Goal: Task Accomplishment & Management: Use online tool/utility

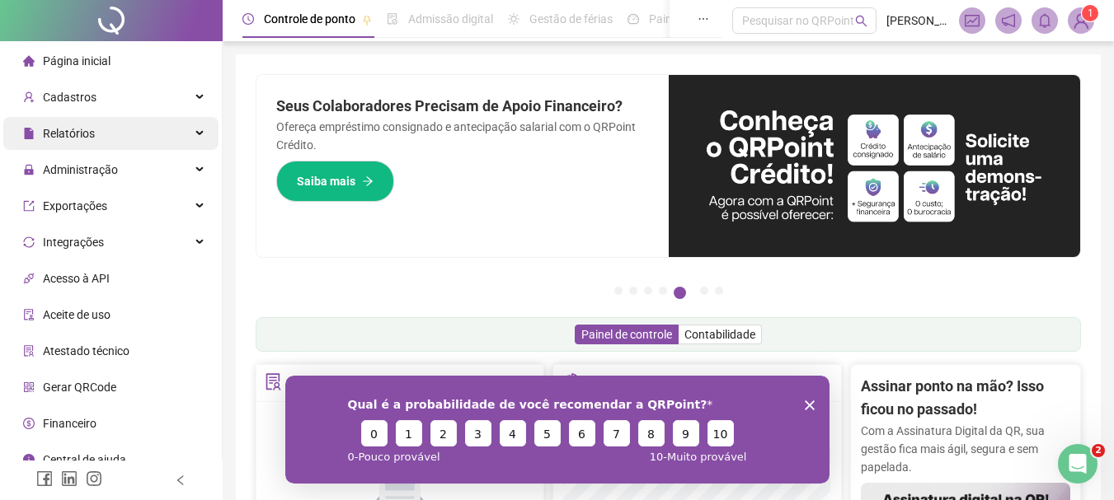
click at [122, 129] on div "Relatórios" at bounding box center [110, 133] width 215 height 33
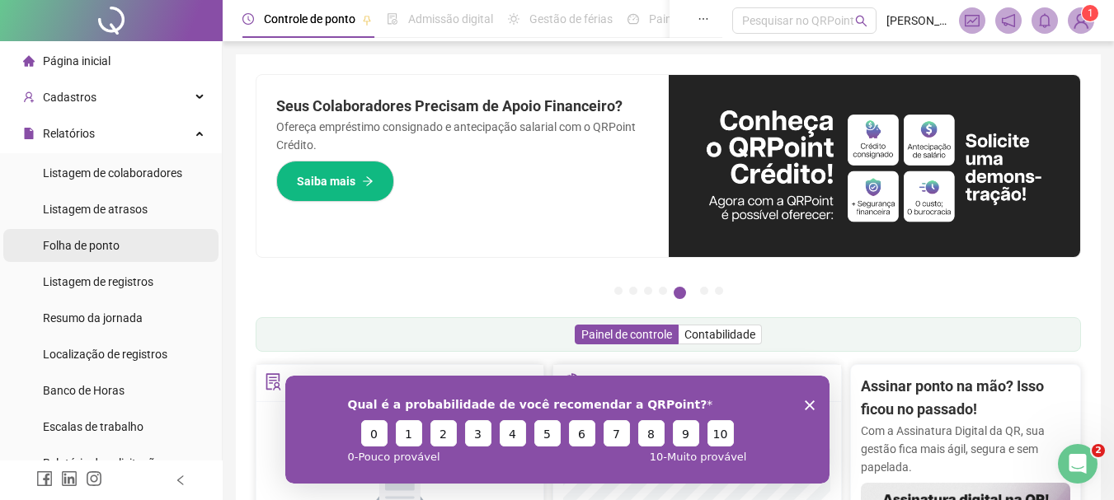
drag, startPoint x: 92, startPoint y: 243, endPoint x: 507, endPoint y: 9, distance: 476.2
click at [92, 243] on span "Folha de ponto" at bounding box center [81, 245] width 77 height 13
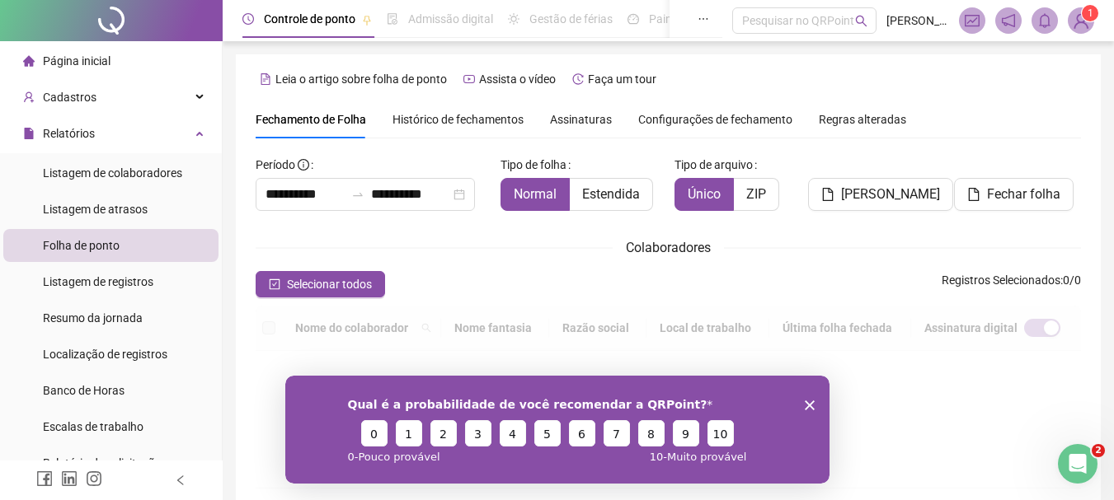
click at [805, 405] on icon "Encerrar pesquisa" at bounding box center [809, 405] width 10 height 10
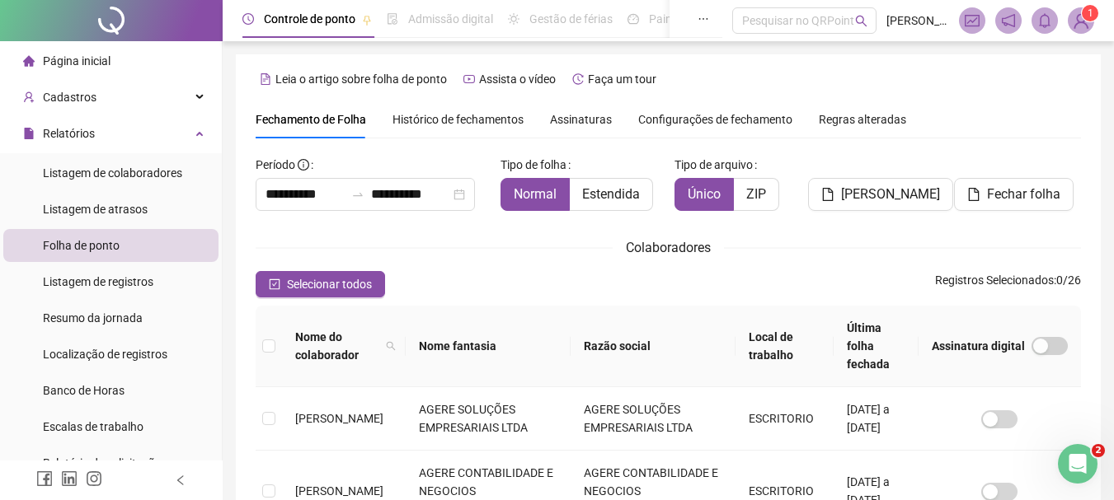
type input "**********"
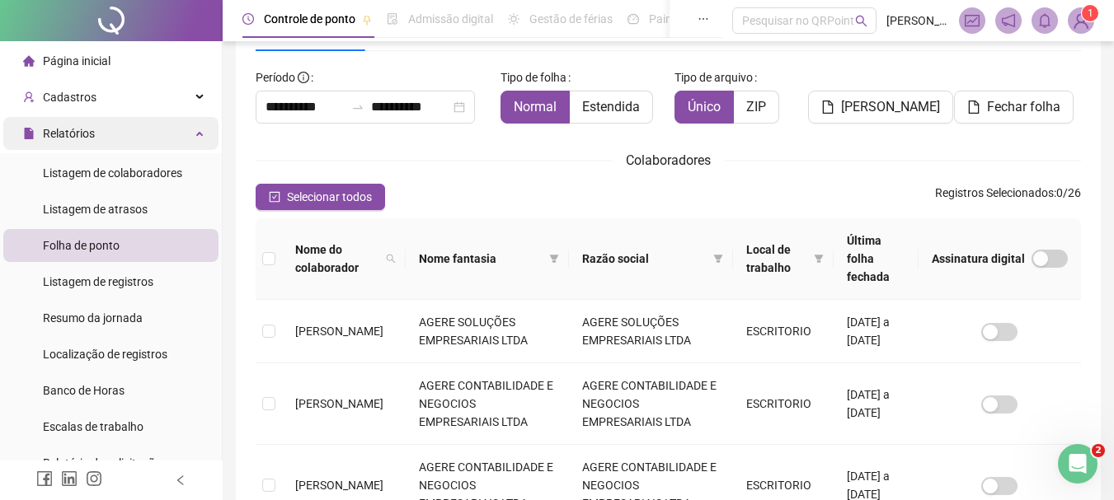
click at [190, 130] on div "Relatórios" at bounding box center [110, 133] width 215 height 33
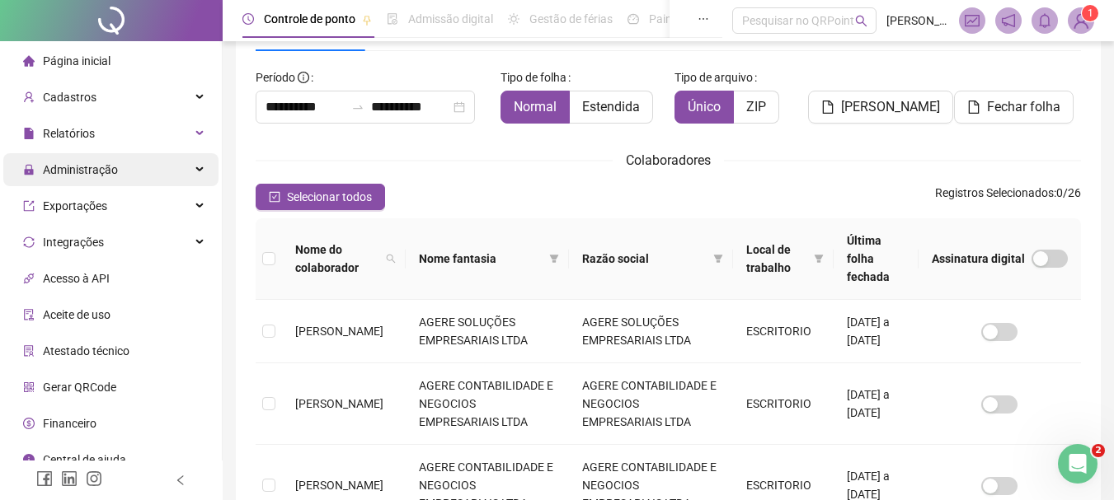
click at [152, 167] on div "Administração" at bounding box center [110, 169] width 215 height 33
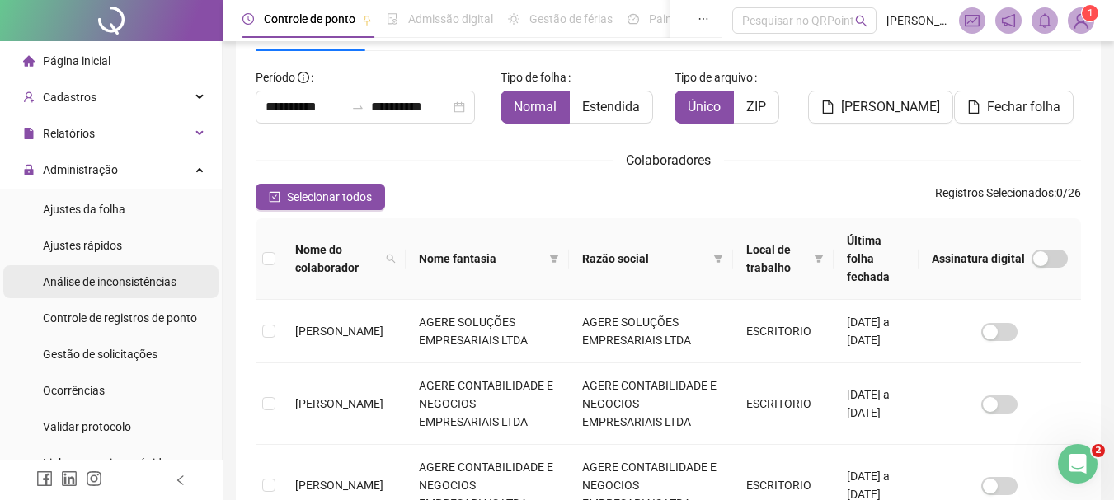
click at [119, 277] on span "Análise de inconsistências" at bounding box center [110, 281] width 134 height 13
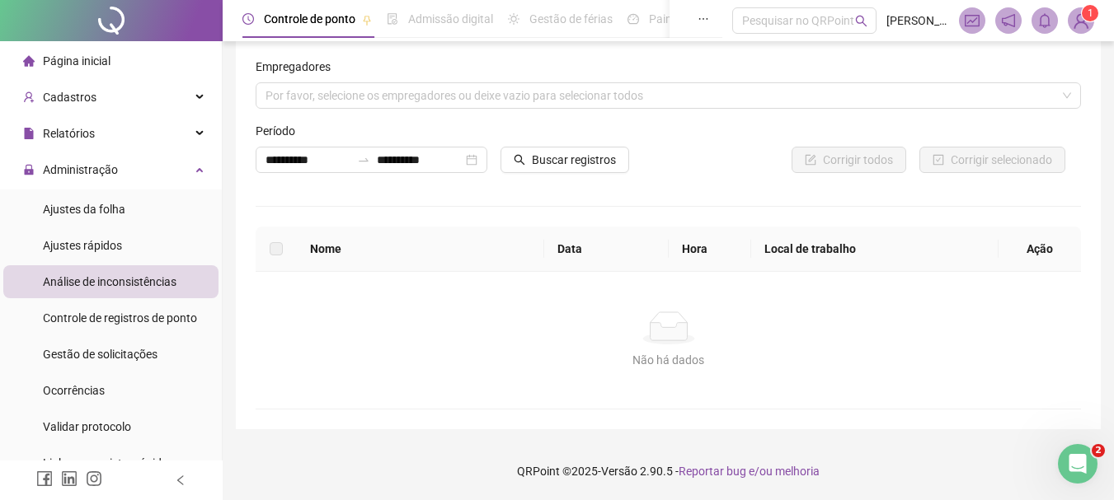
scroll to position [16, 0]
click at [382, 102] on div "Por favor, selecione os empregadores ou deixe vazio para selecionar todos" at bounding box center [668, 95] width 825 height 26
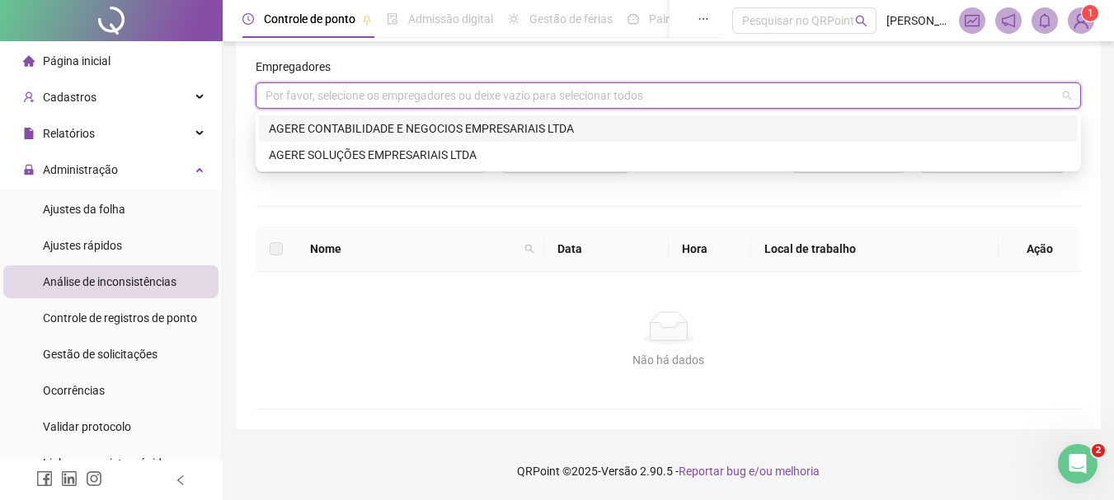
click at [387, 139] on div "AGERE CONTABILIDADE E NEGOCIOS EMPRESARIAIS LTDA" at bounding box center [668, 128] width 819 height 26
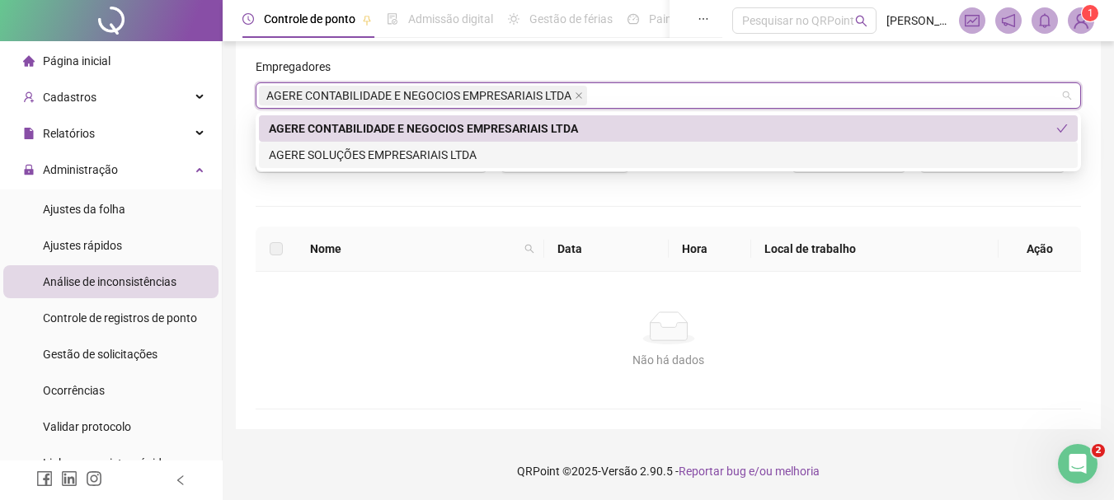
click at [590, 167] on div "AGERE SOLUÇÕES EMPRESARIAIS LTDA" at bounding box center [668, 155] width 819 height 26
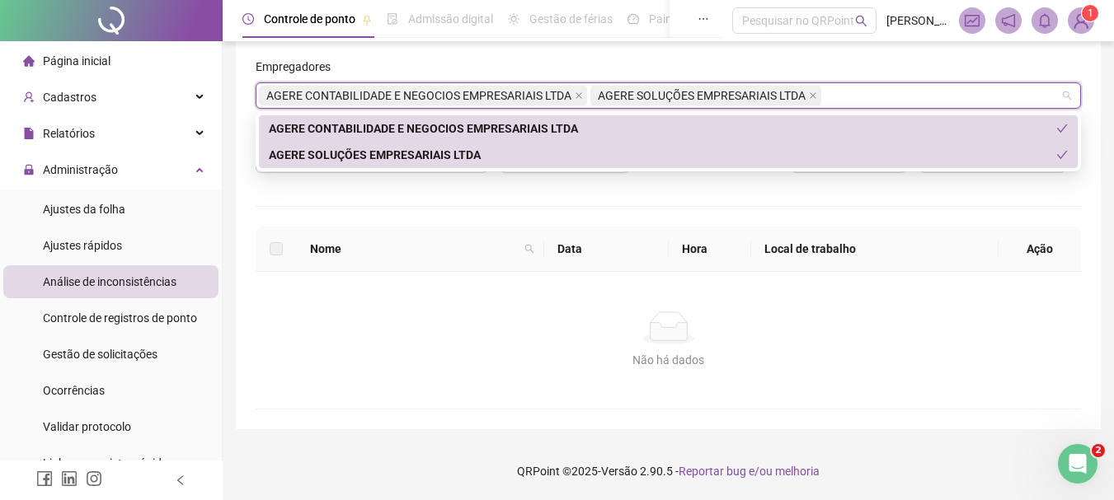
click at [688, 62] on div "Empregadores" at bounding box center [668, 70] width 825 height 25
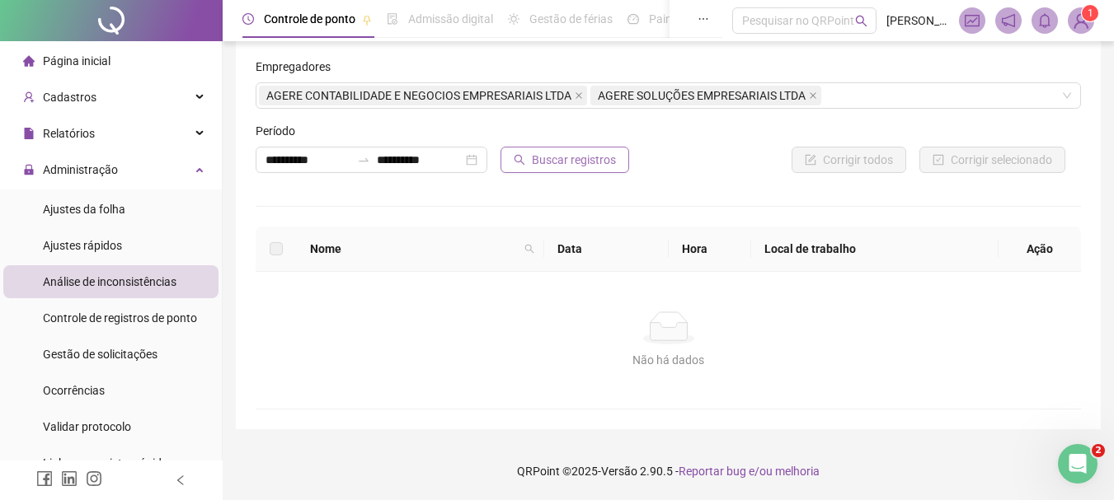
click at [538, 162] on span "Buscar registros" at bounding box center [574, 160] width 84 height 18
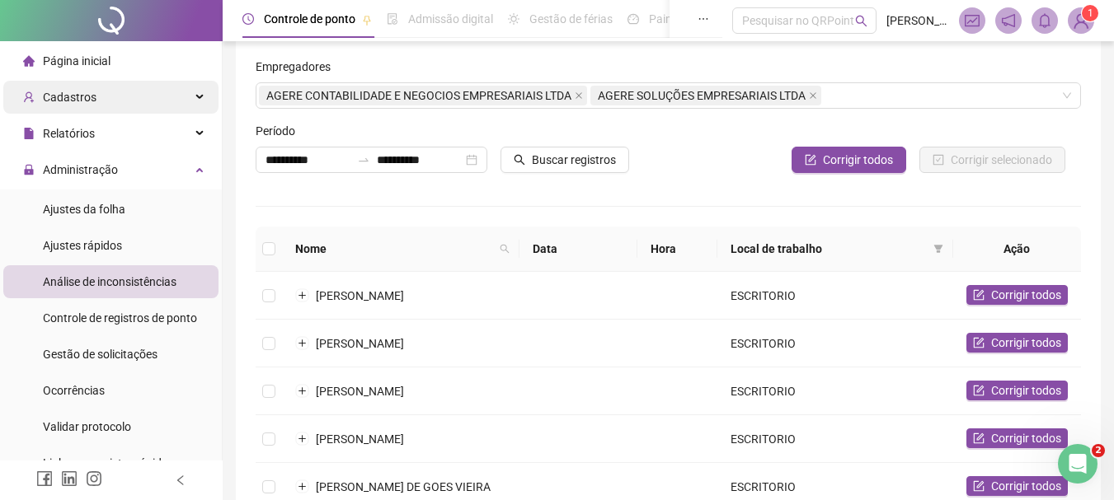
click at [152, 86] on div "Cadastros" at bounding box center [110, 97] width 215 height 33
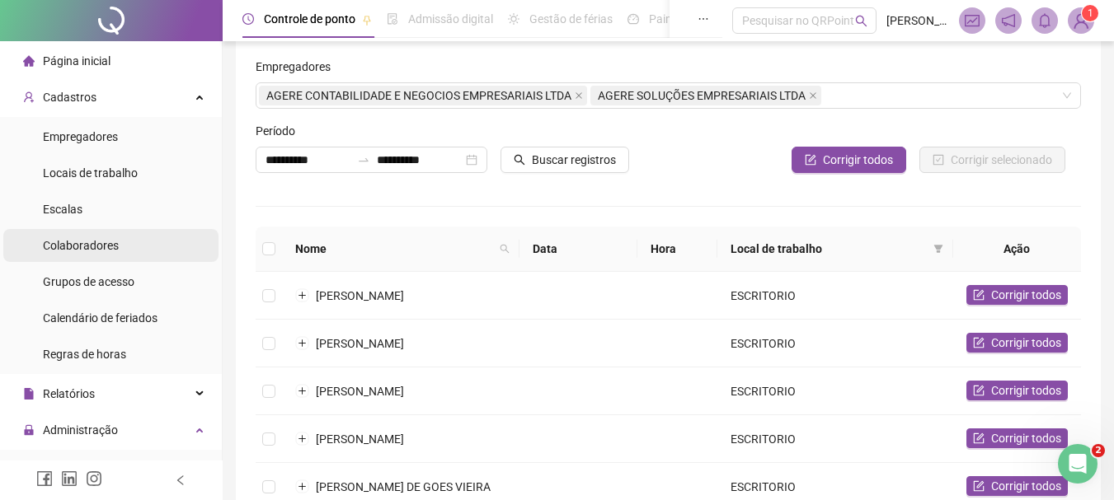
click at [111, 250] on span "Colaboradores" at bounding box center [81, 245] width 76 height 13
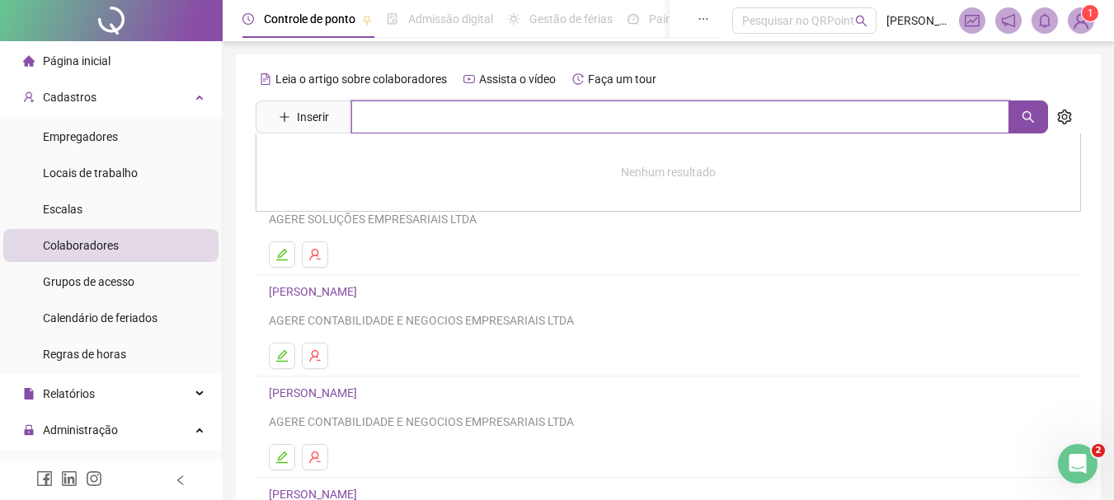
click at [399, 115] on input "text" at bounding box center [680, 117] width 658 height 33
type input "***"
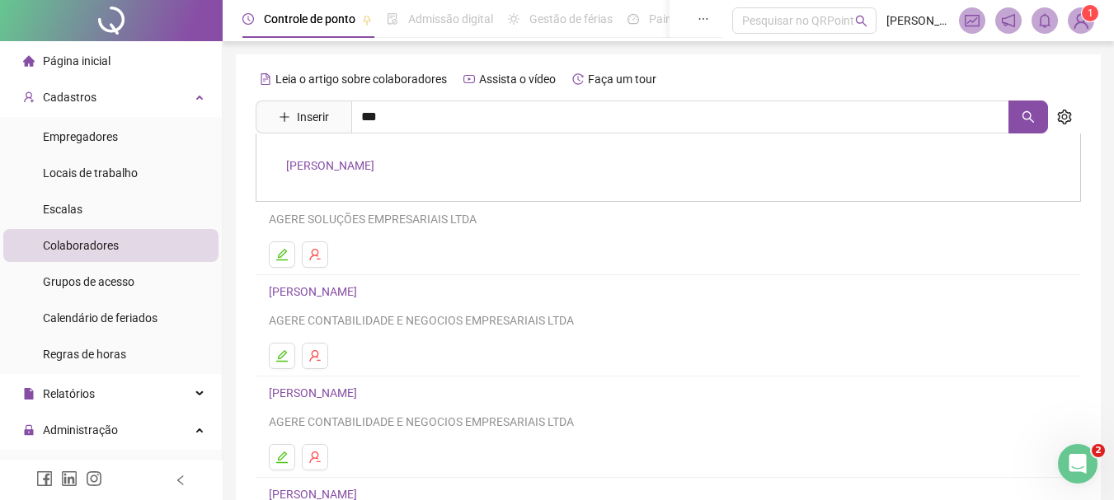
click at [355, 171] on link "MAYHARA BRAZ OLIVEIRA" at bounding box center [330, 165] width 88 height 13
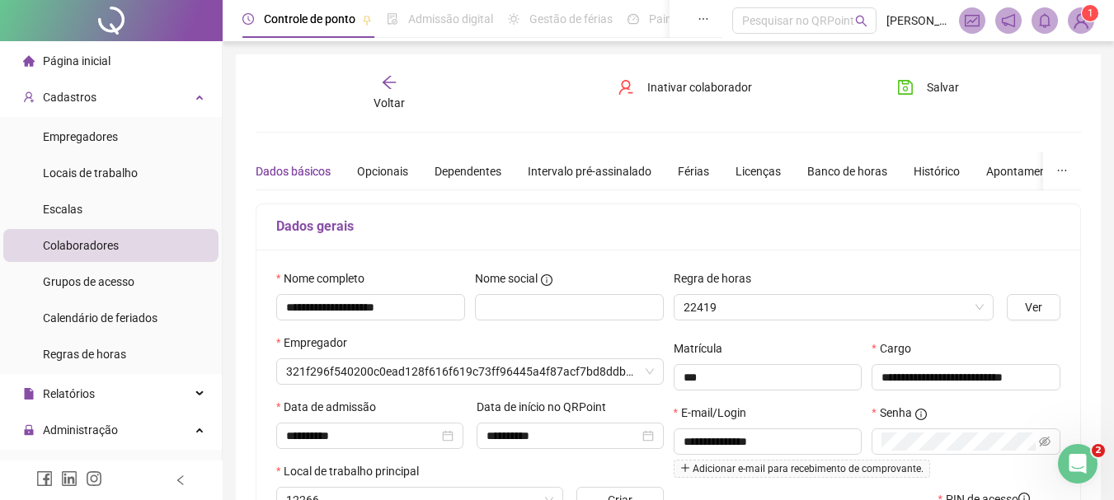
type input "**********"
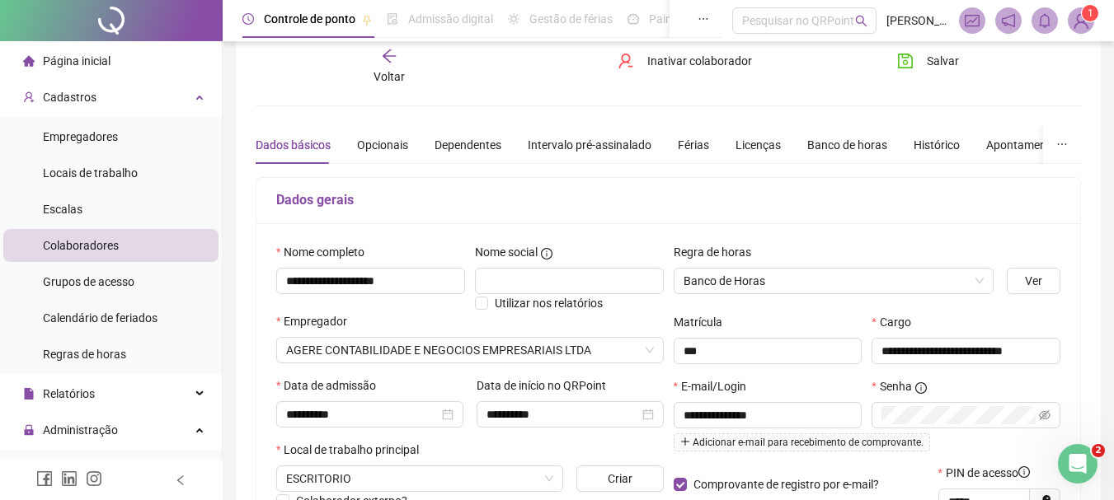
scroll to position [16, 0]
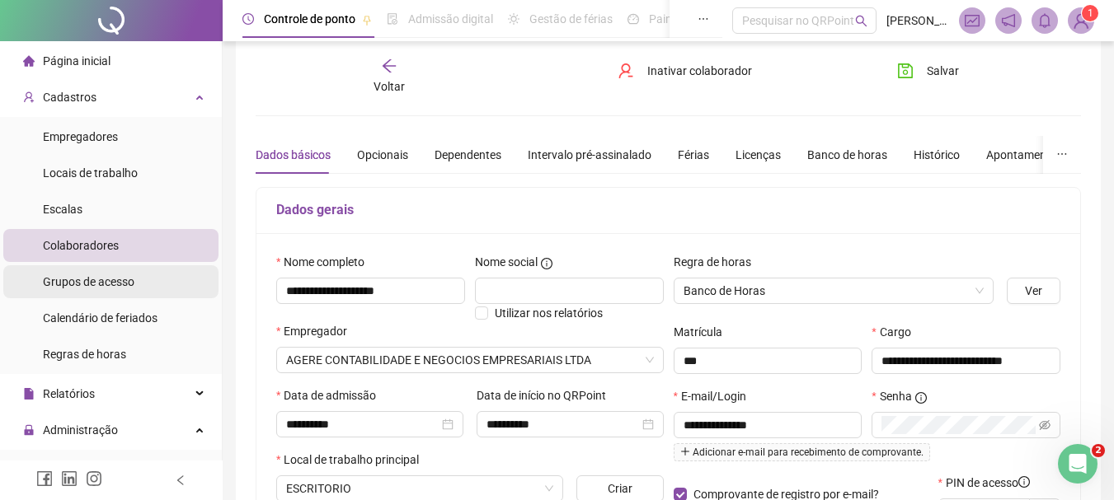
click at [94, 266] on div "Grupos de acesso" at bounding box center [89, 281] width 92 height 33
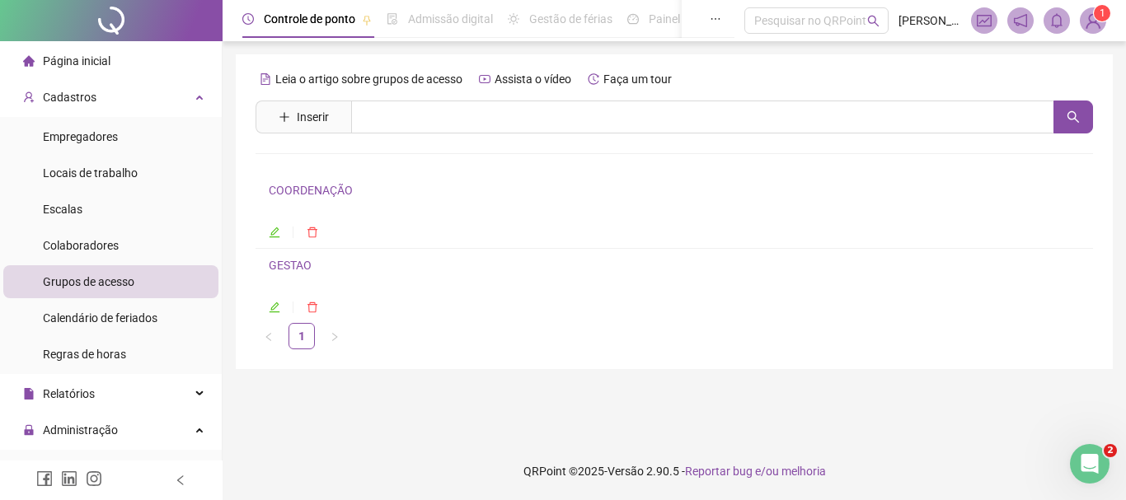
click at [309, 188] on link "COORDENAÇÃO" at bounding box center [311, 190] width 84 height 13
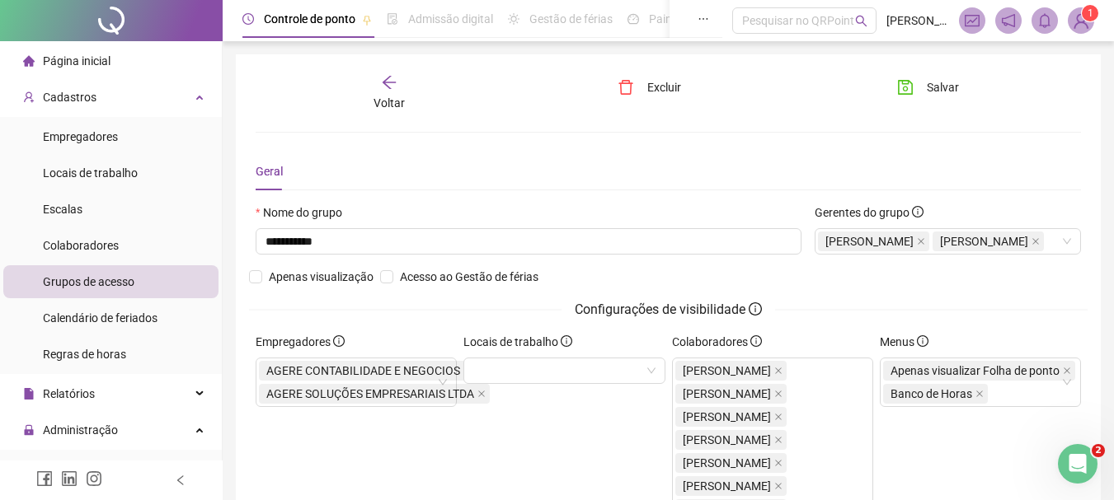
click at [401, 92] on div "Voltar" at bounding box center [389, 93] width 127 height 38
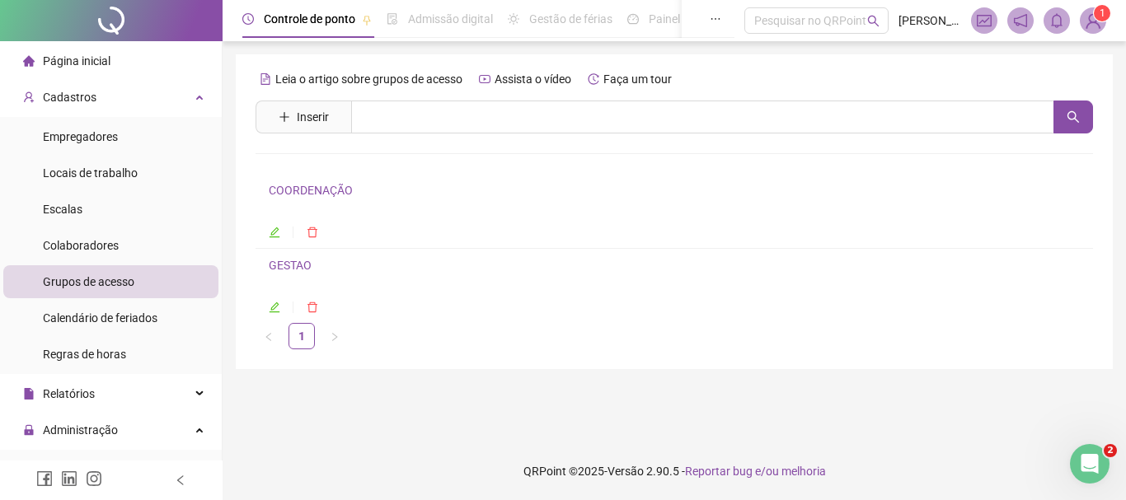
click at [290, 269] on link "GESTAO" at bounding box center [290, 265] width 43 height 13
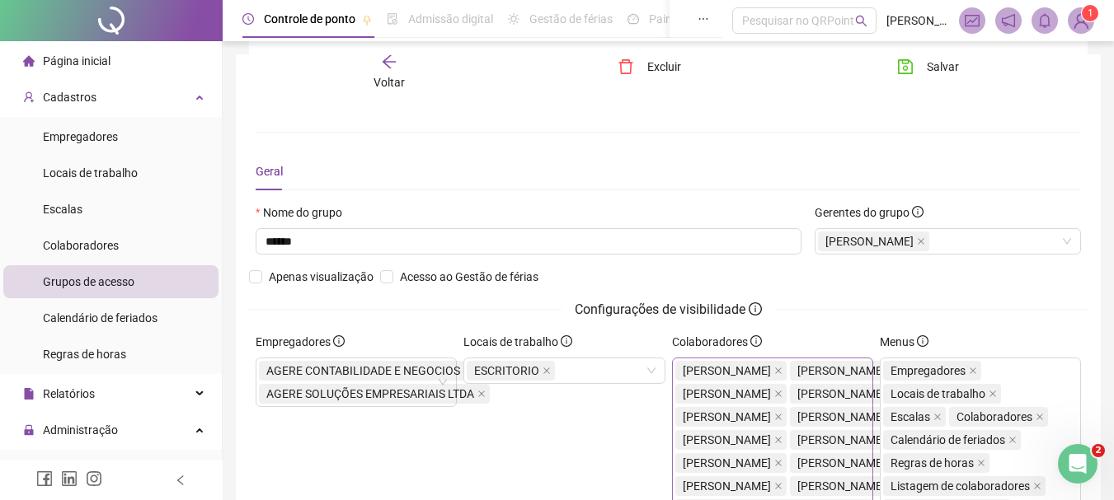
scroll to position [634, 0]
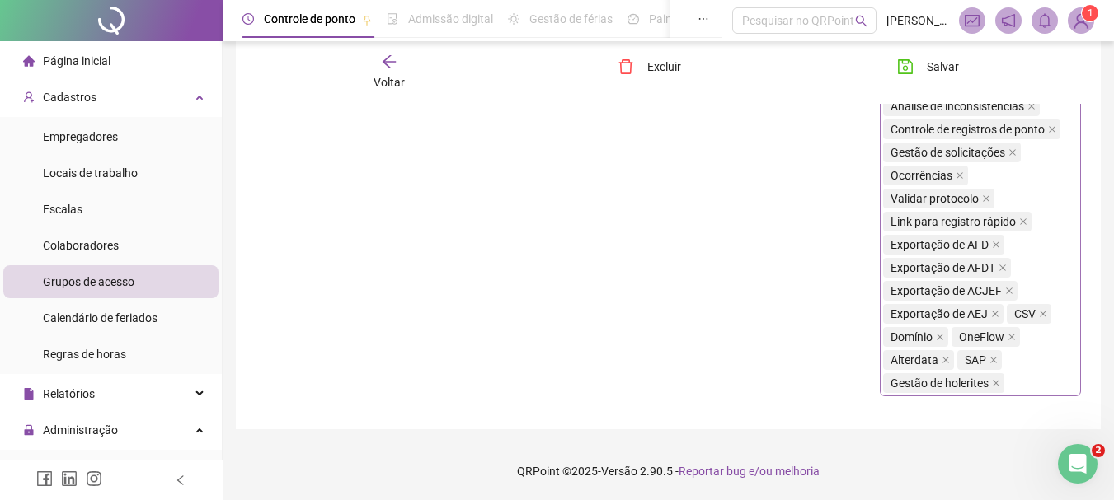
click at [1030, 252] on div "Empregadores Locais de trabalho Escalas Colaboradores Calendário de feriados Re…" at bounding box center [973, 59] width 181 height 669
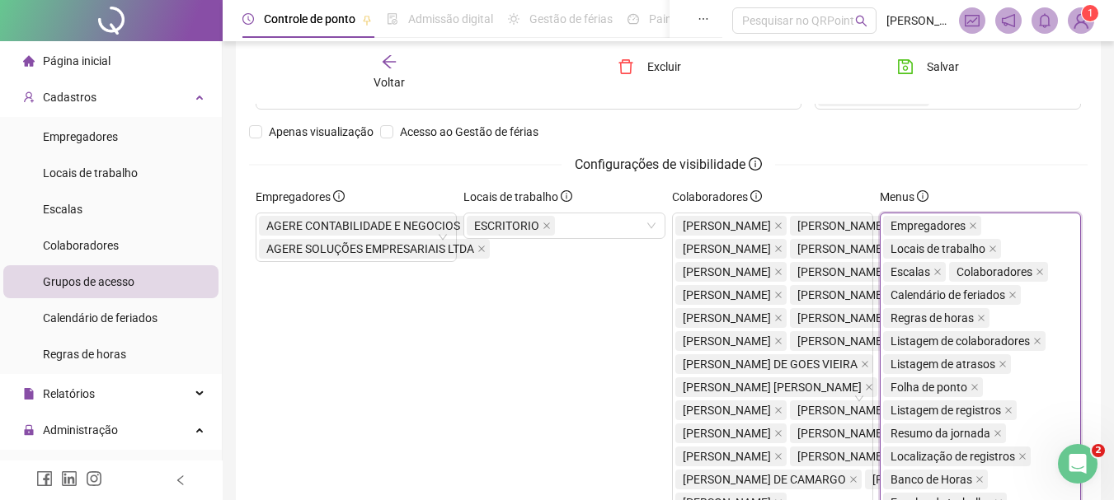
scroll to position [139, 0]
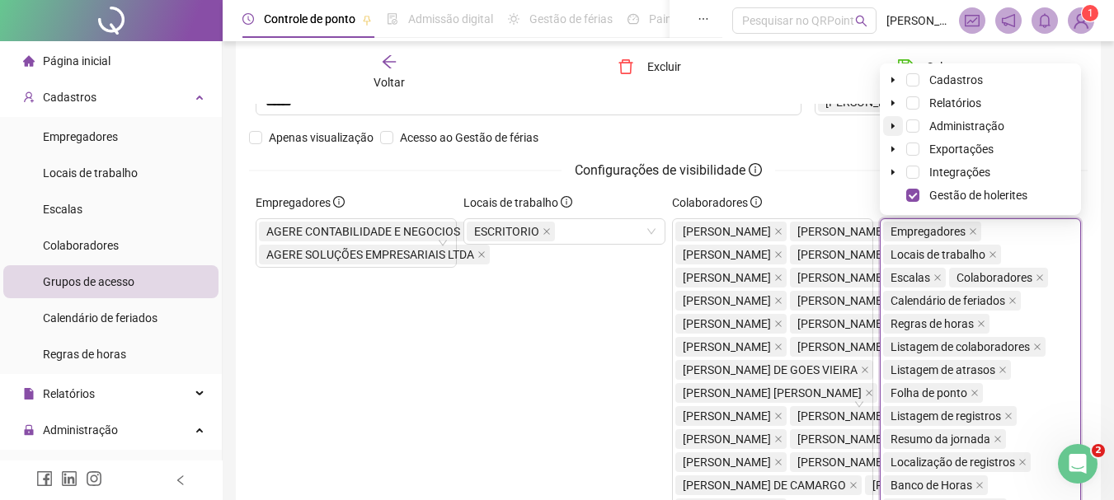
click at [895, 127] on span at bounding box center [893, 126] width 20 height 20
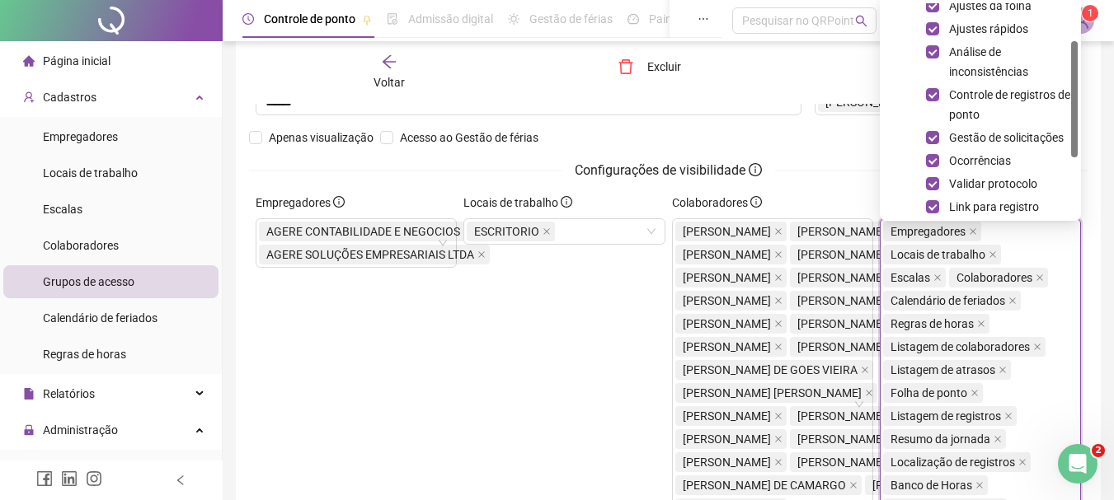
scroll to position [69, 0]
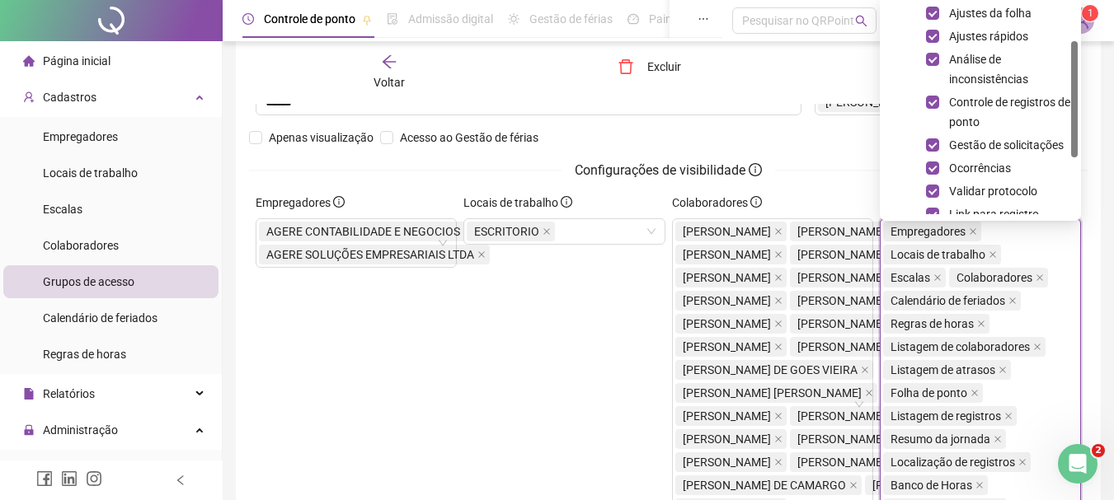
drag, startPoint x: 1076, startPoint y: 101, endPoint x: 1080, endPoint y: 139, distance: 38.1
click at [1080, 139] on div "Administração Ajustes da folha Ajustes rápidos Análise de inconsistências Contr…" at bounding box center [980, 109] width 201 height 224
click at [937, 53] on span at bounding box center [932, 59] width 13 height 13
click at [924, 65] on div "Análise de inconsistências" at bounding box center [980, 69] width 195 height 40
click at [937, 54] on span at bounding box center [932, 59] width 13 height 13
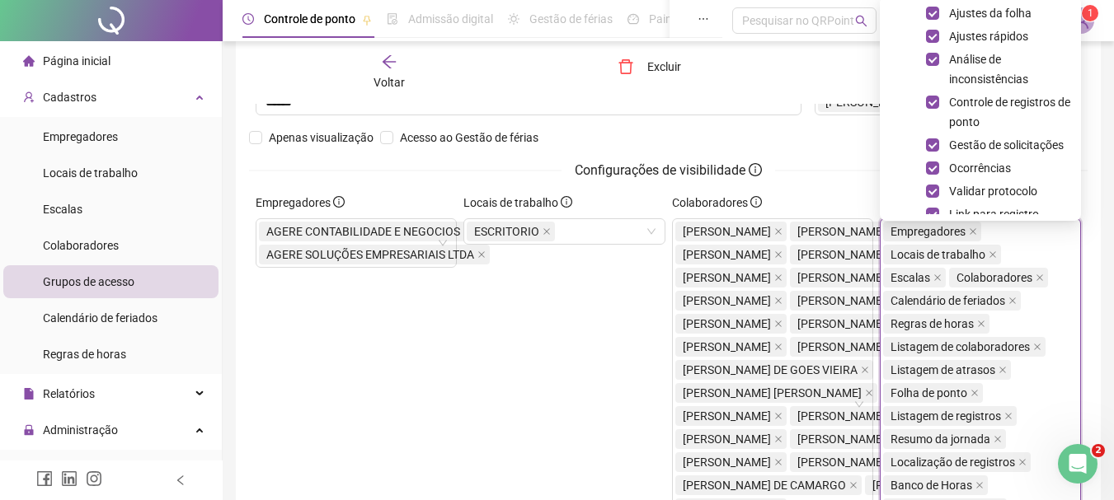
click at [849, 160] on div "Configurações de visibilidade" at bounding box center [668, 170] width 838 height 21
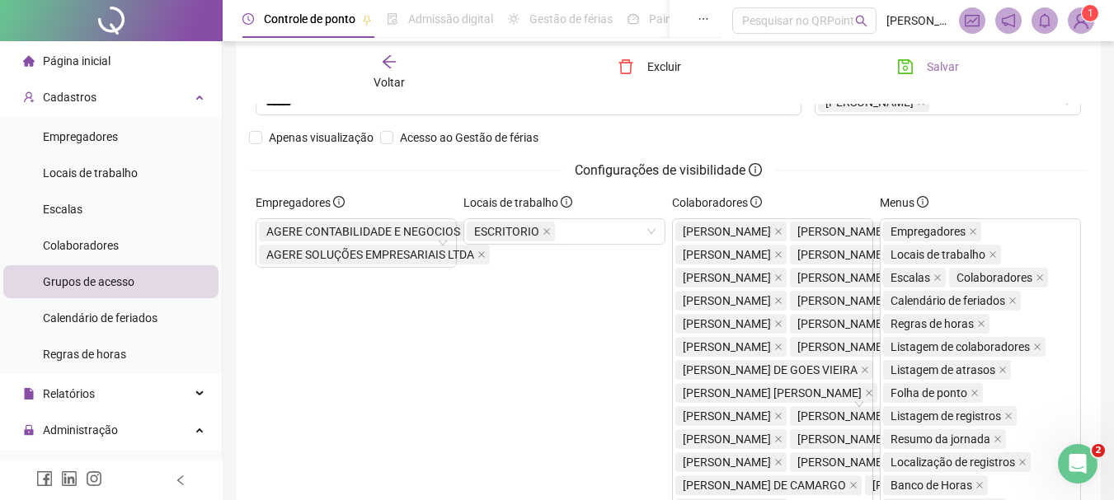
click at [929, 60] on span "Salvar" at bounding box center [943, 67] width 32 height 18
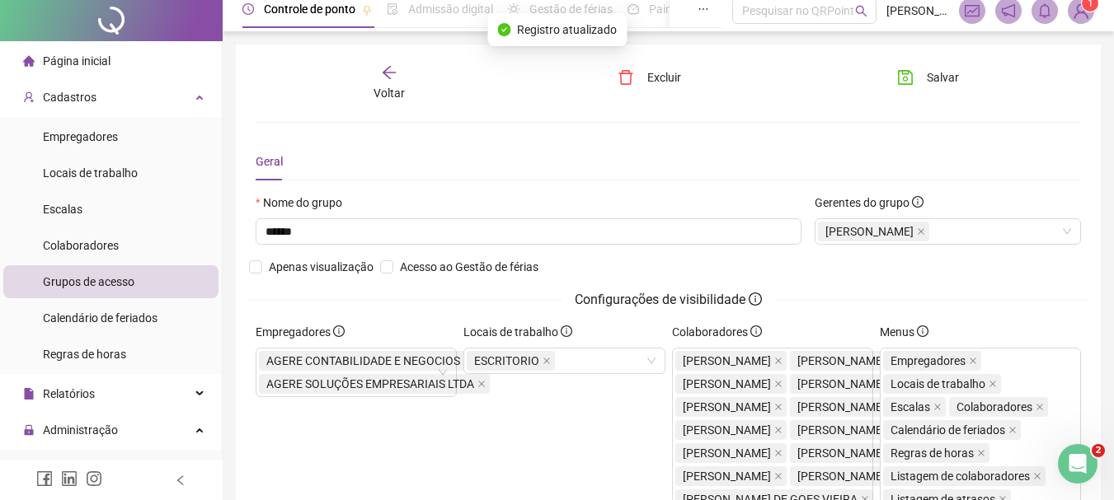
scroll to position [0, 0]
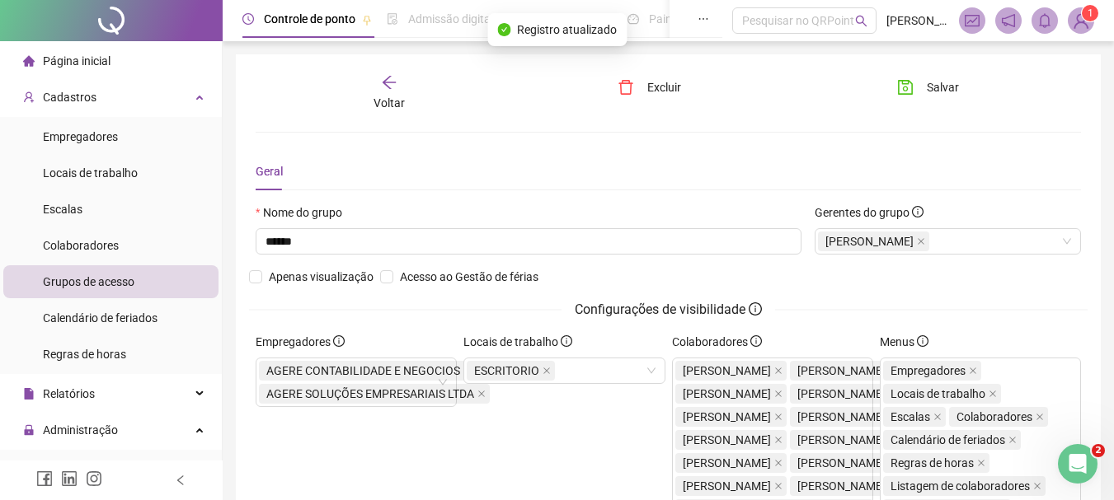
click at [378, 84] on div "Voltar" at bounding box center [389, 93] width 127 height 38
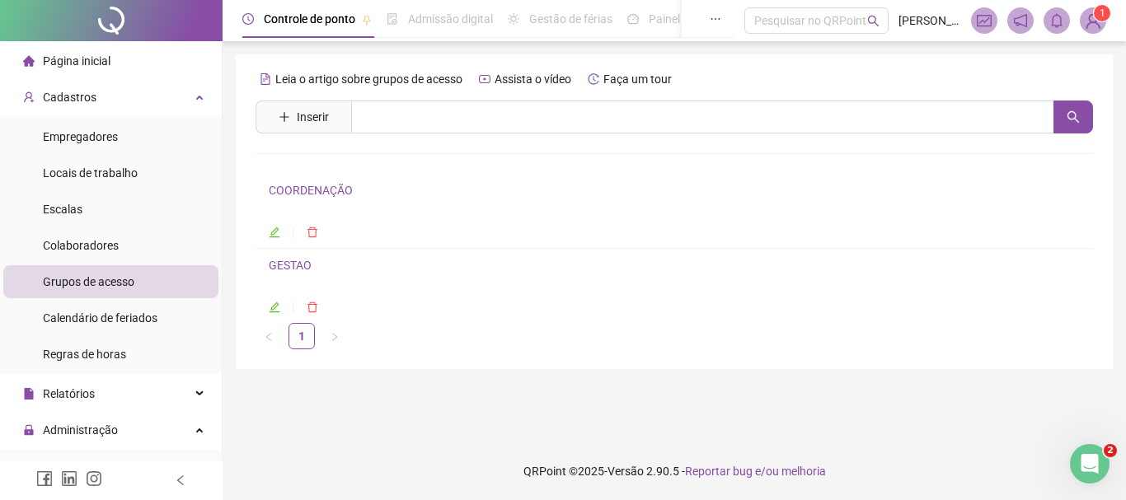
click at [1093, 26] on img at bounding box center [1093, 20] width 25 height 25
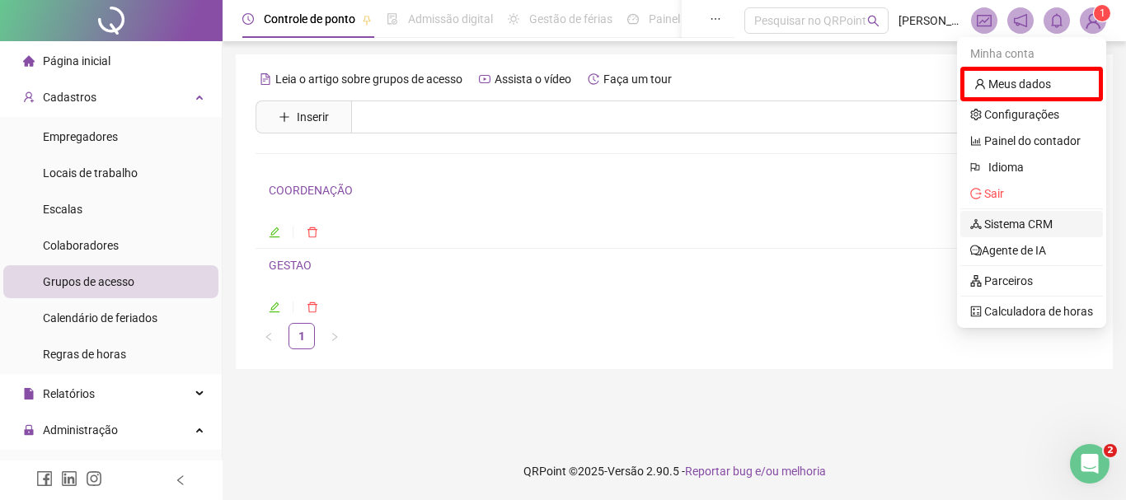
click at [1031, 218] on link "Sistema CRM" at bounding box center [1011, 224] width 82 height 13
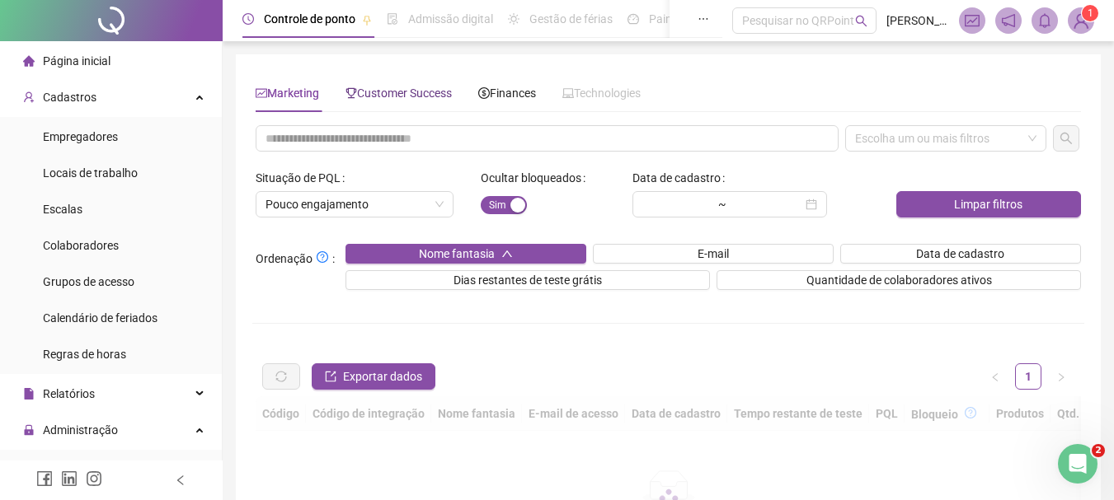
click at [349, 95] on icon "trophy" at bounding box center [351, 93] width 12 height 12
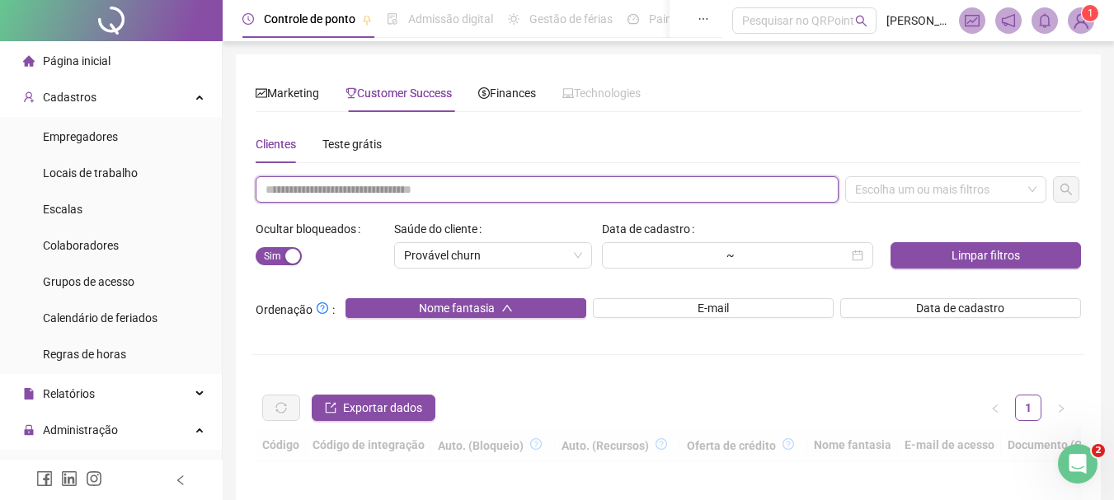
click at [326, 185] on input "text" at bounding box center [547, 189] width 583 height 26
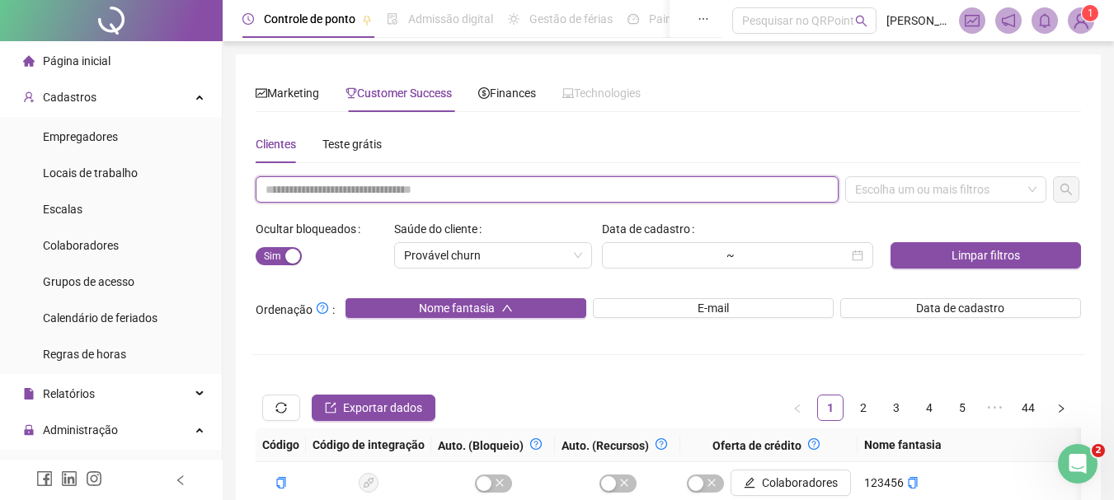
paste input "**********"
click at [874, 191] on div "Escolha um ou mais filtros" at bounding box center [945, 189] width 201 height 26
type input "**********"
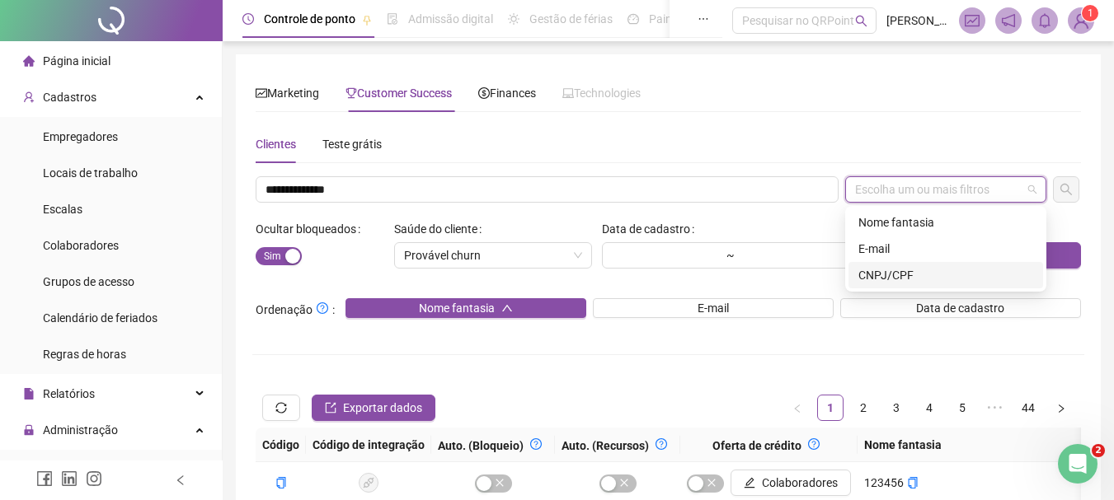
click at [892, 280] on div "CNPJ/CPF" at bounding box center [945, 275] width 175 height 18
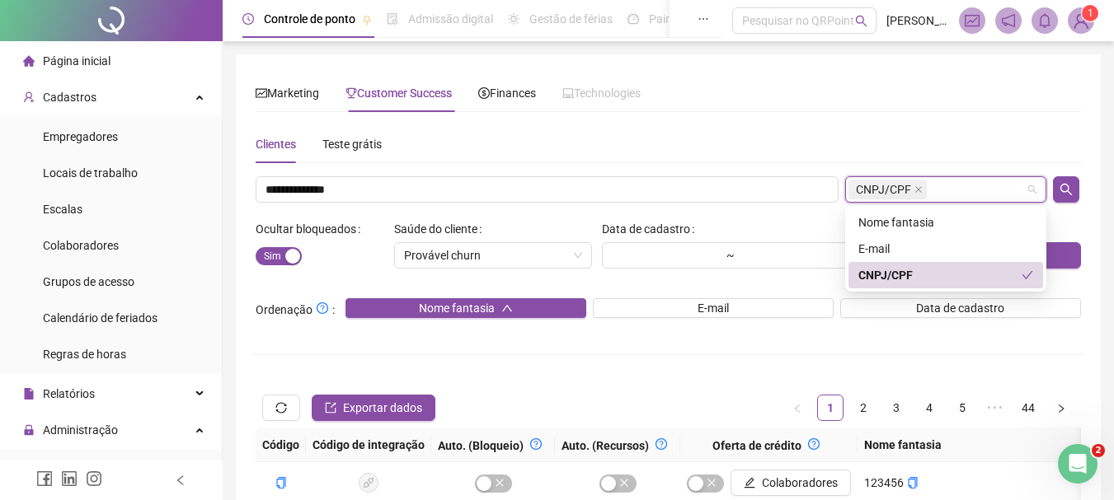
click at [1048, 195] on div "CNPJ/CPF" at bounding box center [946, 189] width 208 height 26
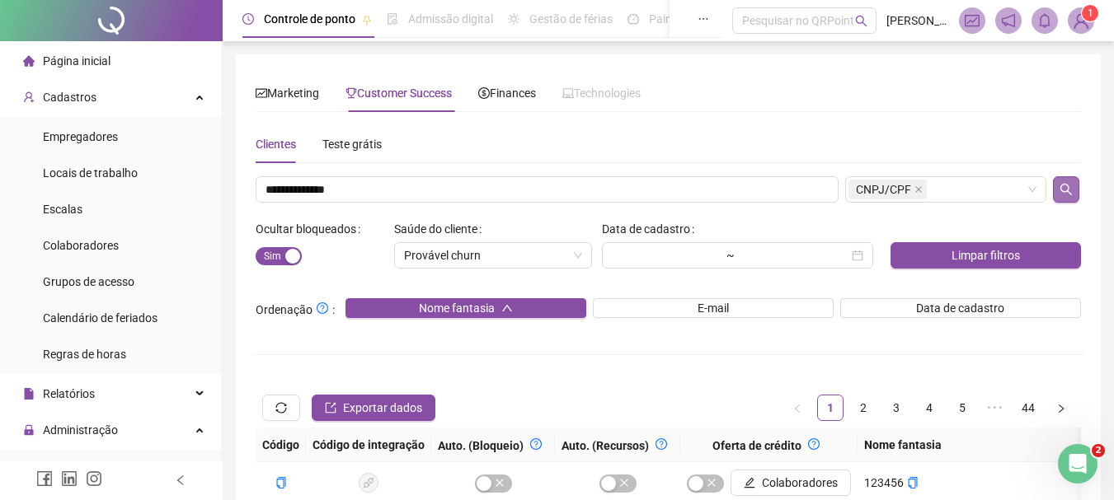
click at [1065, 192] on icon "search" at bounding box center [1066, 190] width 12 height 12
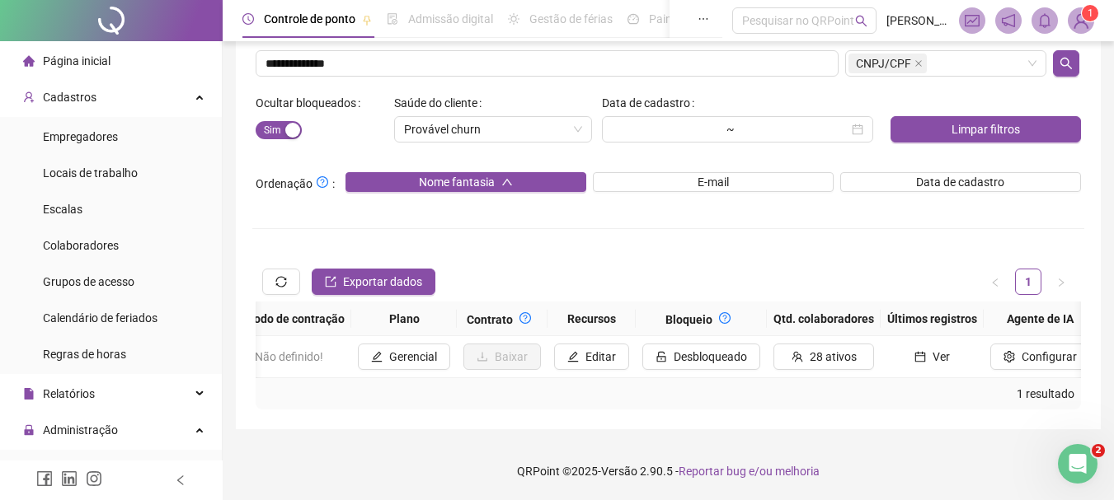
scroll to position [0, 1743]
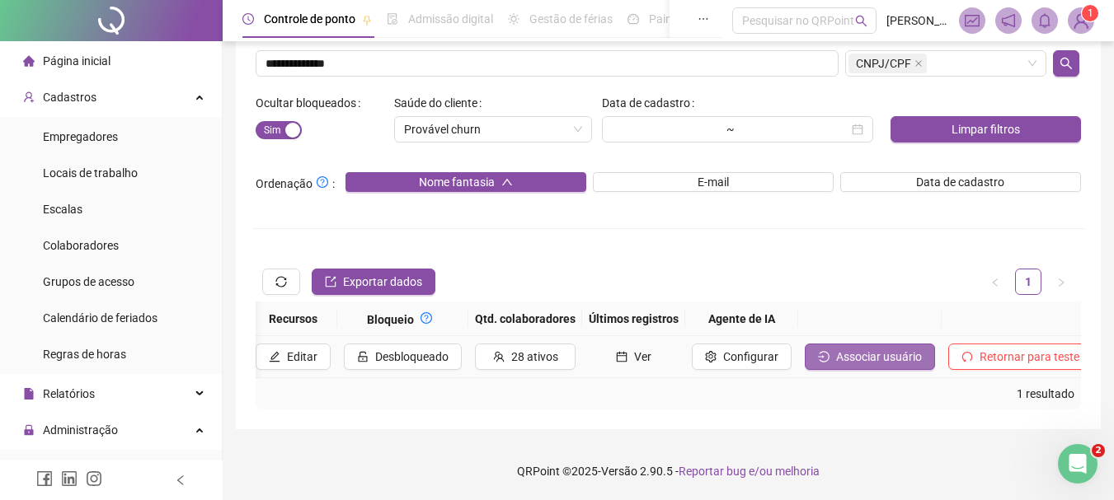
click at [836, 350] on span "Associar usuário" at bounding box center [879, 357] width 86 height 18
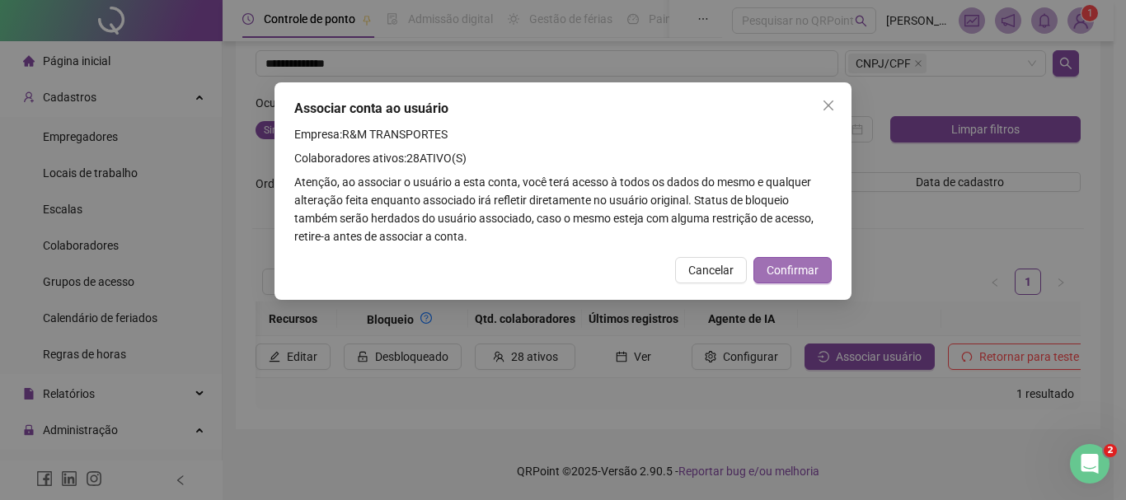
click at [796, 265] on span "Confirmar" at bounding box center [793, 270] width 52 height 18
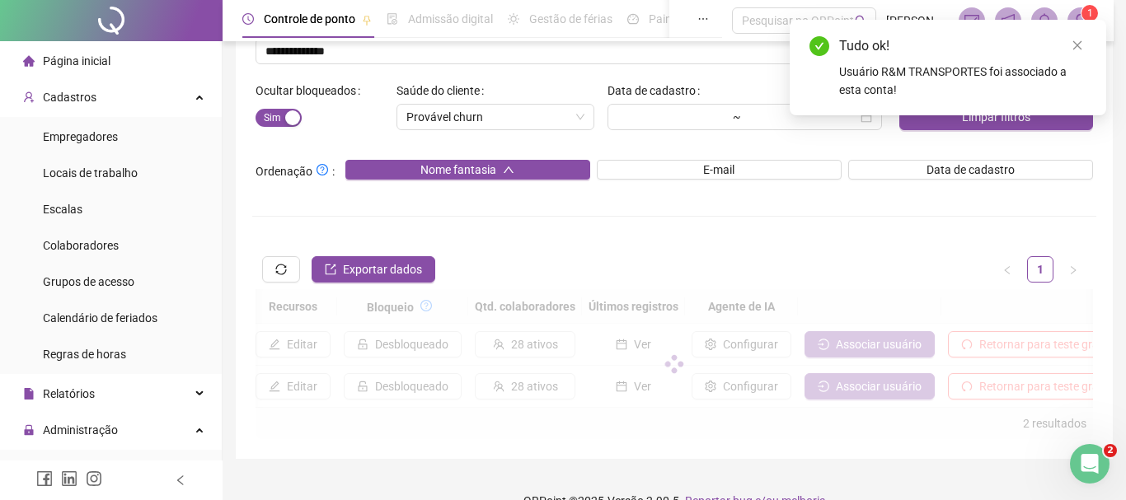
scroll to position [0, 1730]
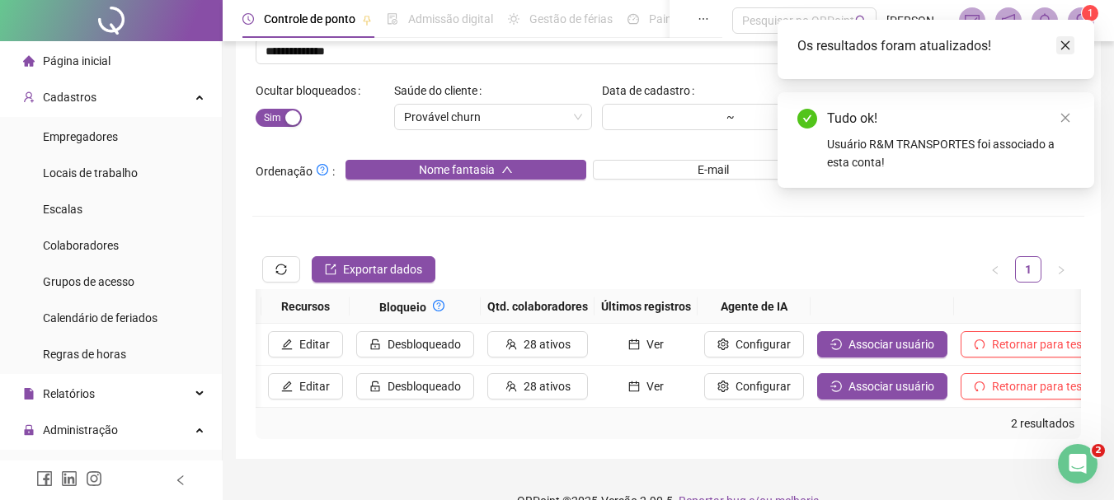
click at [1063, 39] on link "Close" at bounding box center [1065, 45] width 18 height 18
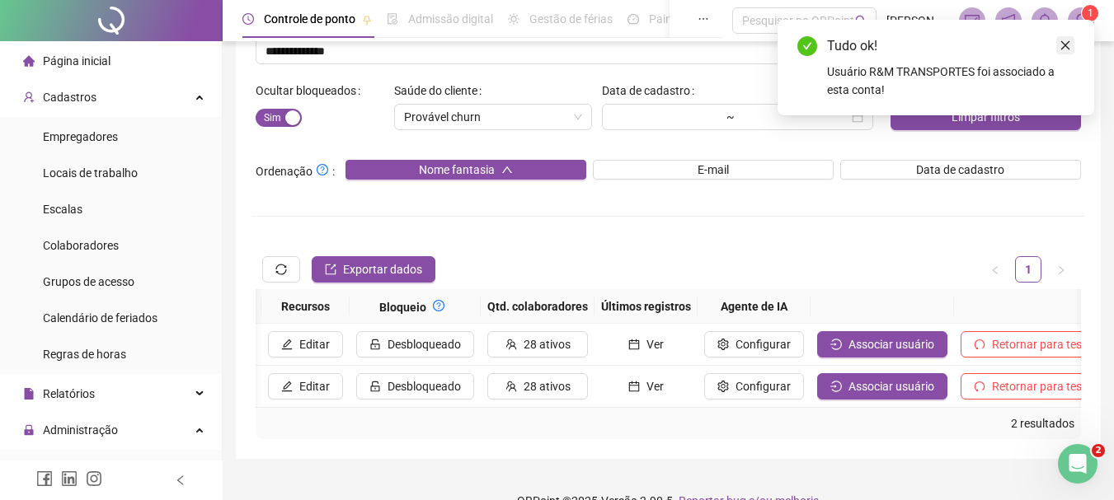
click at [1067, 43] on icon "close" at bounding box center [1065, 46] width 12 height 12
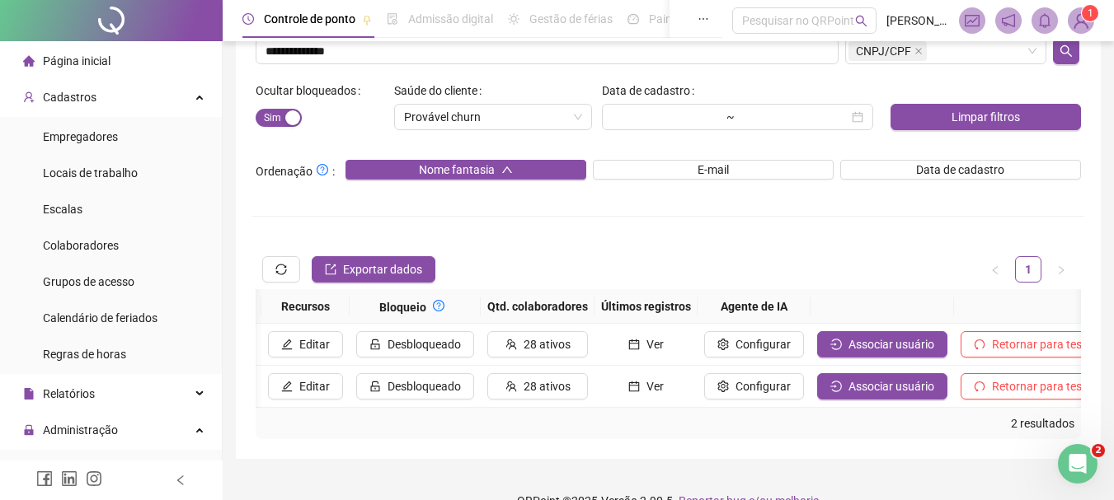
click at [1087, 12] on span "1" at bounding box center [1090, 13] width 6 height 12
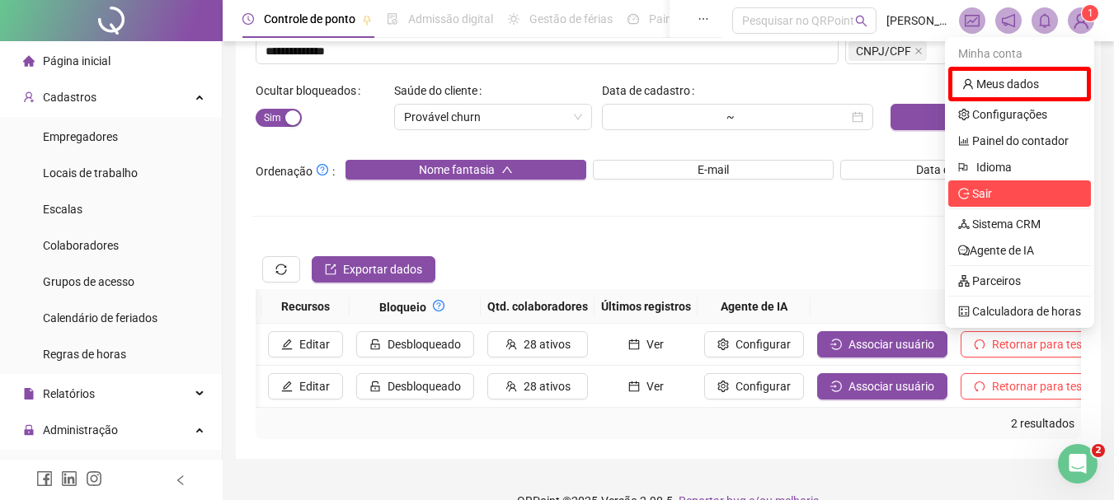
click at [979, 197] on span "Sair" at bounding box center [982, 193] width 20 height 13
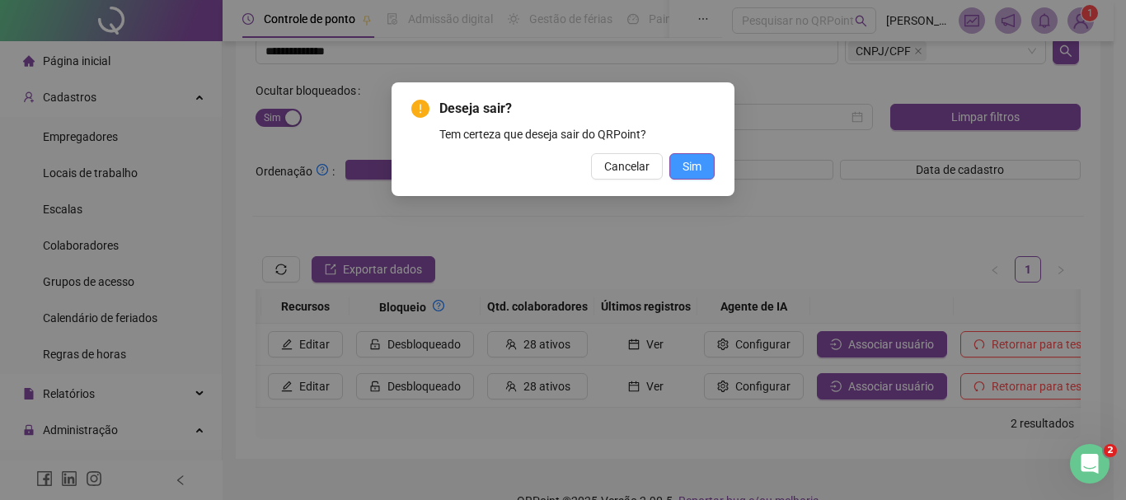
click at [676, 163] on button "Sim" at bounding box center [691, 166] width 45 height 26
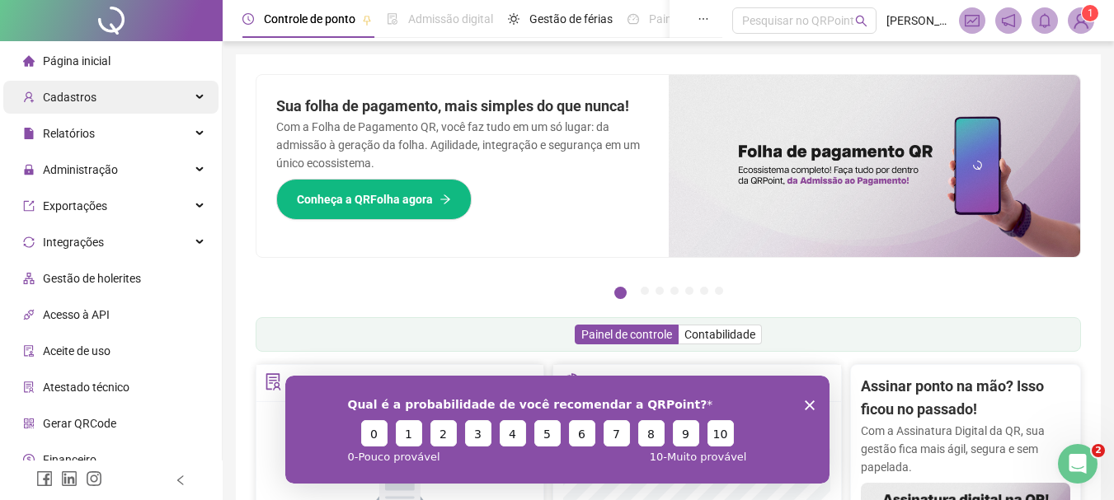
click at [162, 106] on div "Cadastros" at bounding box center [110, 97] width 215 height 33
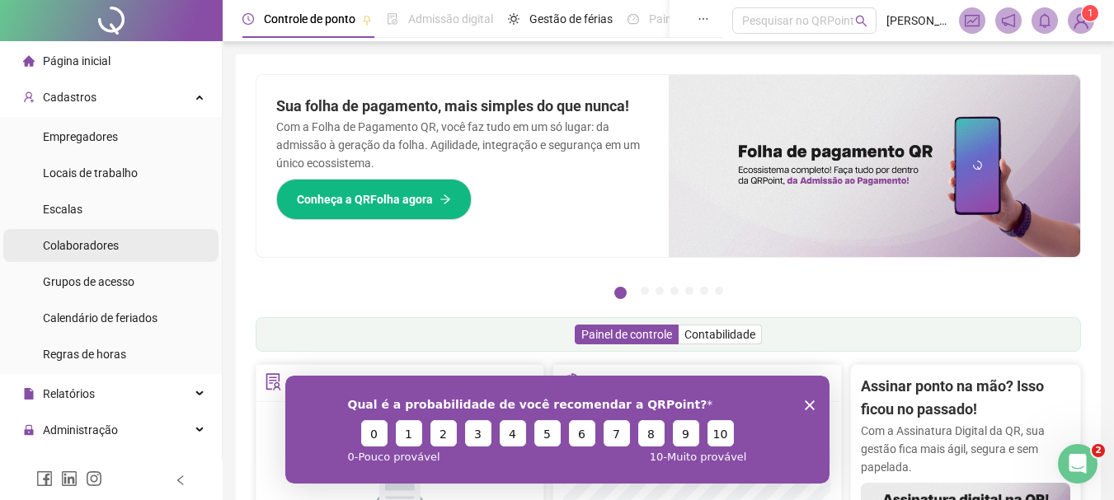
click at [106, 236] on div "Colaboradores" at bounding box center [81, 245] width 76 height 33
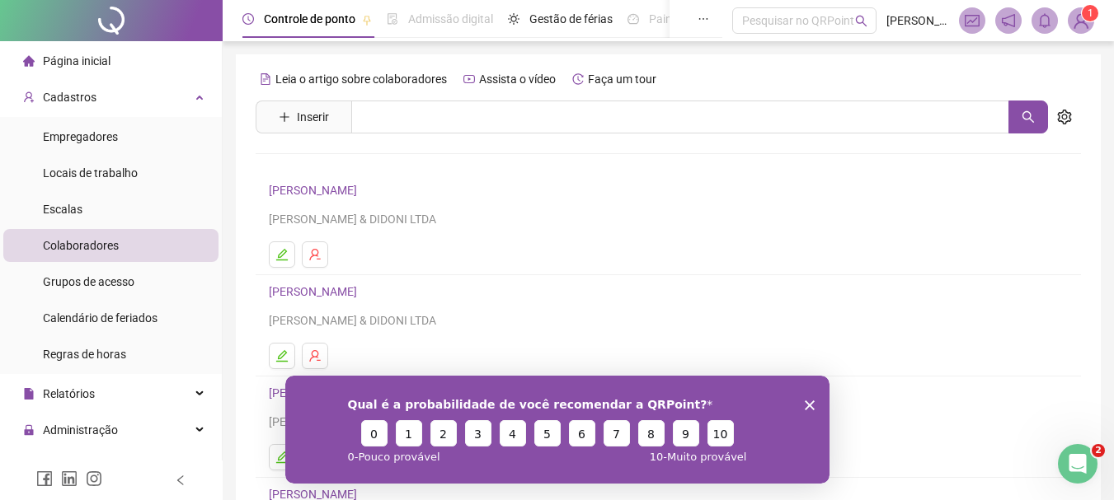
click at [801, 404] on div "Qual é a probabilidade de você recomendar a QRPoint? 0 1 2 3 4 5 6 7 8 9 10 0 -…" at bounding box center [556, 429] width 544 height 108
click at [810, 400] on icon "Encerrar pesquisa" at bounding box center [809, 405] width 10 height 10
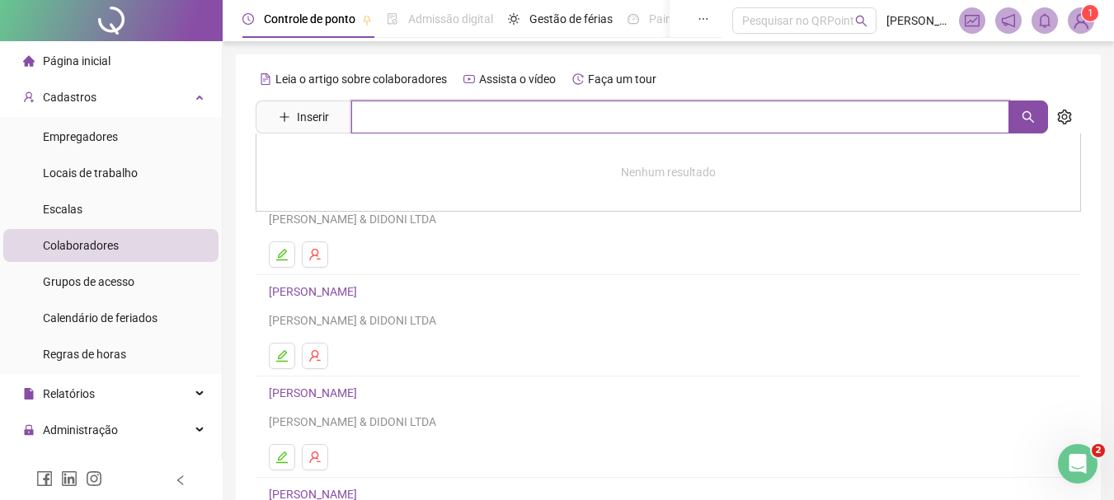
click at [627, 114] on input "text" at bounding box center [680, 117] width 658 height 33
type input "******"
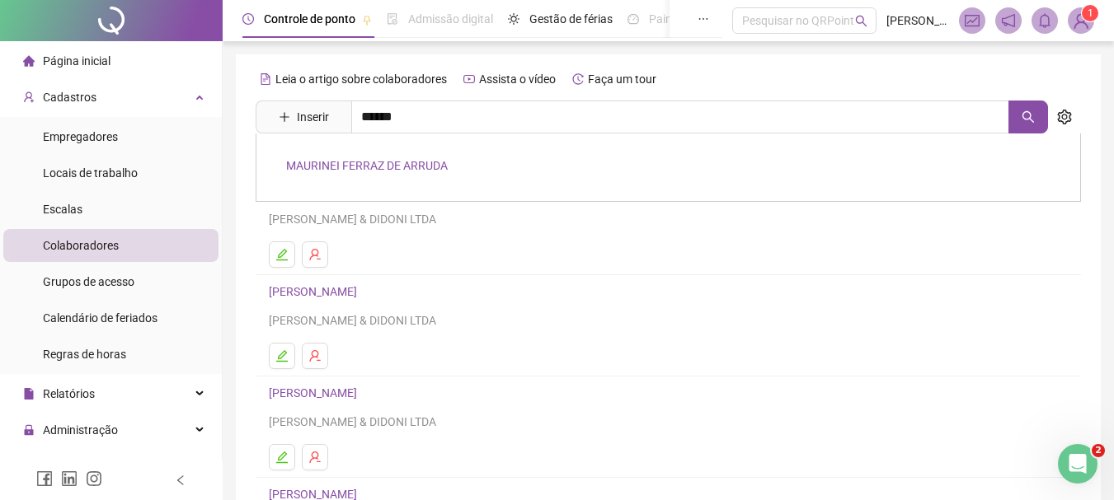
click at [401, 176] on div "MAURINEI FERRAZ DE ARRUDA" at bounding box center [668, 168] width 825 height 68
click at [392, 162] on div "Leia o artigo sobre colaboradores Assista o vídeo Faça um tour Inserir ****** […" at bounding box center [668, 386] width 825 height 641
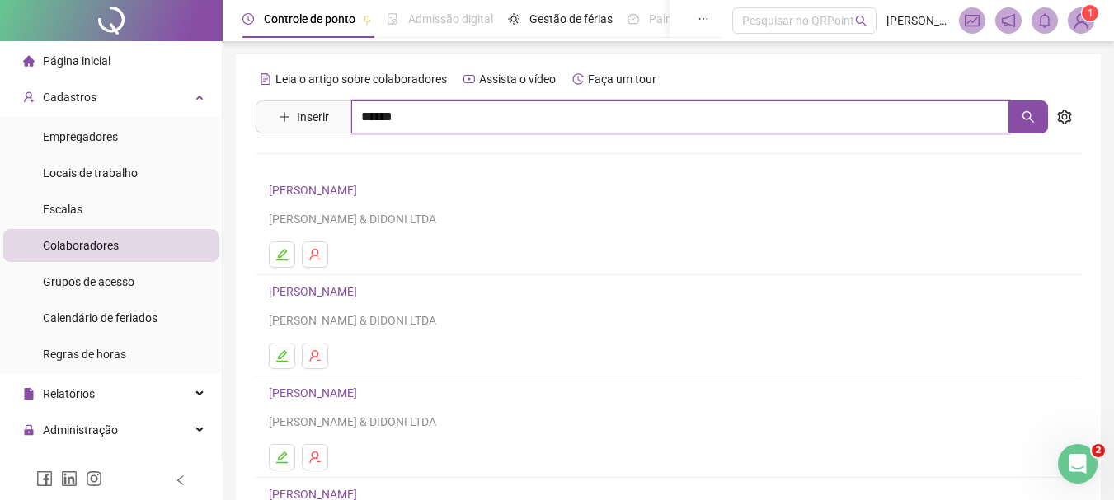
click at [416, 105] on input "******" at bounding box center [680, 117] width 658 height 33
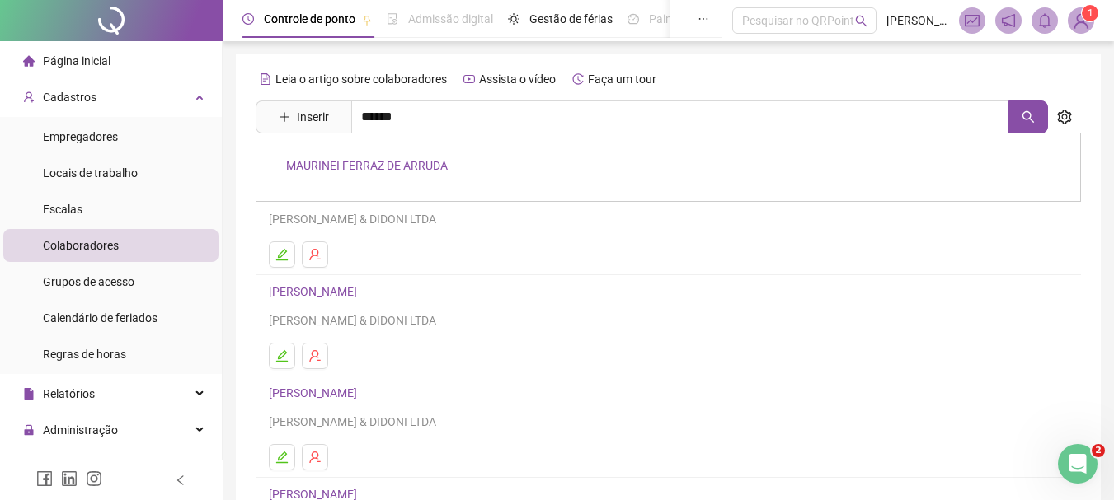
click at [398, 168] on link "MAURINEI FERRAZ DE ARRUDA" at bounding box center [367, 165] width 162 height 13
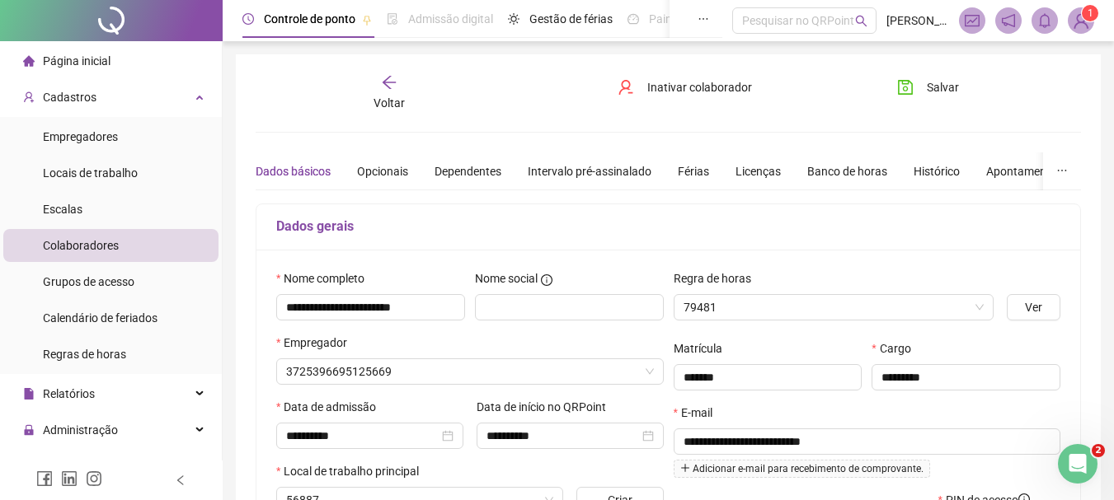
type input "**********"
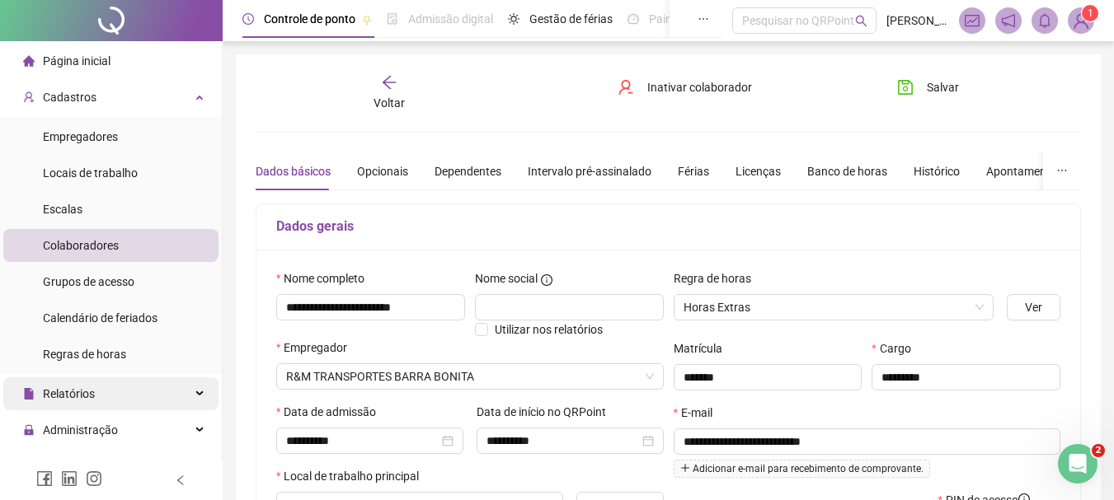
click at [62, 392] on span "Relatórios" at bounding box center [69, 393] width 52 height 13
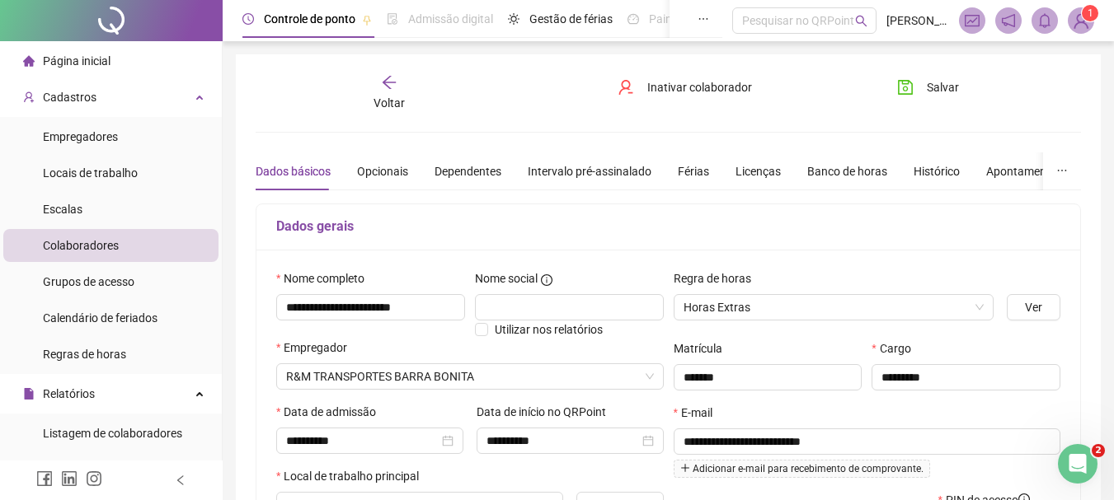
scroll to position [412, 0]
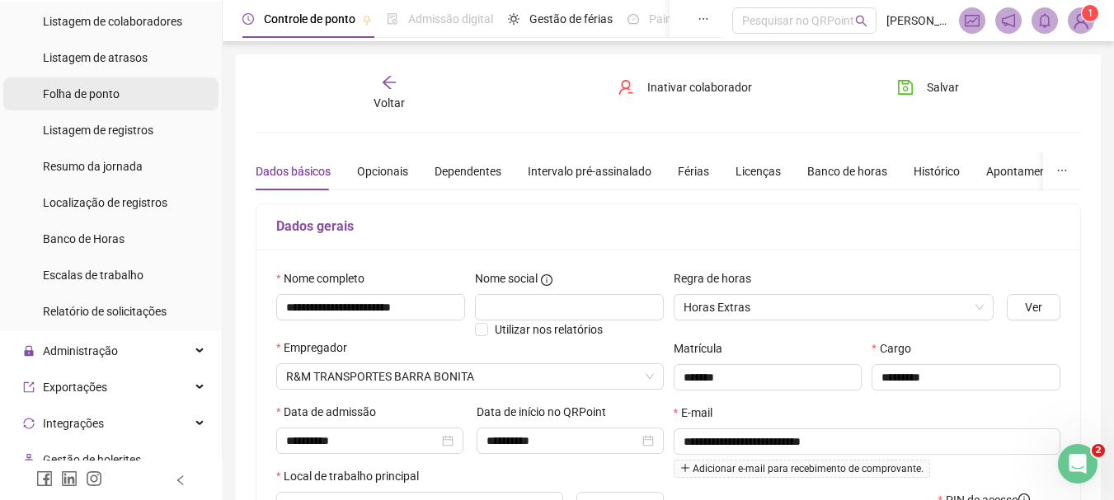
click at [110, 82] on div "Folha de ponto" at bounding box center [81, 93] width 77 height 33
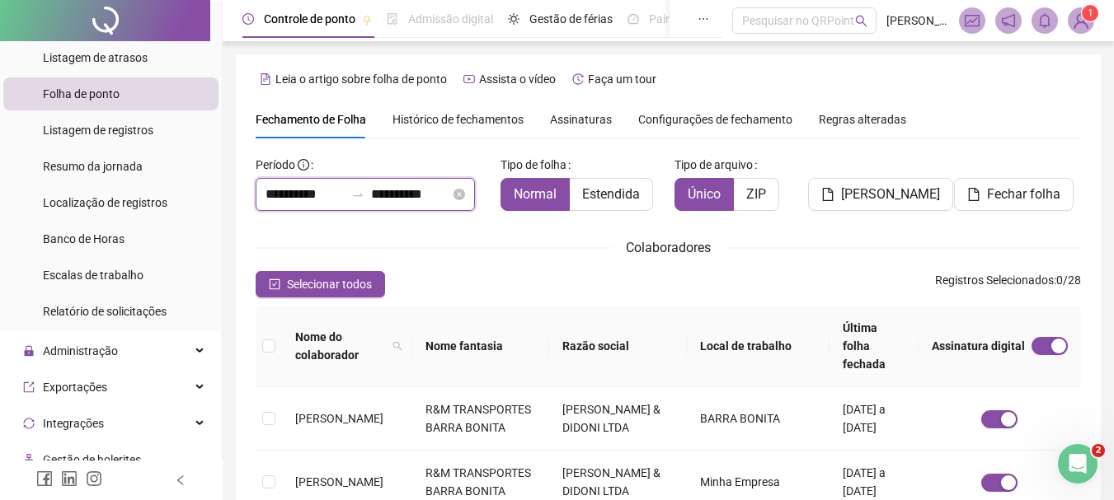
click at [311, 189] on input "**********" at bounding box center [304, 195] width 79 height 20
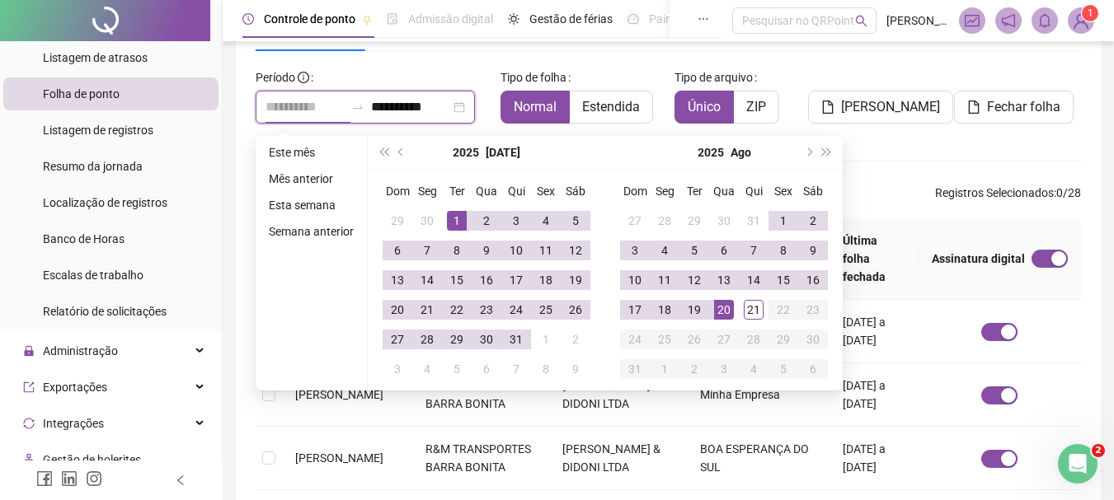
type input "**********"
click at [455, 220] on div "1" at bounding box center [457, 221] width 20 height 20
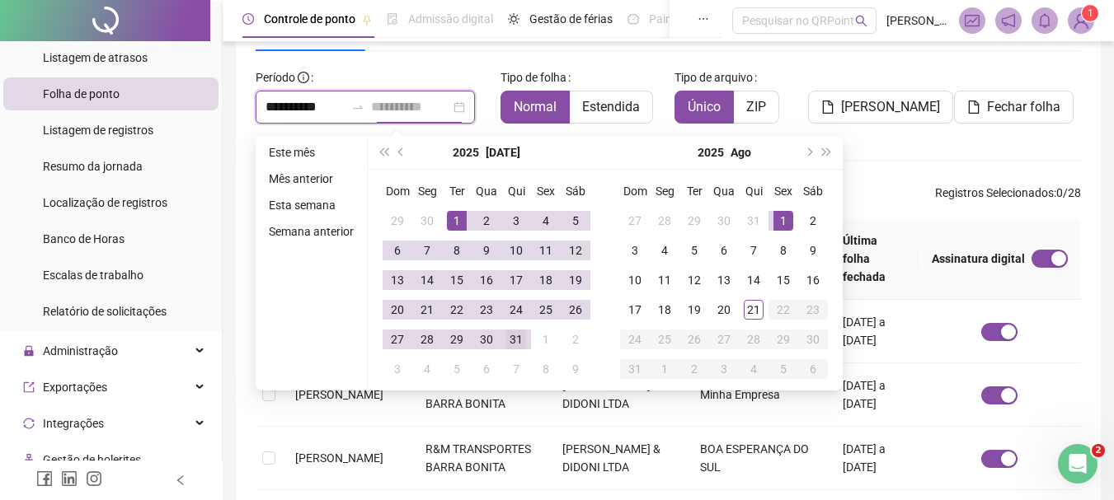
type input "**********"
click at [514, 340] on div "31" at bounding box center [516, 340] width 20 height 20
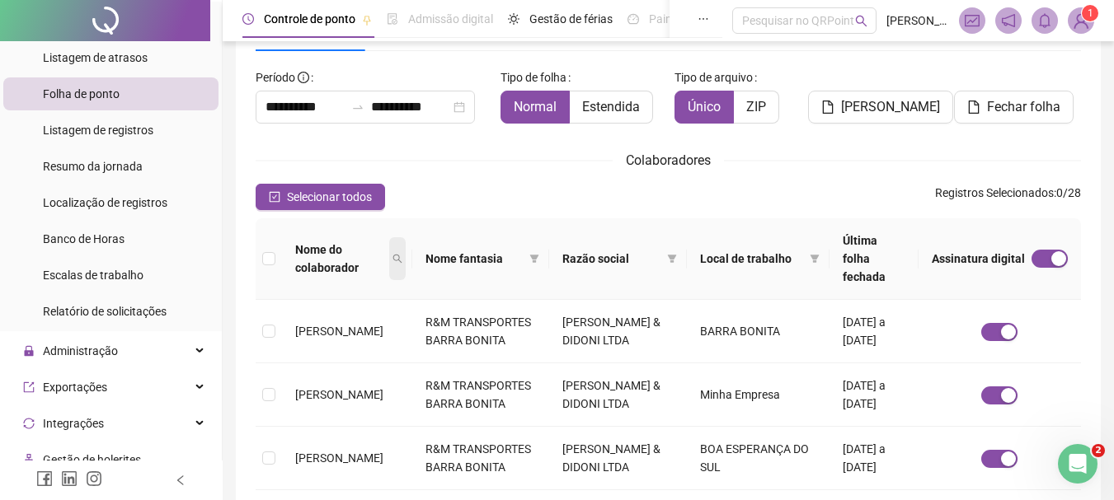
click at [402, 254] on icon "search" at bounding box center [397, 259] width 10 height 10
type input "*****"
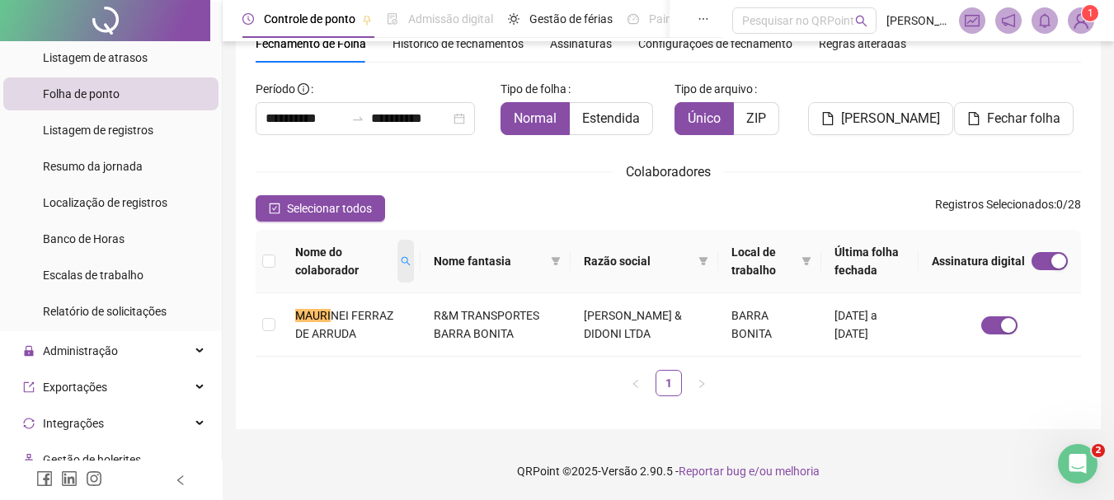
scroll to position [76, 0]
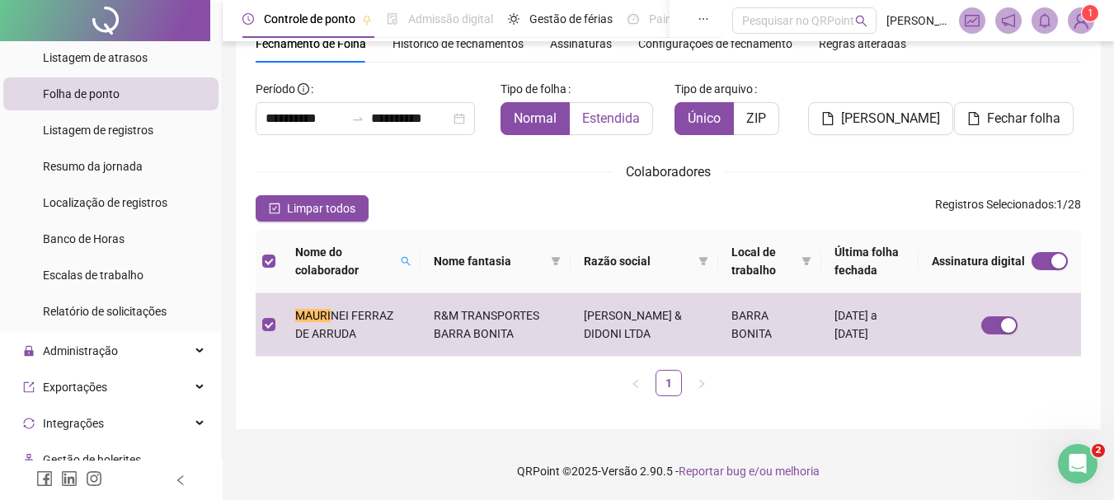
click at [605, 132] on label "Estendida" at bounding box center [611, 118] width 83 height 33
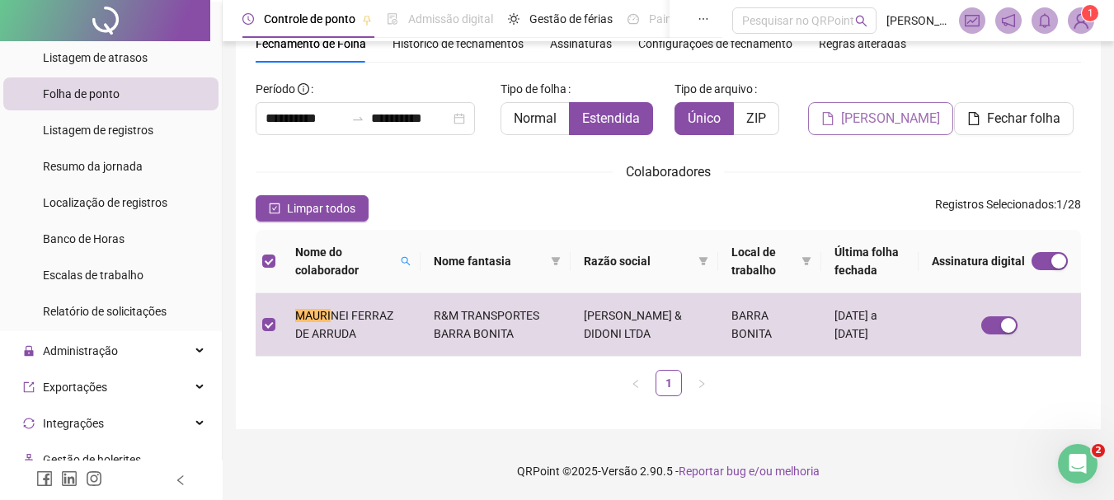
click at [927, 115] on span "[PERSON_NAME]" at bounding box center [890, 119] width 99 height 20
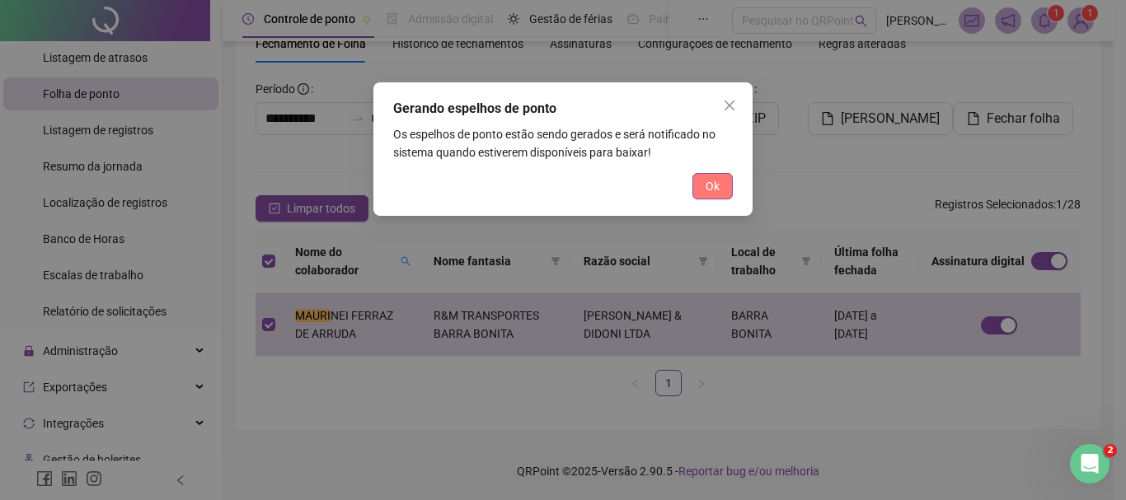
click at [716, 184] on span "Ok" at bounding box center [713, 186] width 14 height 18
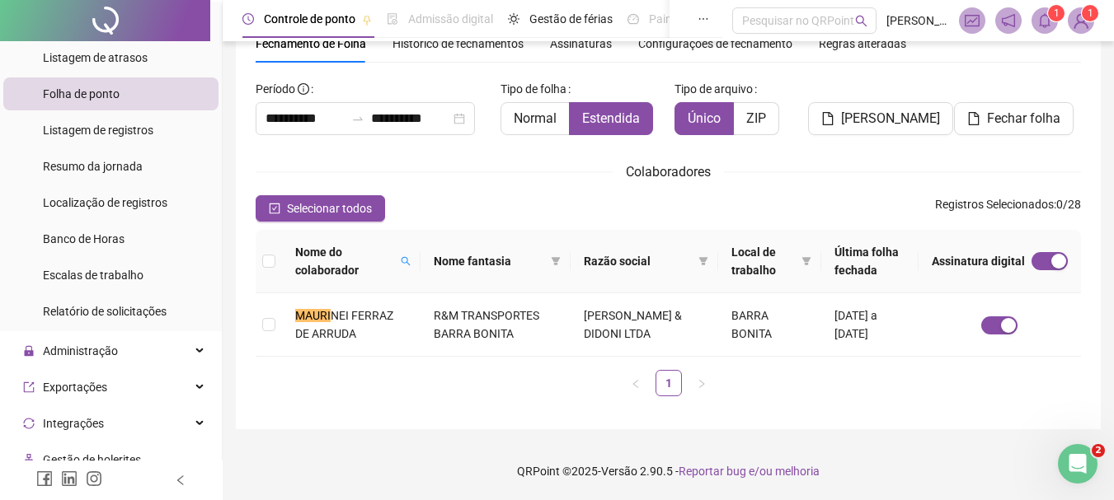
click at [1058, 24] on div "1 1" at bounding box center [1026, 20] width 135 height 26
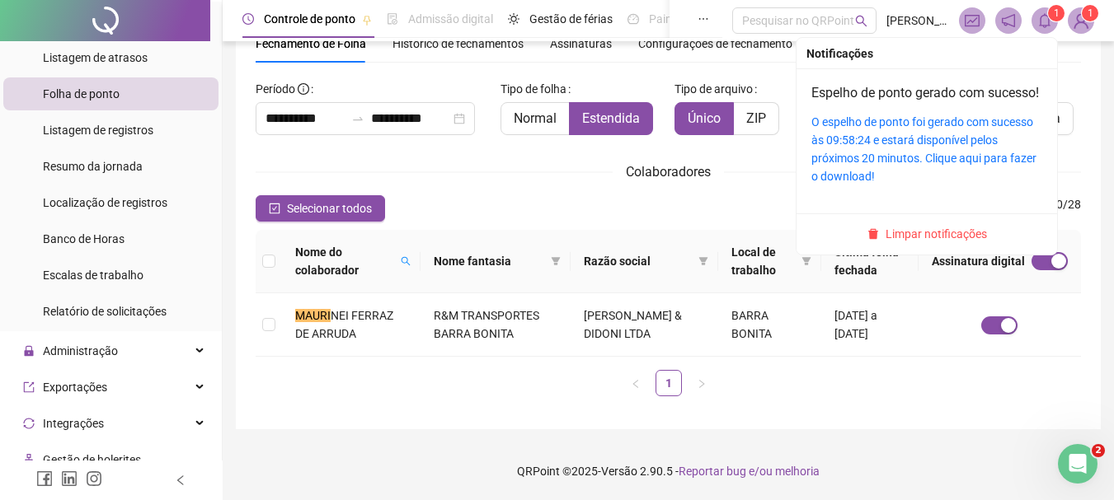
click at [1053, 24] on span at bounding box center [1044, 20] width 26 height 26
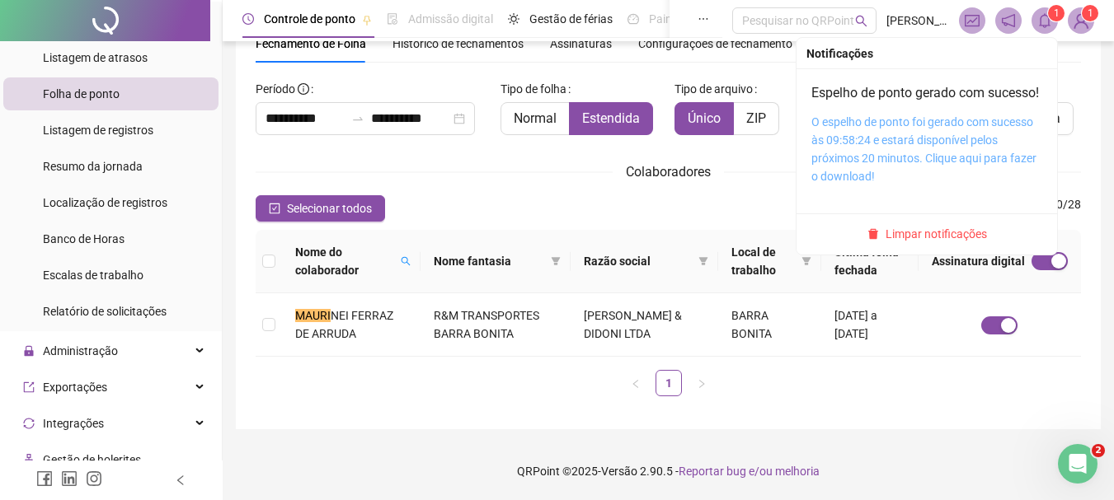
click at [951, 141] on link "O espelho de ponto foi gerado com sucesso às 09:58:24 e estará disponível pelos…" at bounding box center [923, 149] width 225 height 68
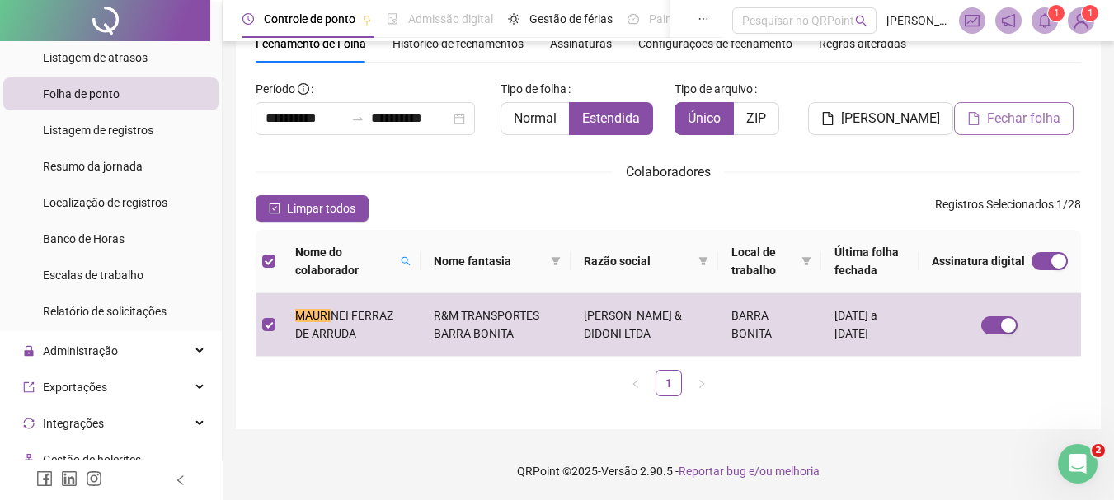
click at [994, 108] on button "Fechar folha" at bounding box center [1014, 118] width 120 height 33
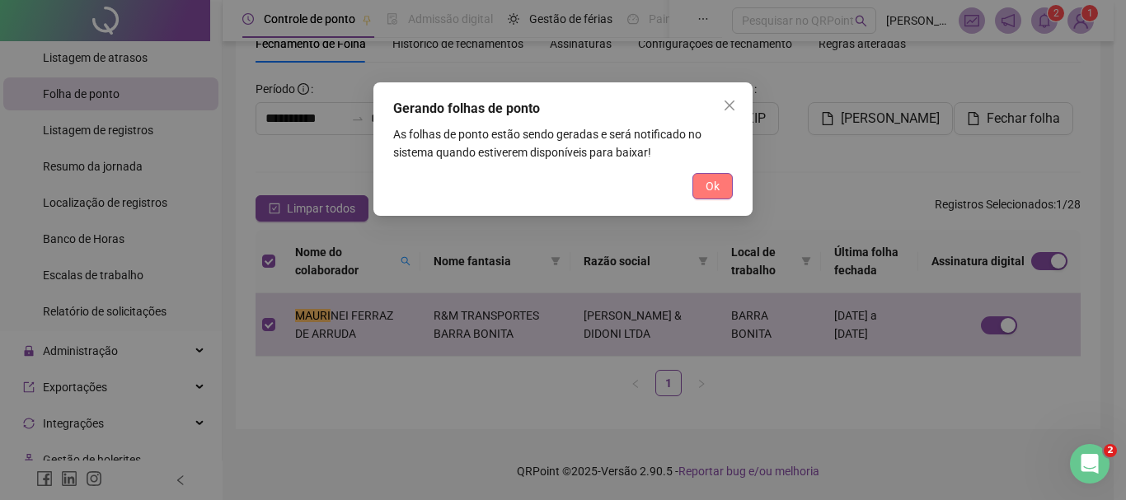
click at [711, 195] on span "Ok" at bounding box center [713, 186] width 14 height 18
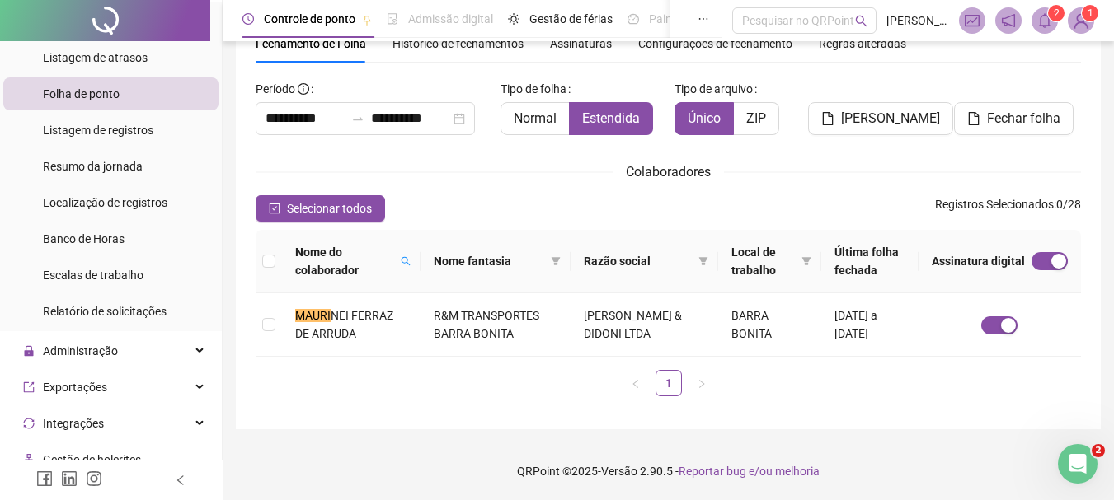
click at [1045, 21] on icon "bell" at bounding box center [1044, 20] width 15 height 15
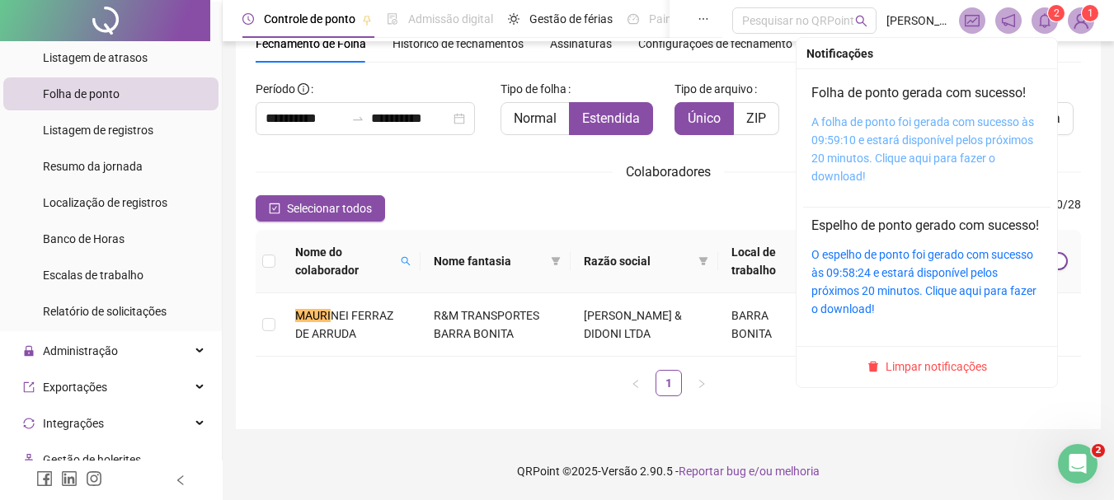
click at [923, 134] on link "A folha de ponto foi gerada com sucesso às 09:59:10 e estará disponível pelos p…" at bounding box center [922, 149] width 223 height 68
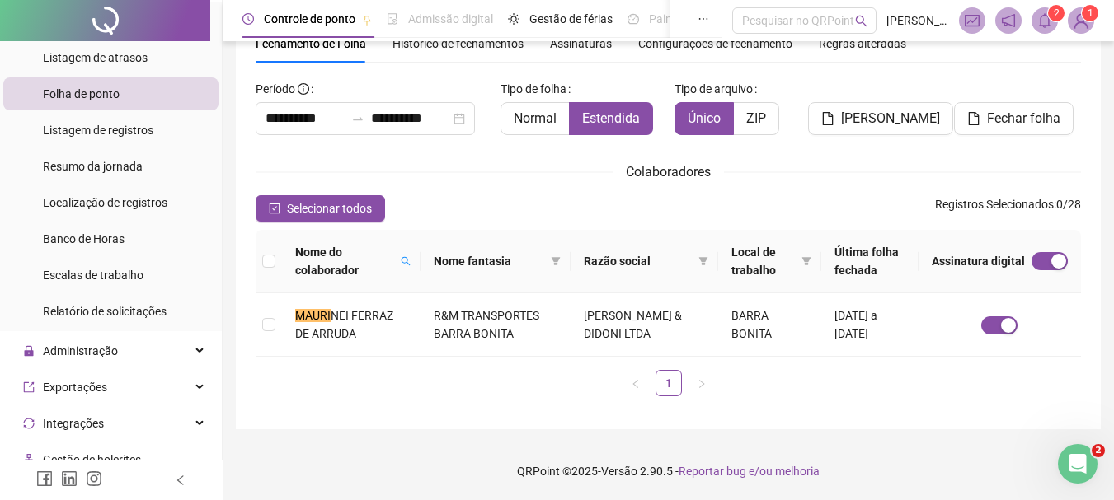
click at [1073, 17] on img at bounding box center [1080, 20] width 25 height 25
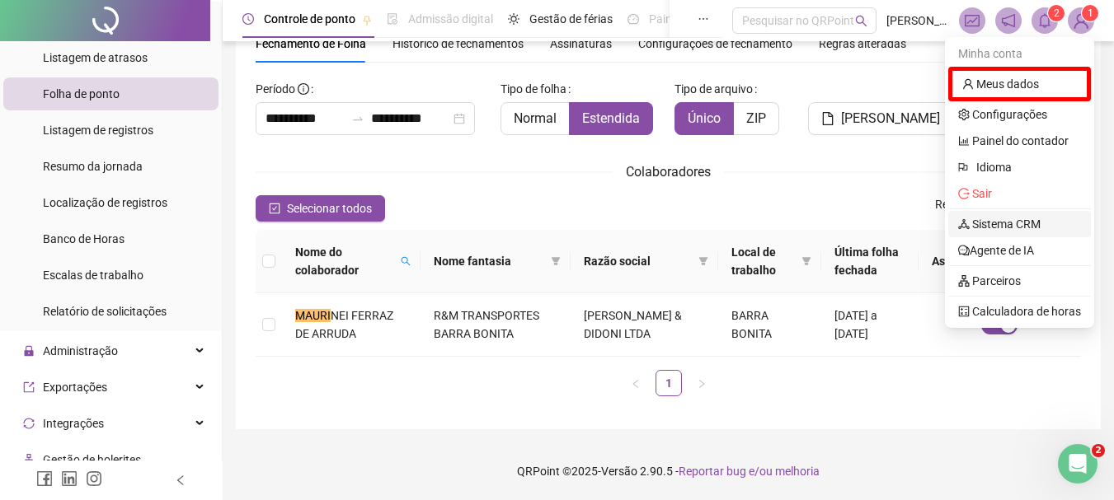
click at [989, 225] on link "Sistema CRM" at bounding box center [999, 224] width 82 height 13
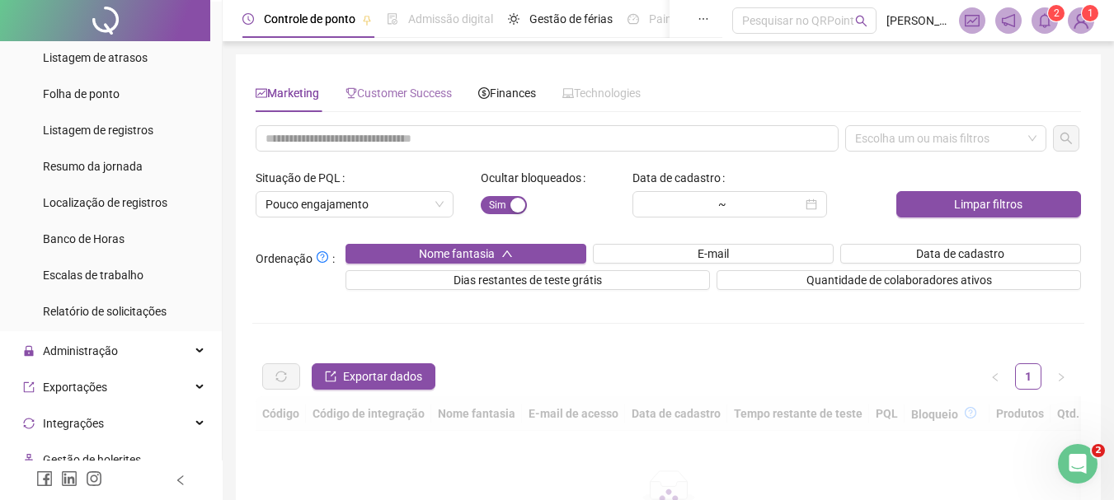
click at [362, 82] on div "Customer Success" at bounding box center [398, 93] width 106 height 38
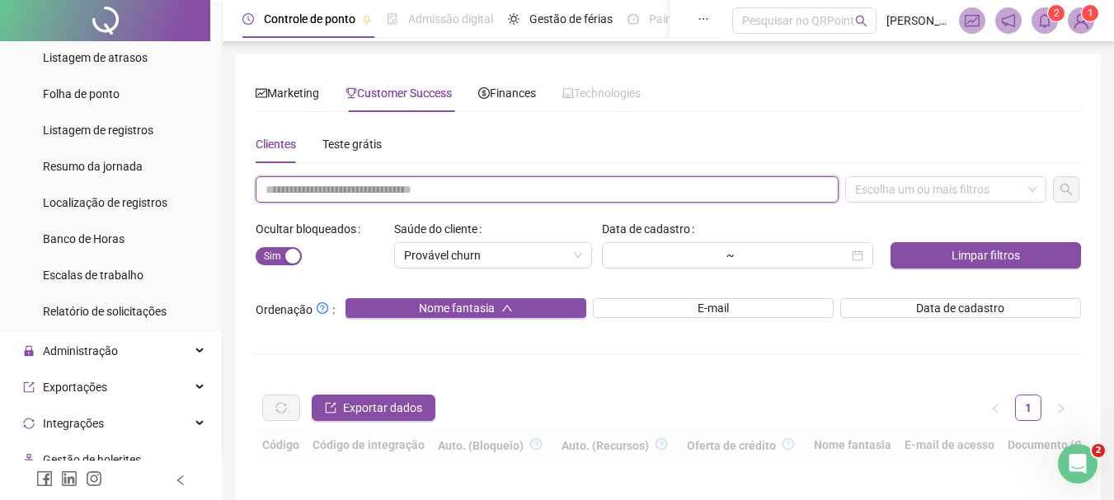
click at [360, 185] on input "text" at bounding box center [547, 189] width 583 height 26
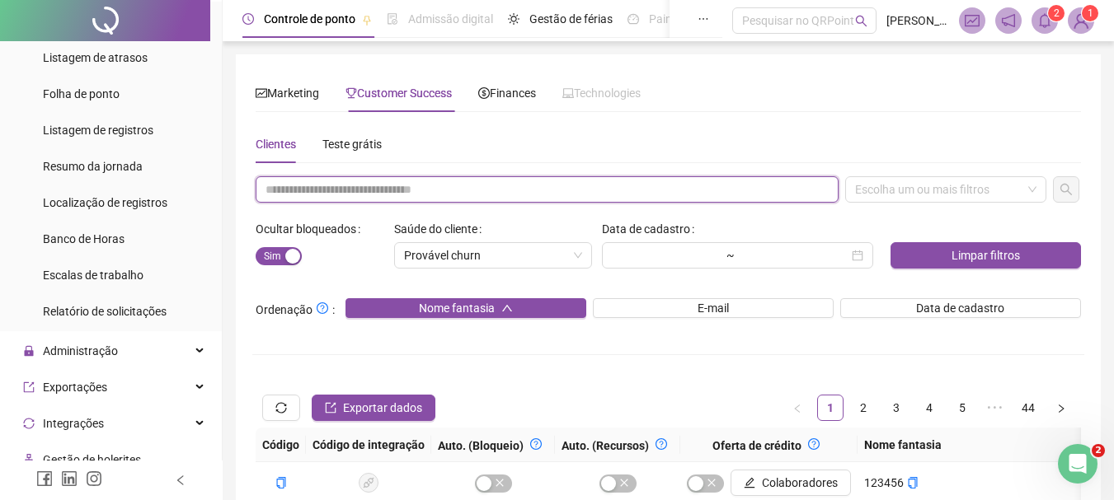
paste input "**********"
click at [937, 185] on div "Escolha um ou mais filtros" at bounding box center [945, 189] width 201 height 26
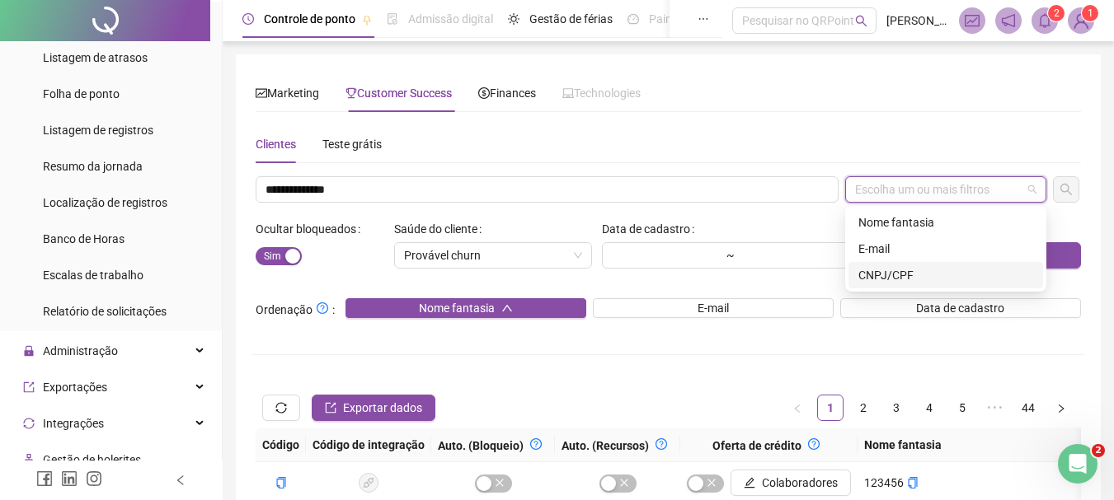
click at [904, 271] on div "CNPJ/CPF" at bounding box center [945, 275] width 175 height 18
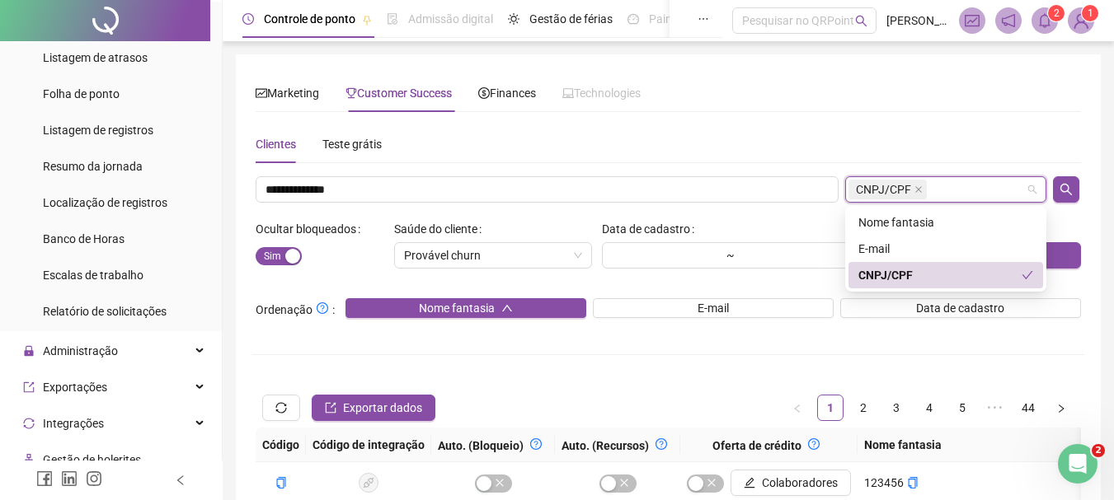
click at [1074, 182] on button "button" at bounding box center [1066, 189] width 26 height 26
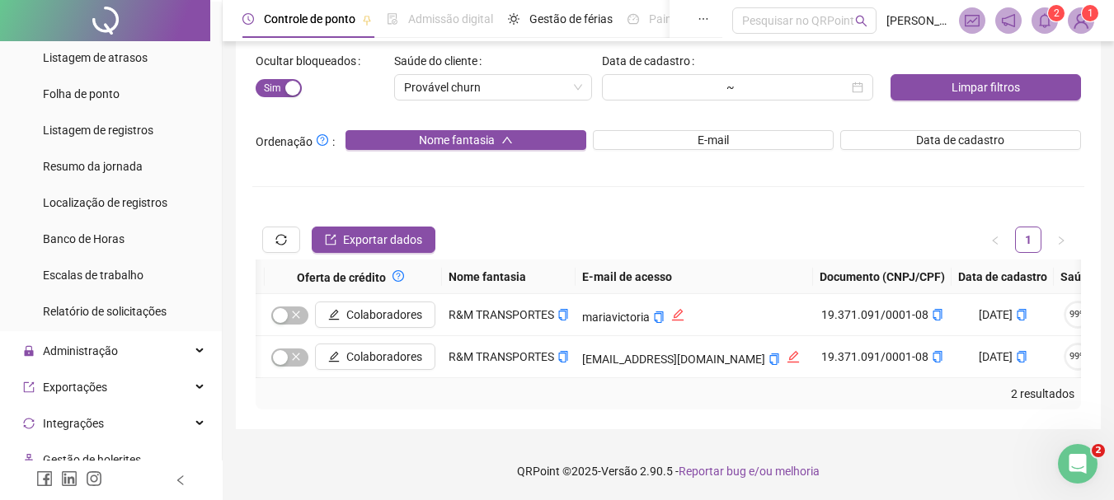
scroll to position [0, 428]
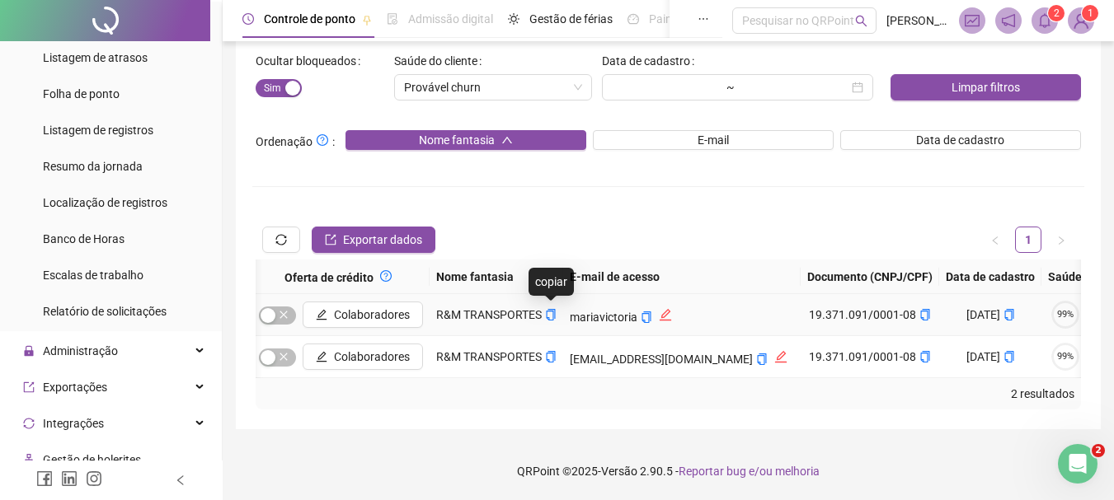
click at [544, 308] on span "R&M TRANSPORTES" at bounding box center [496, 314] width 120 height 13
click at [552, 309] on icon "copy" at bounding box center [551, 315] width 12 height 12
click at [756, 350] on button "copiar" at bounding box center [762, 359] width 12 height 18
click at [919, 308] on button "copiar" at bounding box center [925, 315] width 12 height 18
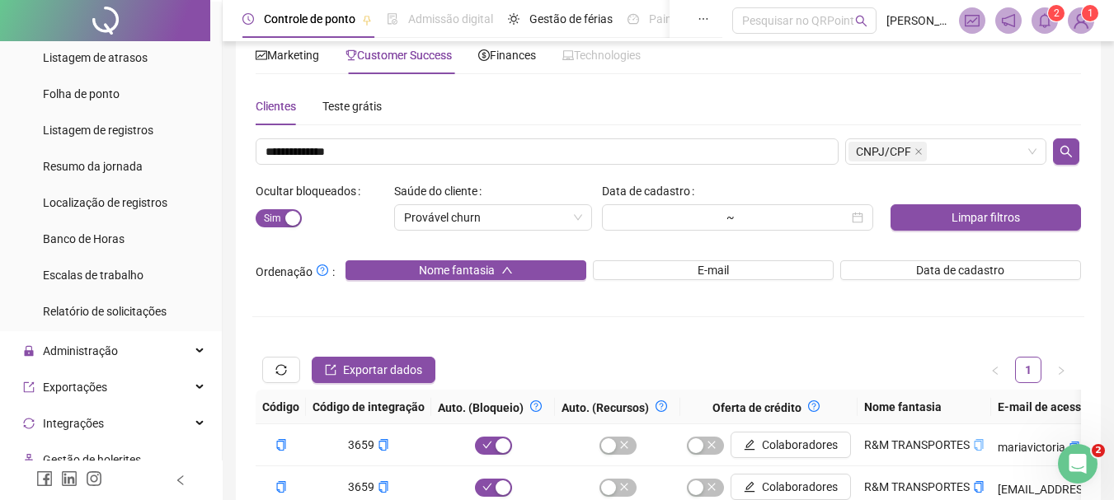
scroll to position [0, 0]
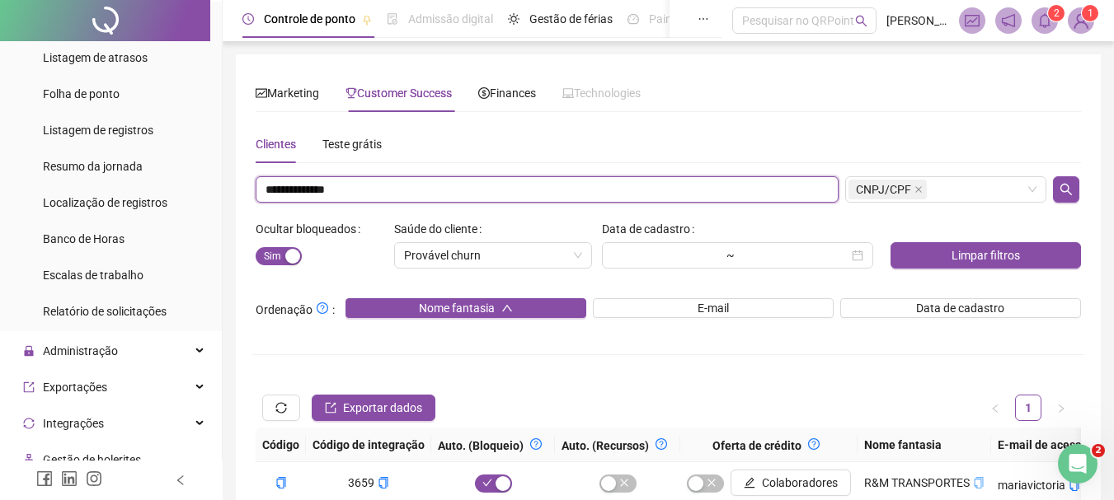
click at [369, 181] on input "**********" at bounding box center [547, 189] width 583 height 26
paste input "text"
type input "**********"
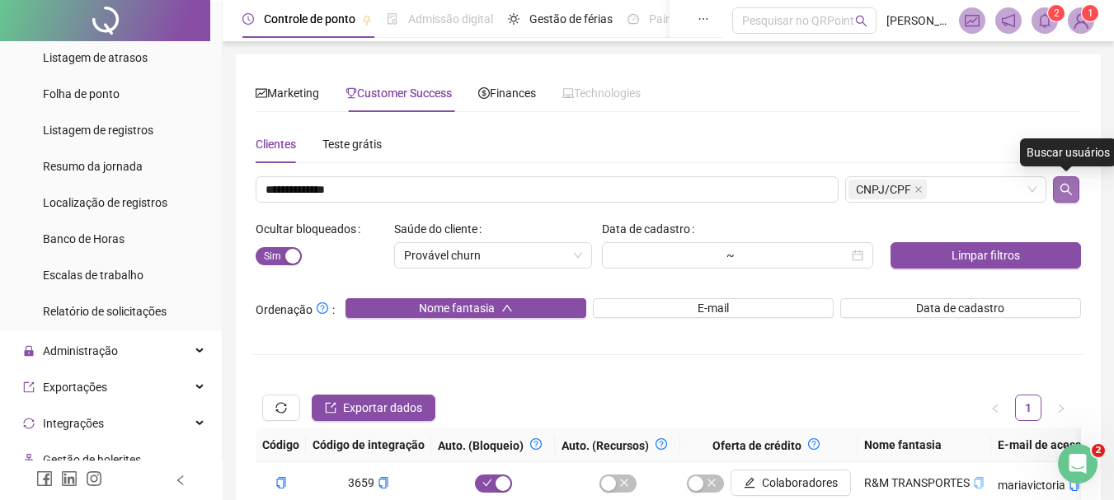
click at [1055, 195] on button "button" at bounding box center [1066, 189] width 26 height 26
click at [1073, 180] on button "button" at bounding box center [1066, 189] width 26 height 26
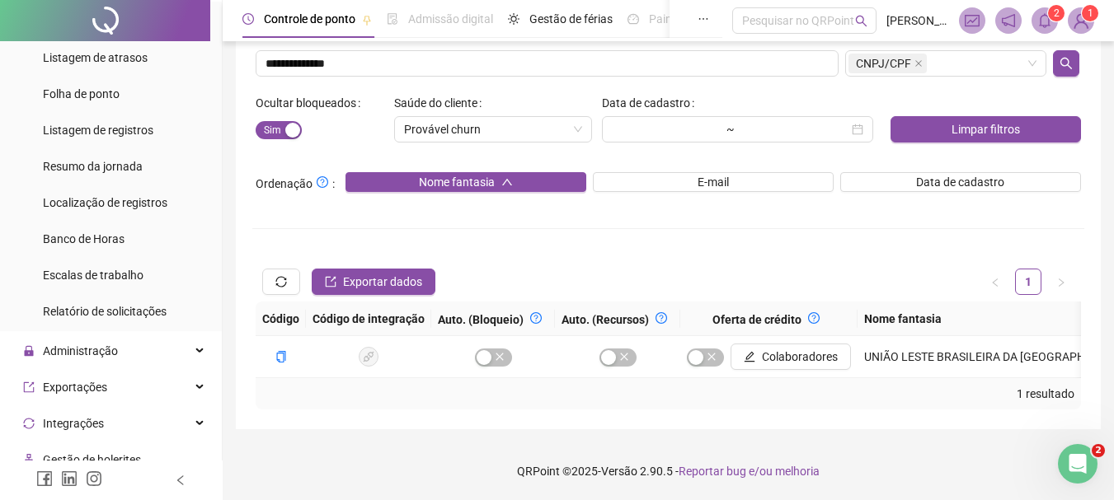
scroll to position [139, 0]
click at [738, 408] on div "1 resultado" at bounding box center [668, 393] width 825 height 31
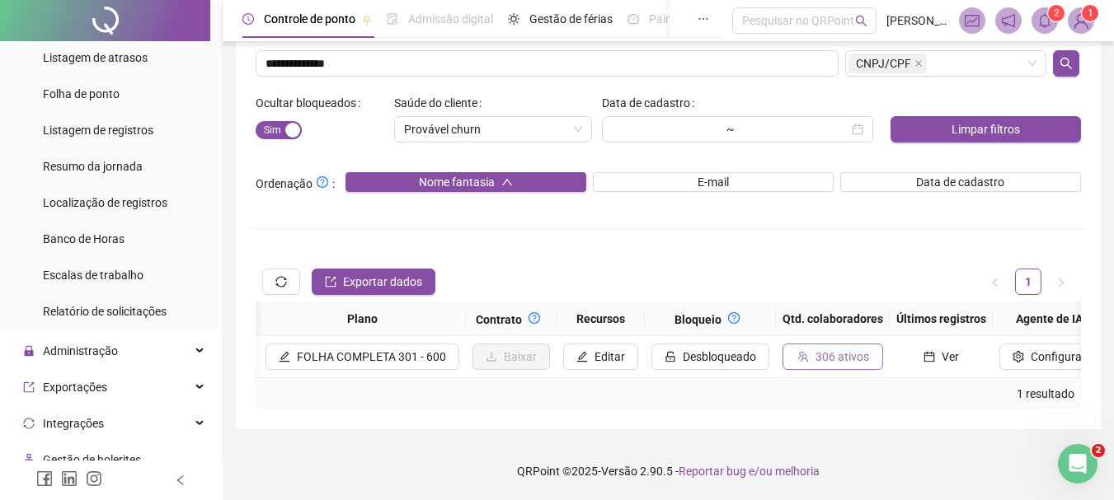
scroll to position [0, 1679]
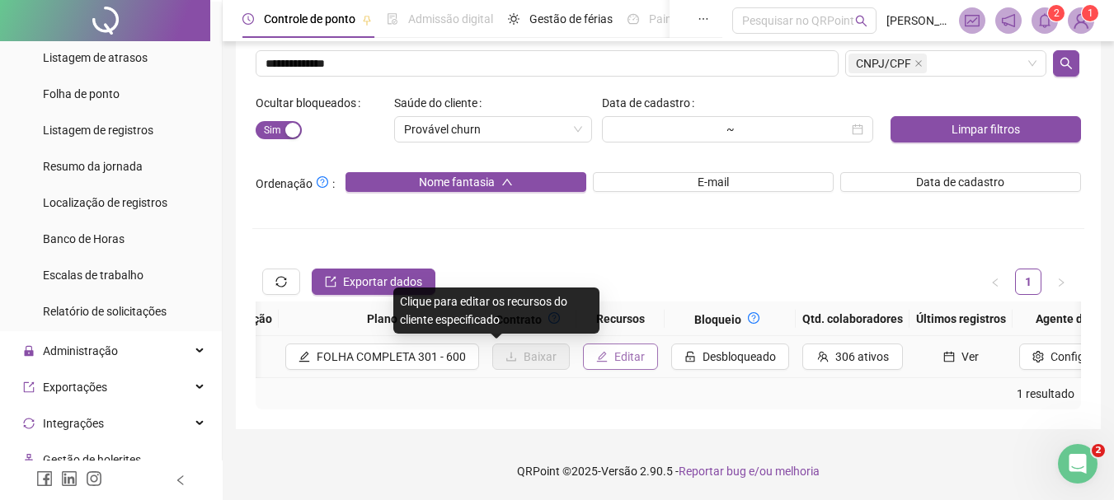
click at [583, 344] on button "Editar" at bounding box center [620, 357] width 75 height 26
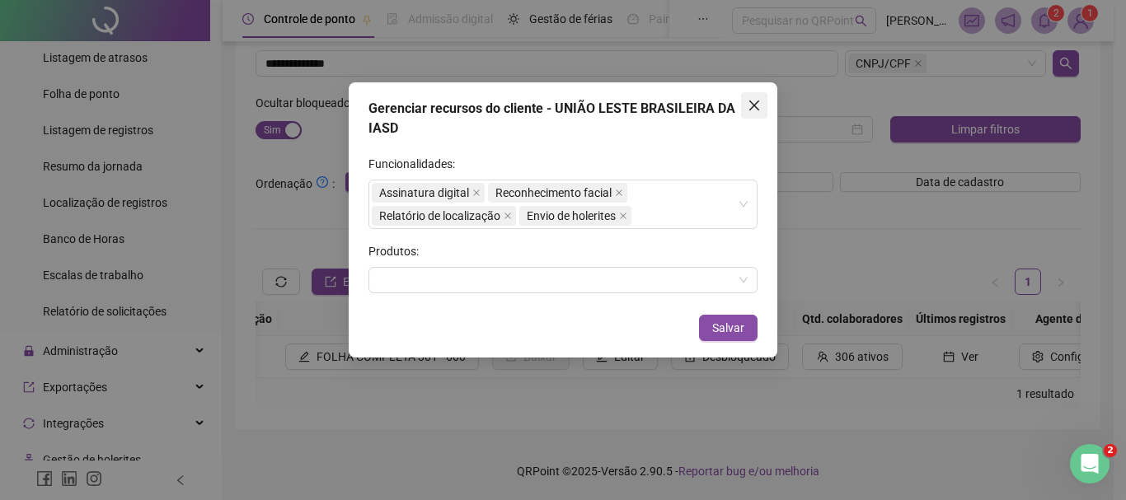
click at [751, 110] on icon "close" at bounding box center [754, 106] width 10 height 10
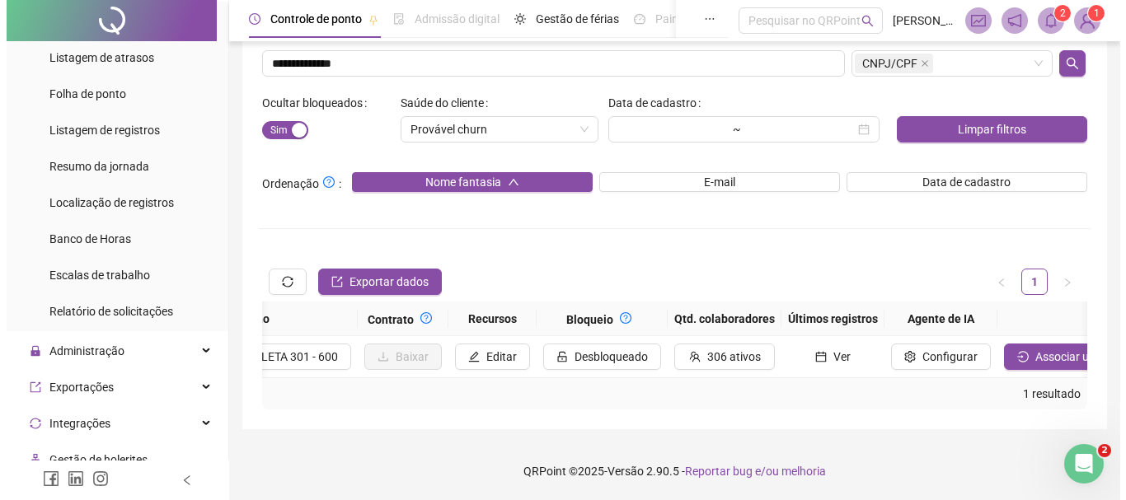
scroll to position [0, 1841]
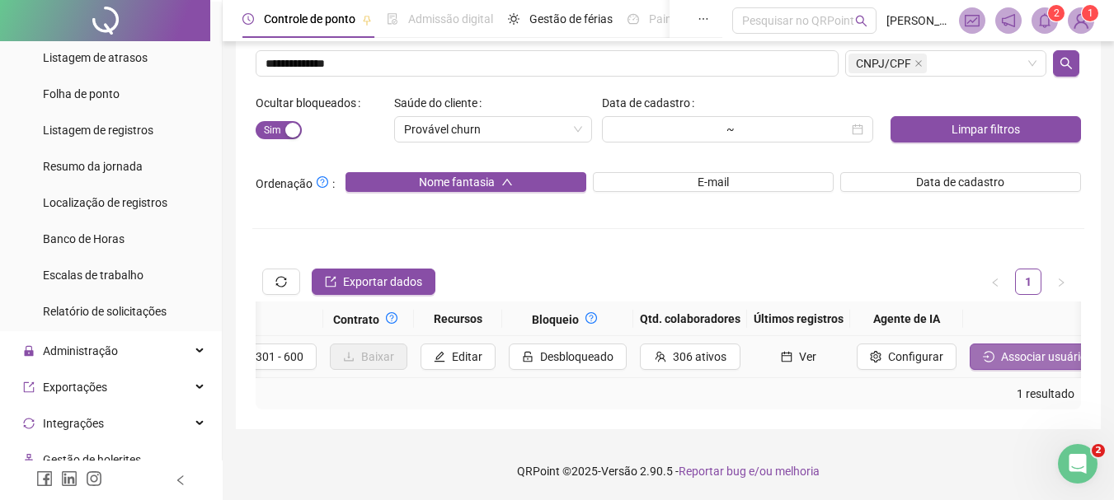
click at [970, 344] on button "Associar usuário" at bounding box center [1035, 357] width 130 height 26
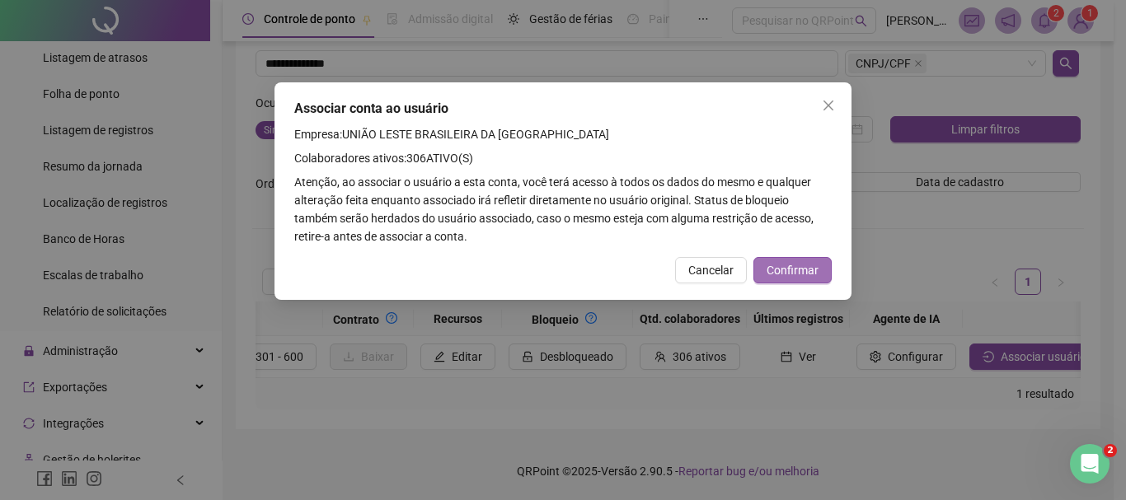
click at [803, 265] on span "Confirmar" at bounding box center [793, 270] width 52 height 18
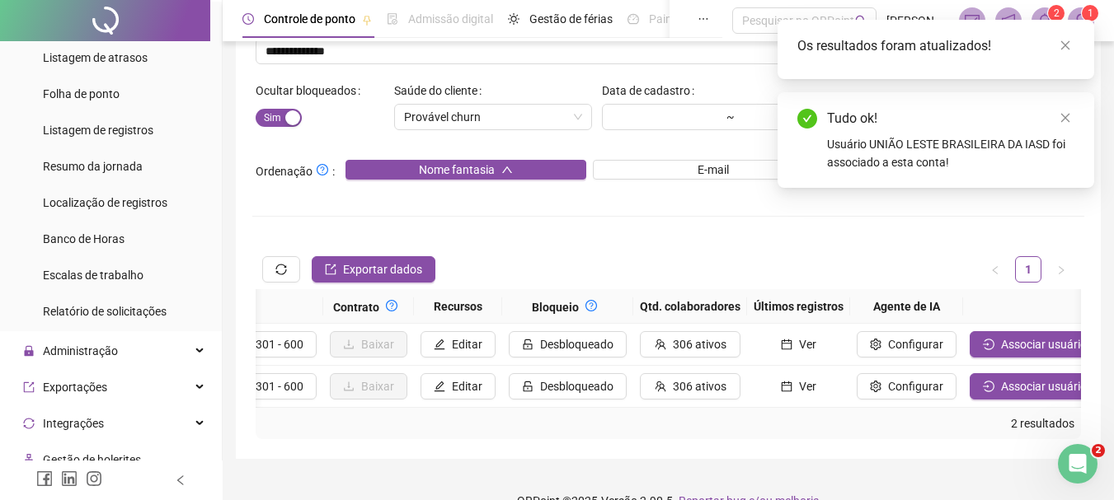
click at [1059, 23] on div "Os resultados foram atualizados!" at bounding box center [935, 49] width 317 height 59
click at [1060, 49] on icon "close" at bounding box center [1065, 46] width 12 height 12
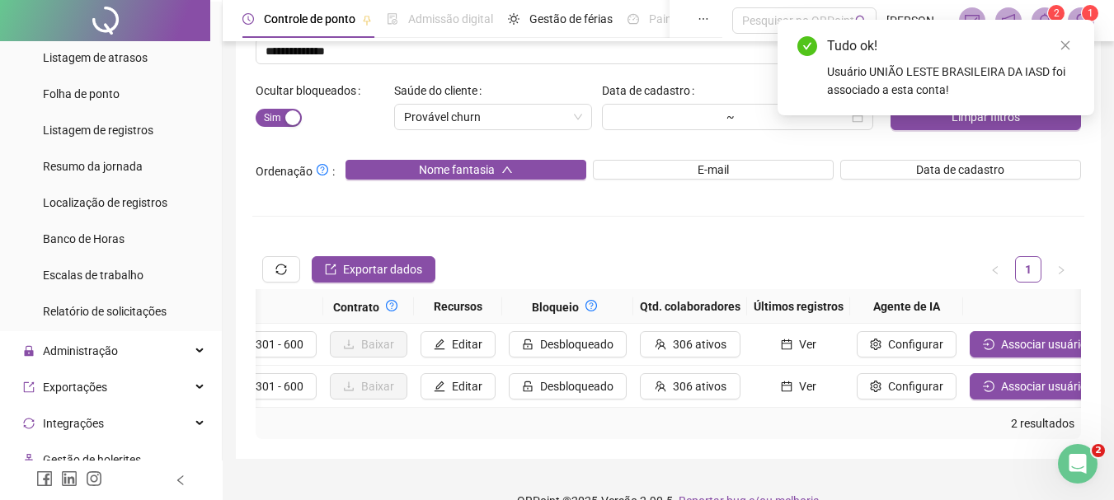
click at [1060, 49] on icon "close" at bounding box center [1065, 46] width 12 height 12
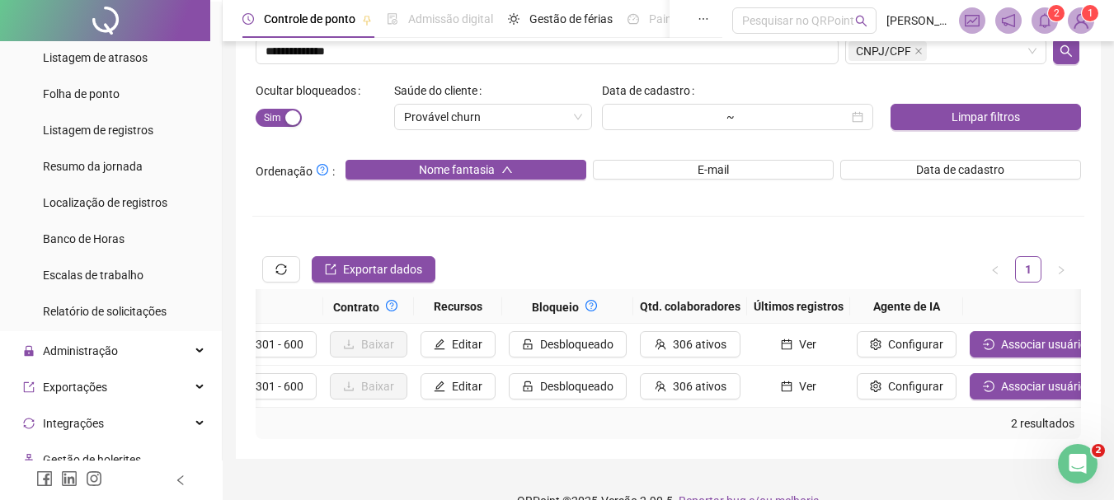
click at [1083, 20] on img at bounding box center [1080, 20] width 25 height 25
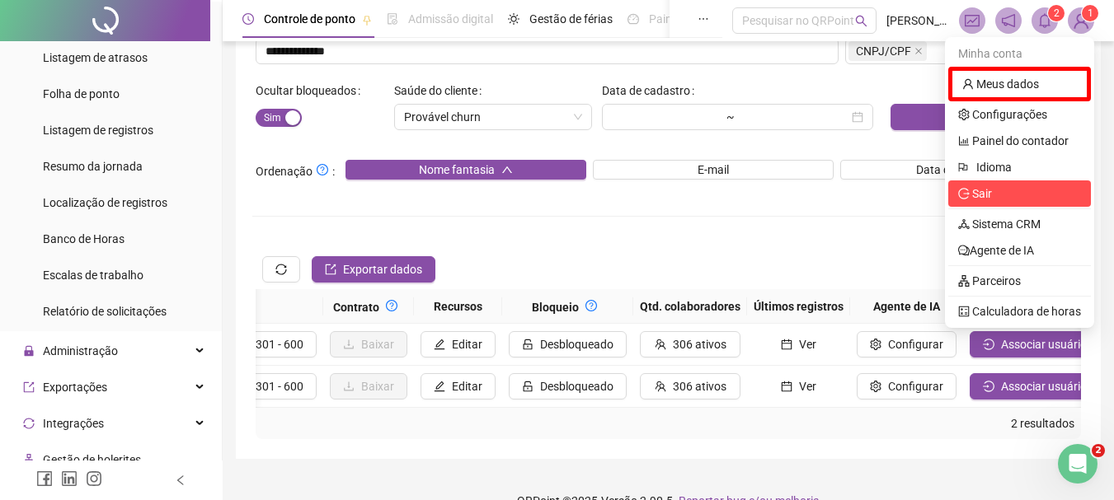
click at [964, 187] on span "Sair" at bounding box center [975, 193] width 34 height 13
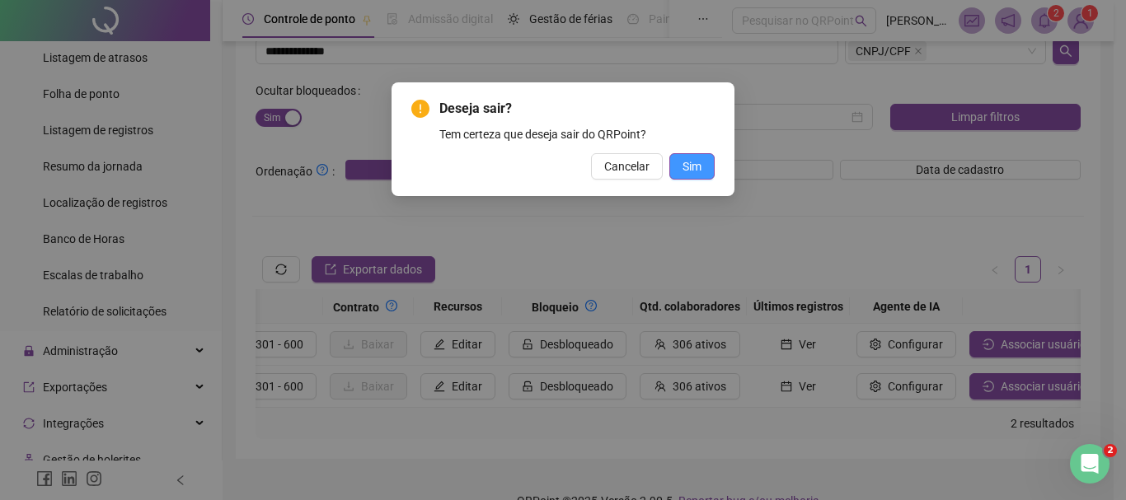
click at [704, 164] on button "Sim" at bounding box center [691, 166] width 45 height 26
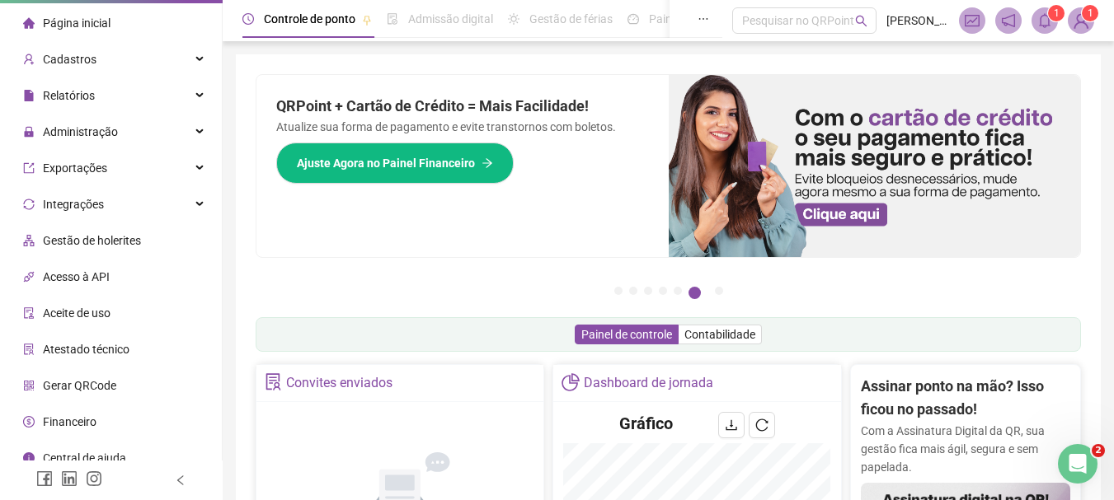
scroll to position [47, 0]
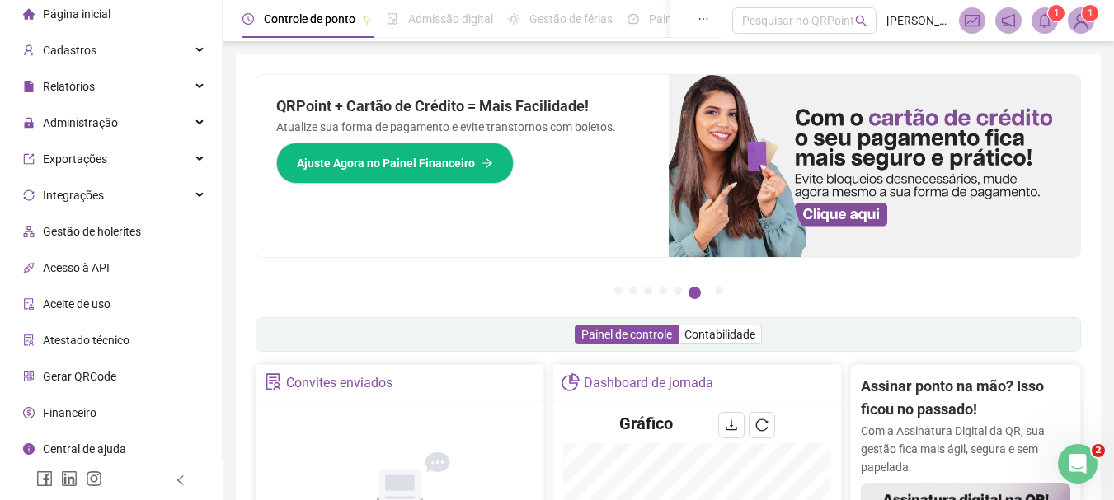
drag, startPoint x: 228, startPoint y: 109, endPoint x: 235, endPoint y: 174, distance: 65.6
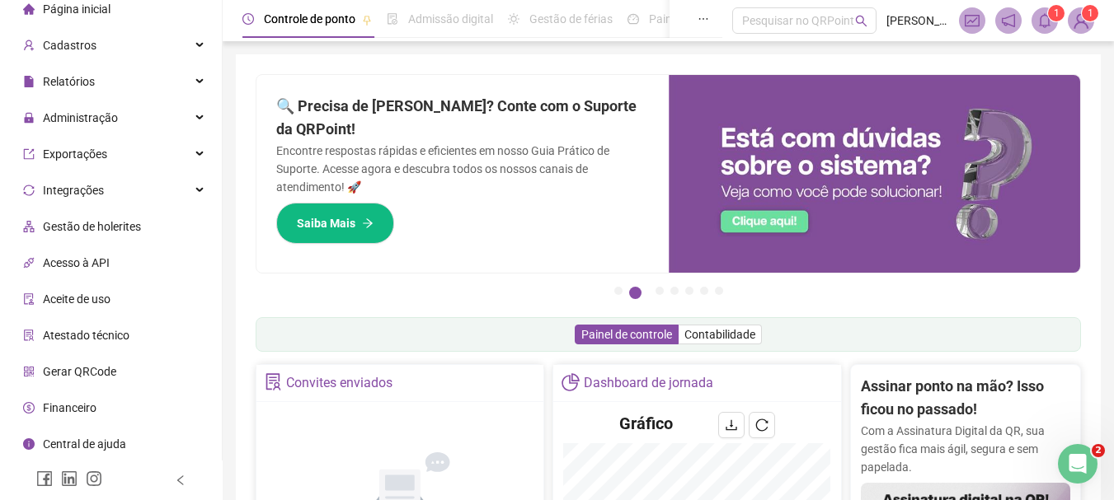
scroll to position [0, 0]
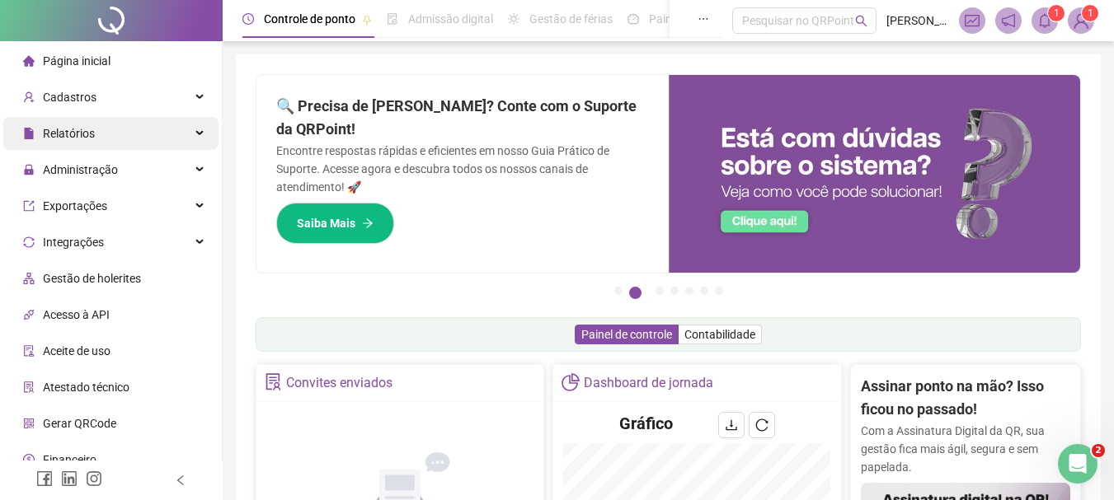
click at [86, 147] on span "Relatórios" at bounding box center [59, 133] width 72 height 33
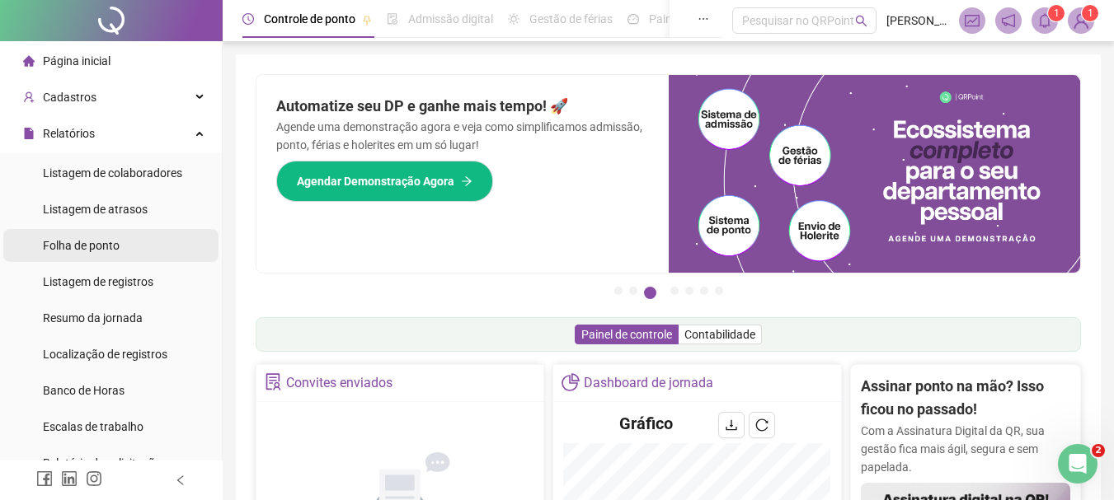
click at [106, 242] on span "Folha de ponto" at bounding box center [81, 245] width 77 height 13
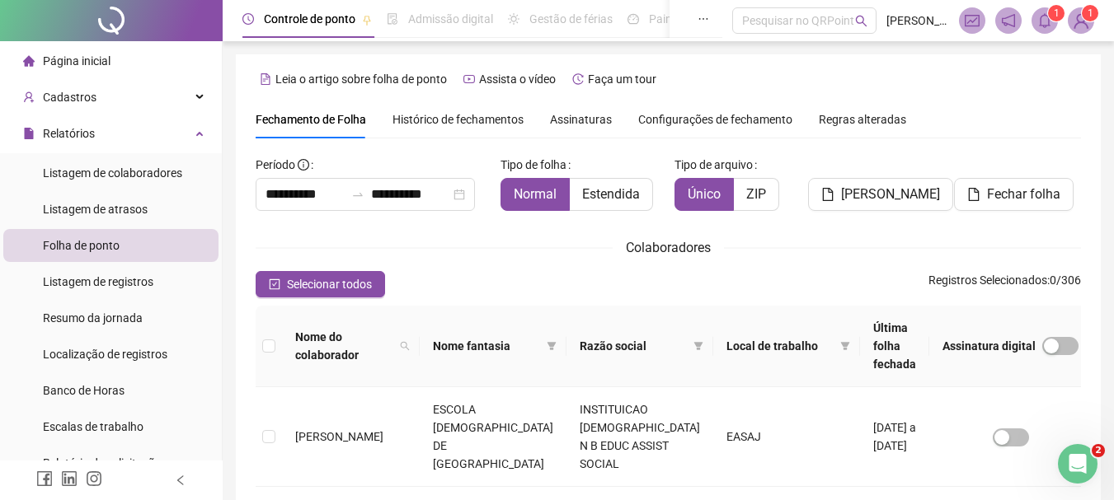
click at [681, 326] on th "Razão social" at bounding box center [639, 347] width 147 height 82
click at [694, 342] on icon "filter" at bounding box center [698, 346] width 9 height 8
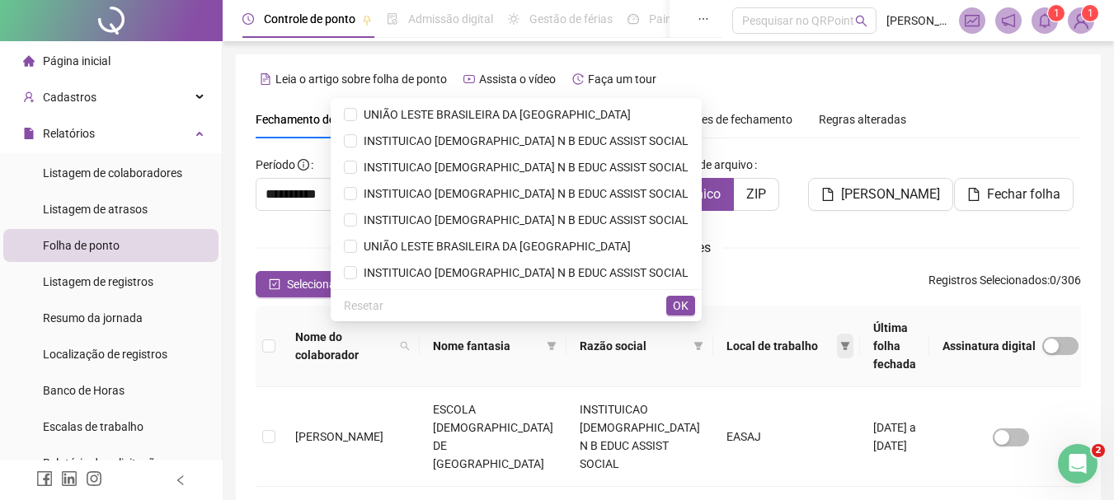
click at [837, 336] on span at bounding box center [845, 346] width 16 height 25
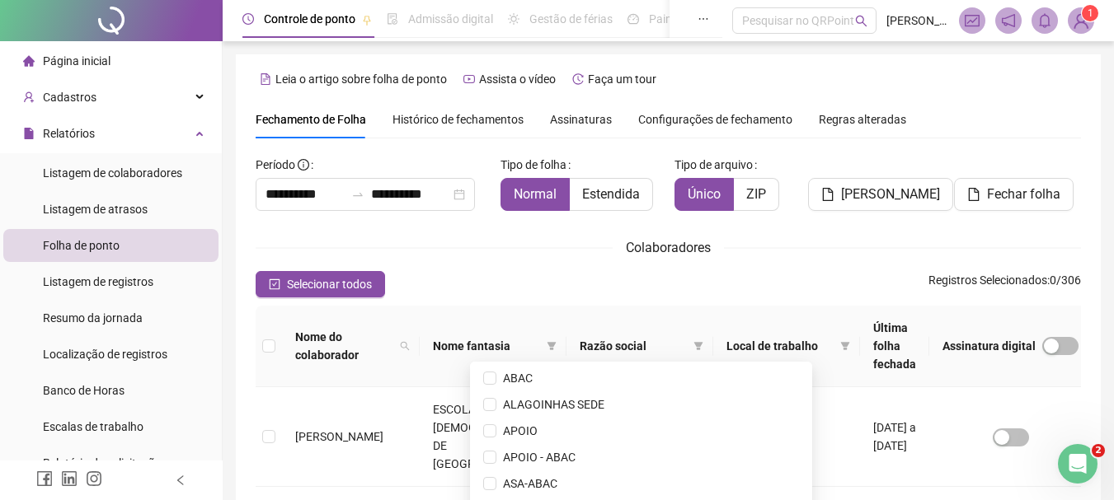
scroll to position [87, 0]
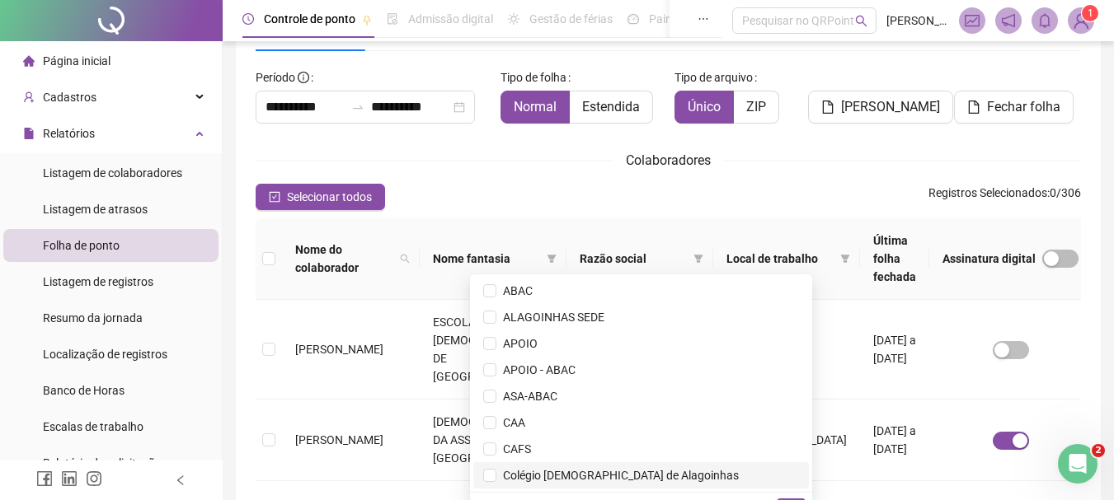
click at [650, 469] on span "Colégio Adventista de Alagoinhas" at bounding box center [617, 475] width 242 height 13
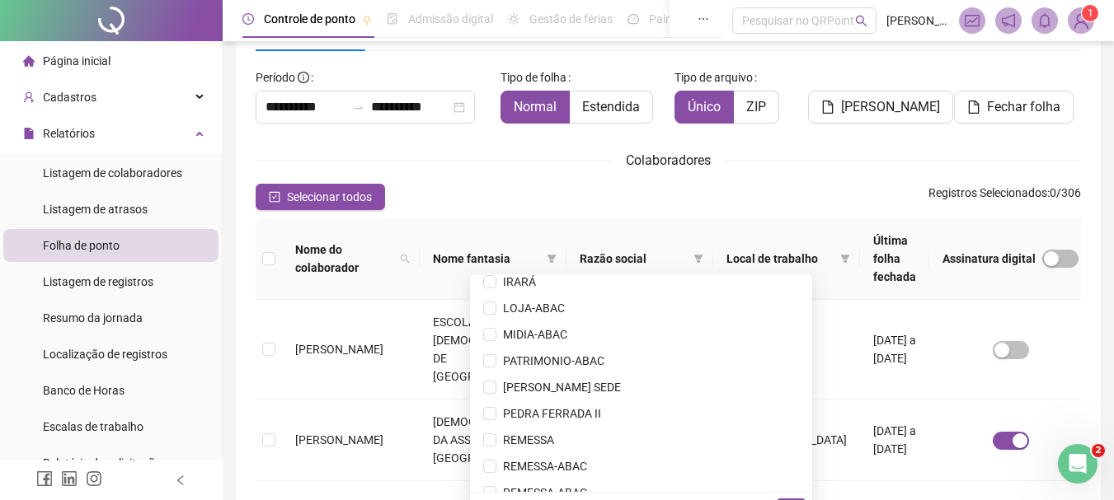
scroll to position [1058, 0]
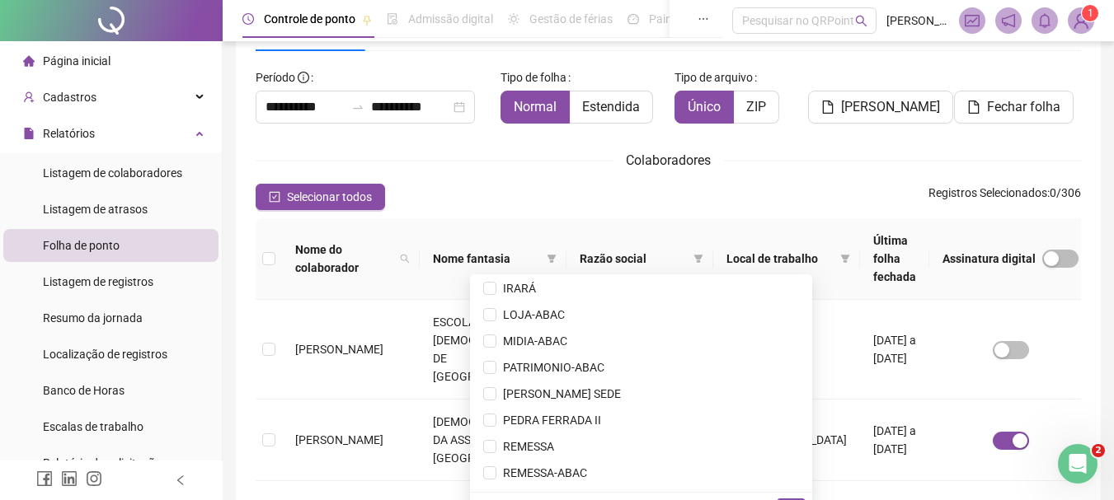
click at [540, 250] on div "Nome fantasia" at bounding box center [493, 259] width 120 height 18
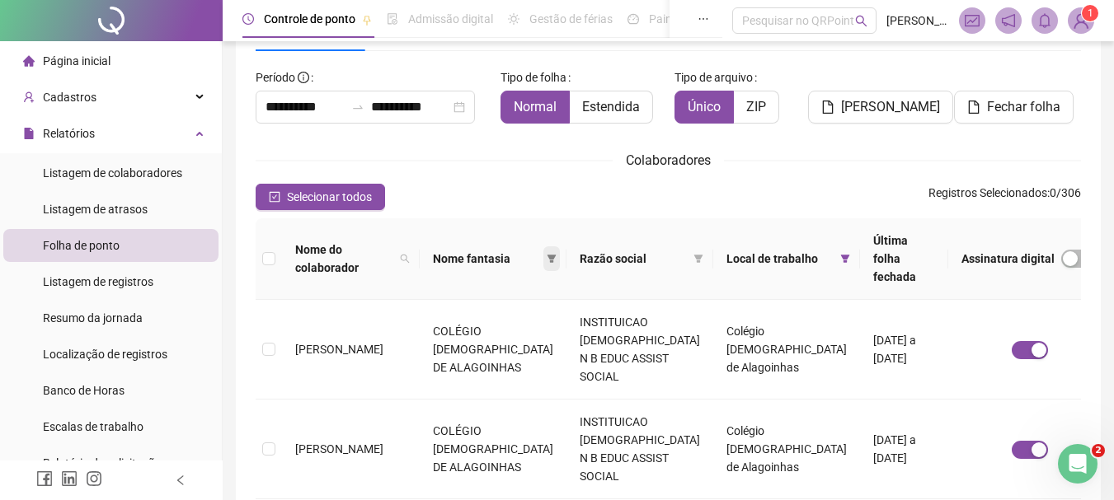
click at [543, 247] on span at bounding box center [551, 259] width 16 height 25
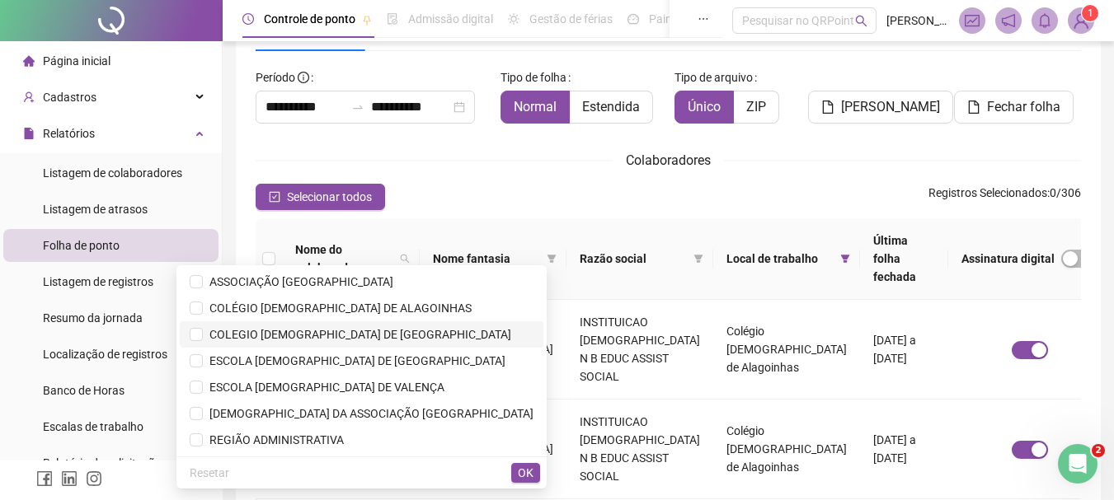
click at [425, 336] on span "COLEGIO ADVENTISTA DE FEIRA DE SANTANA" at bounding box center [357, 334] width 308 height 13
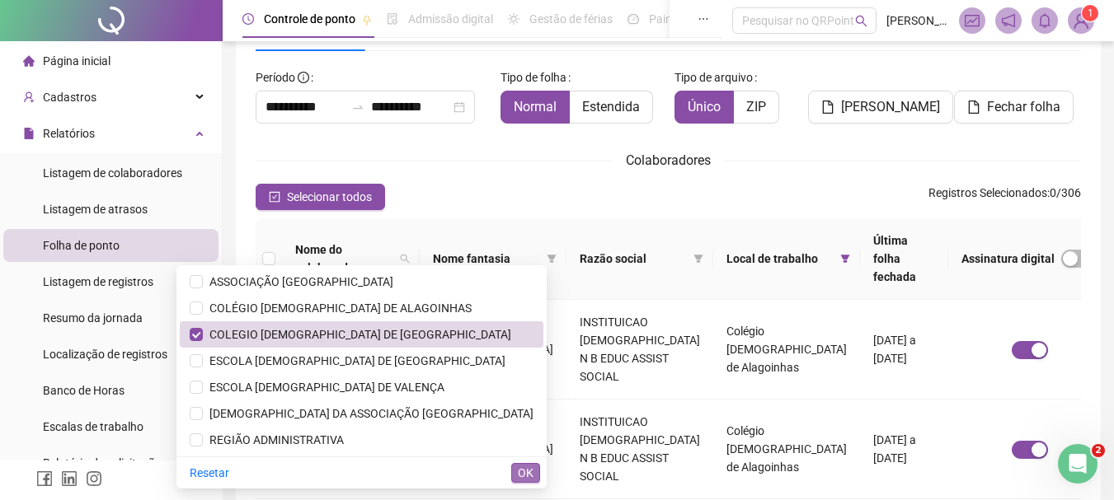
click at [531, 481] on span "OK" at bounding box center [526, 473] width 16 height 18
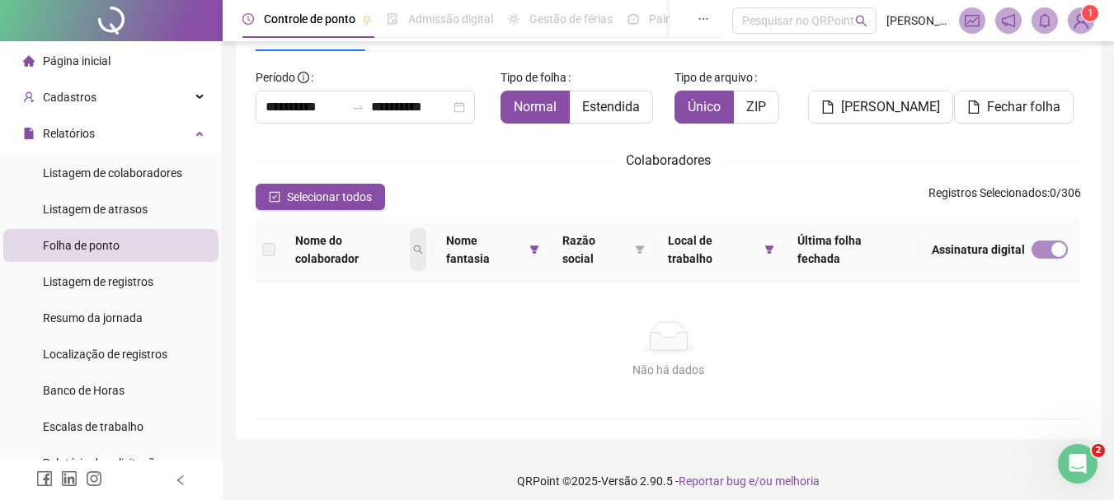
scroll to position [0, 0]
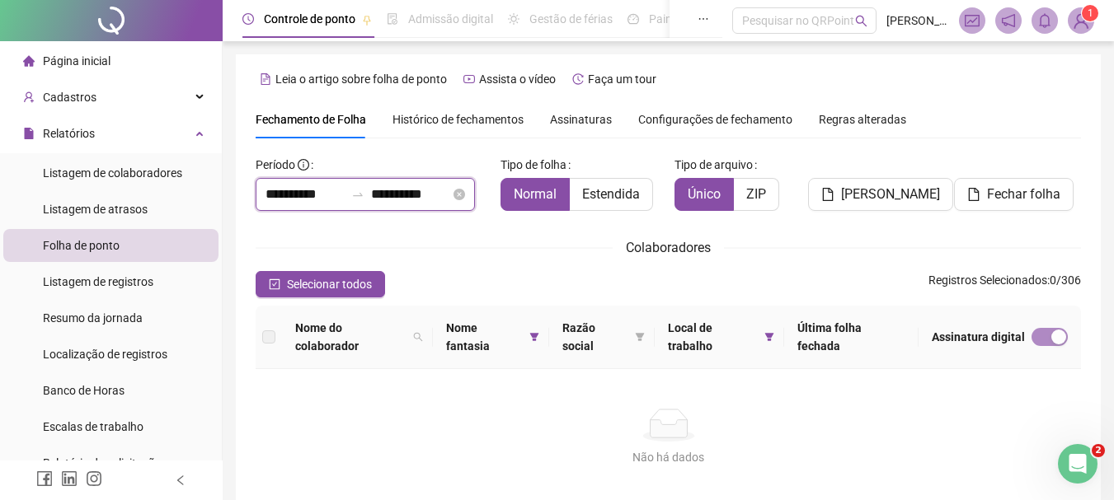
click at [307, 200] on input "**********" at bounding box center [304, 195] width 79 height 20
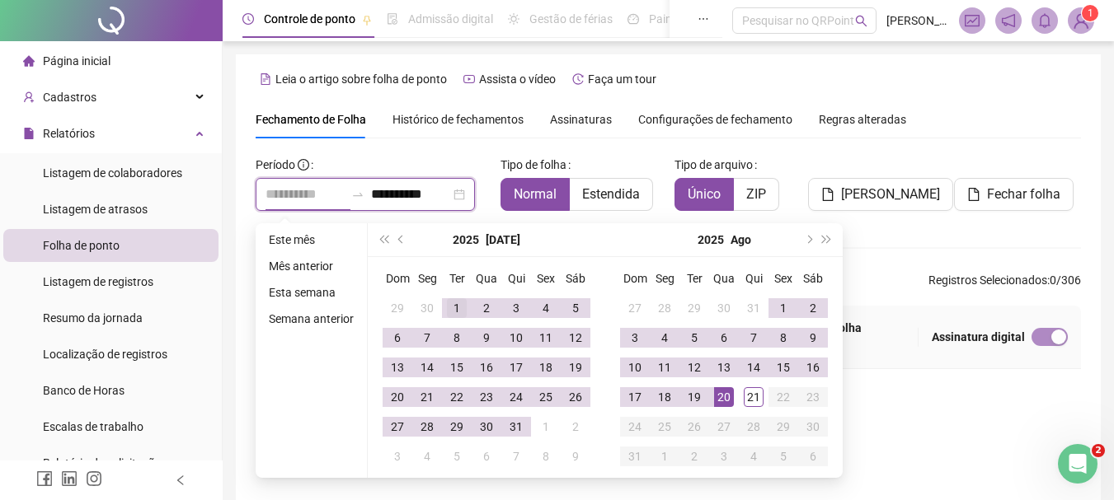
type input "**********"
click at [461, 320] on td "1" at bounding box center [457, 308] width 30 height 30
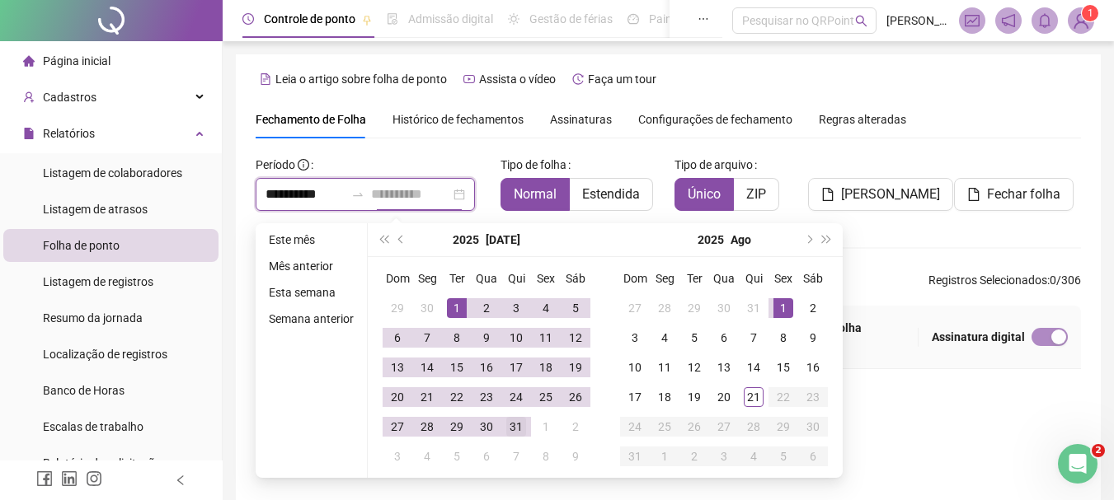
type input "**********"
click at [511, 436] on div "31" at bounding box center [516, 427] width 20 height 20
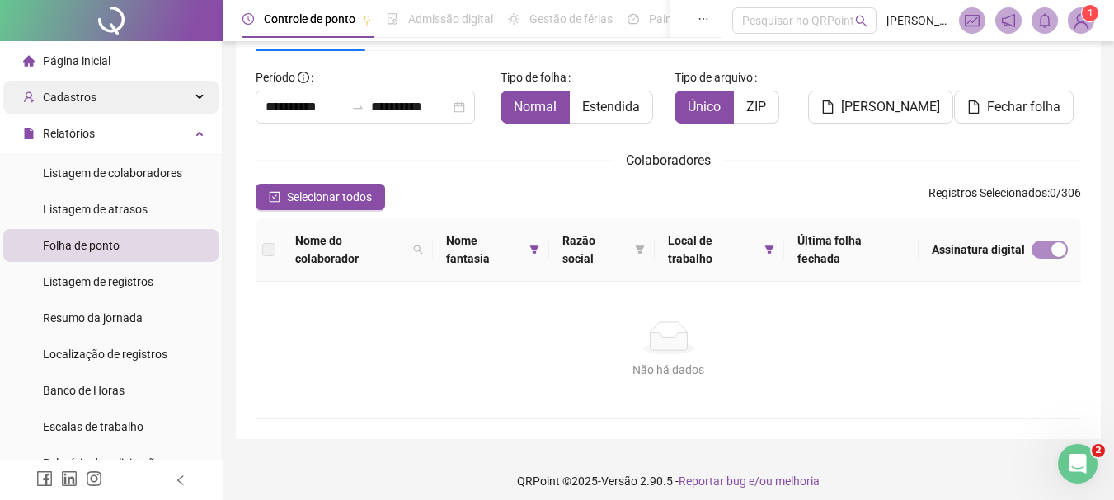
click at [74, 108] on span "Cadastros" at bounding box center [59, 97] width 73 height 33
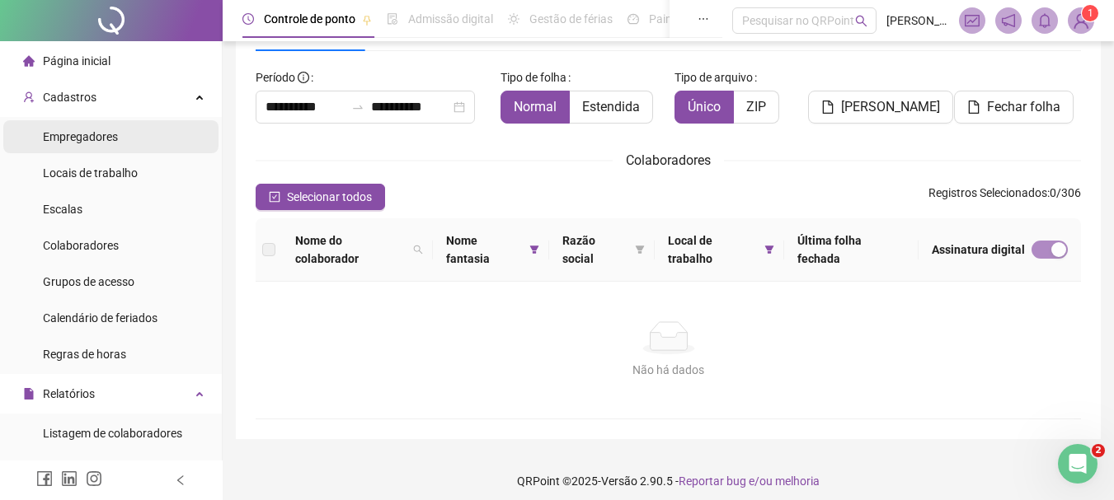
click at [147, 129] on li "Empregadores" at bounding box center [110, 136] width 215 height 33
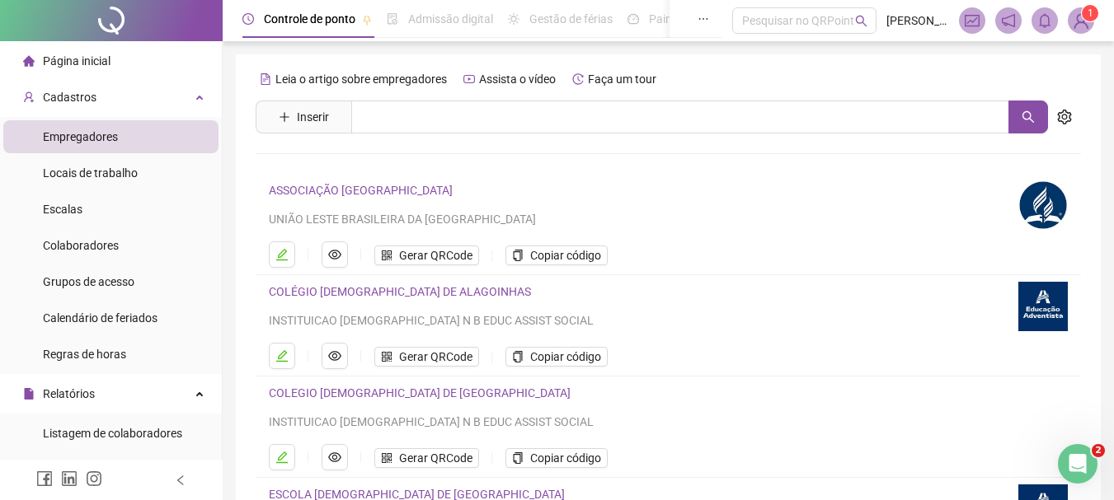
click at [472, 395] on link "COLEGIO ADVENTISTA DE FEIRA DE SANTANA" at bounding box center [420, 393] width 302 height 13
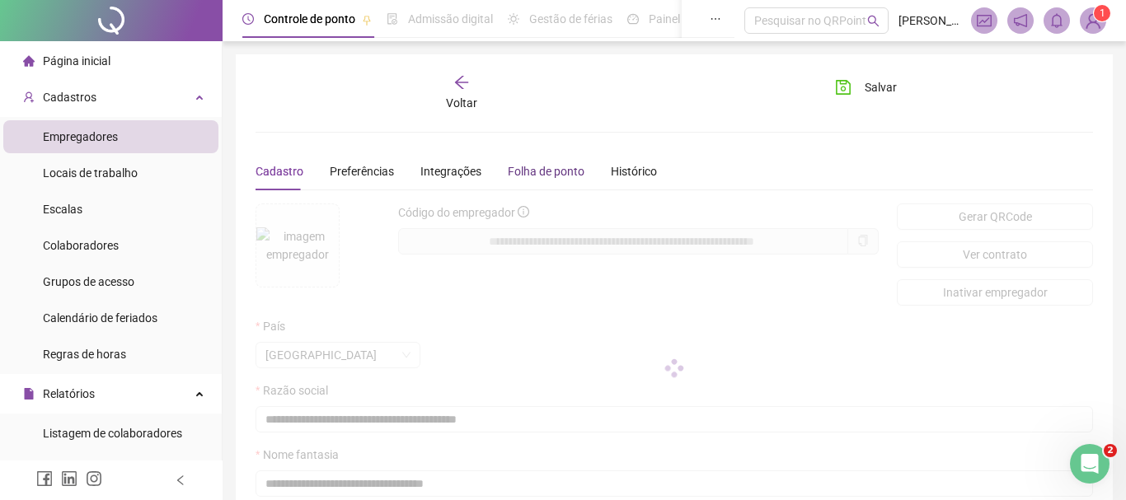
click at [556, 178] on div "Folha de ponto" at bounding box center [546, 171] width 77 height 18
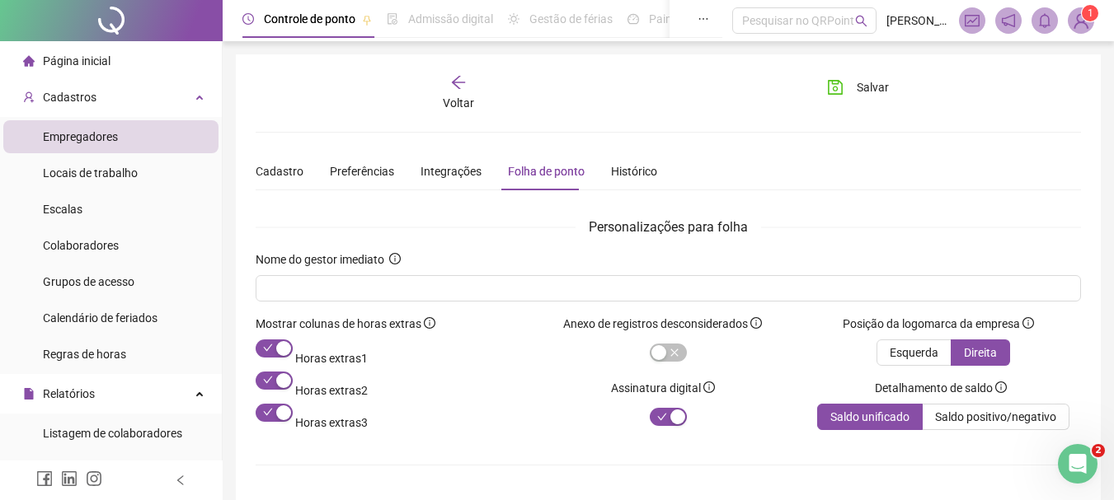
click at [462, 99] on span "Voltar" at bounding box center [458, 102] width 31 height 13
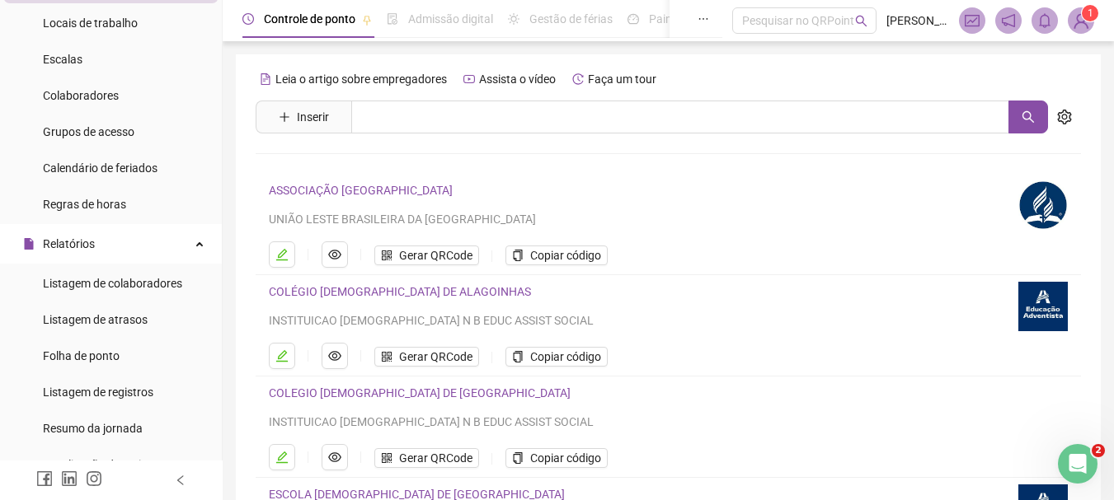
scroll to position [161, 0]
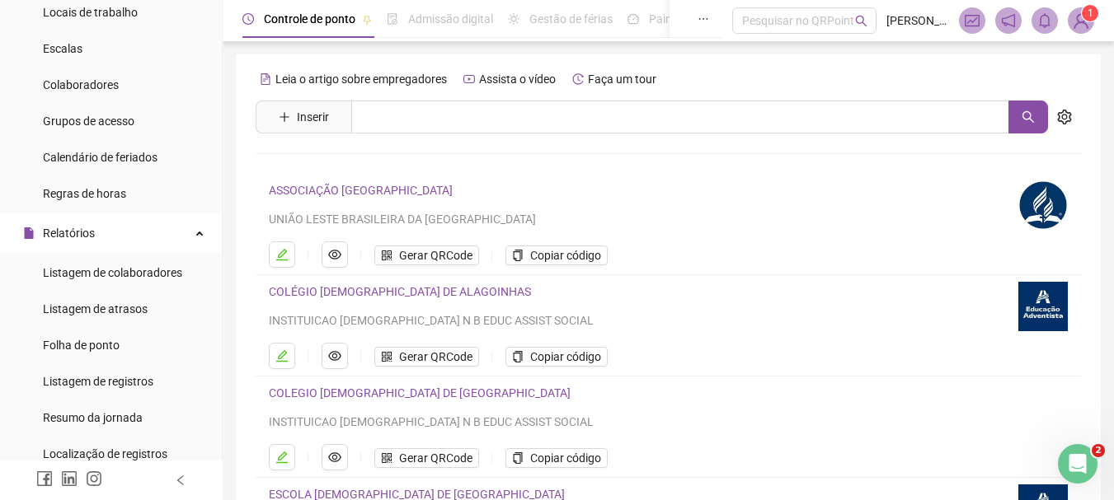
click at [225, 230] on div "Controle de ponto Admissão digital Gestão de férias Painel do DP Folha de pagam…" at bounding box center [668, 398] width 891 height 797
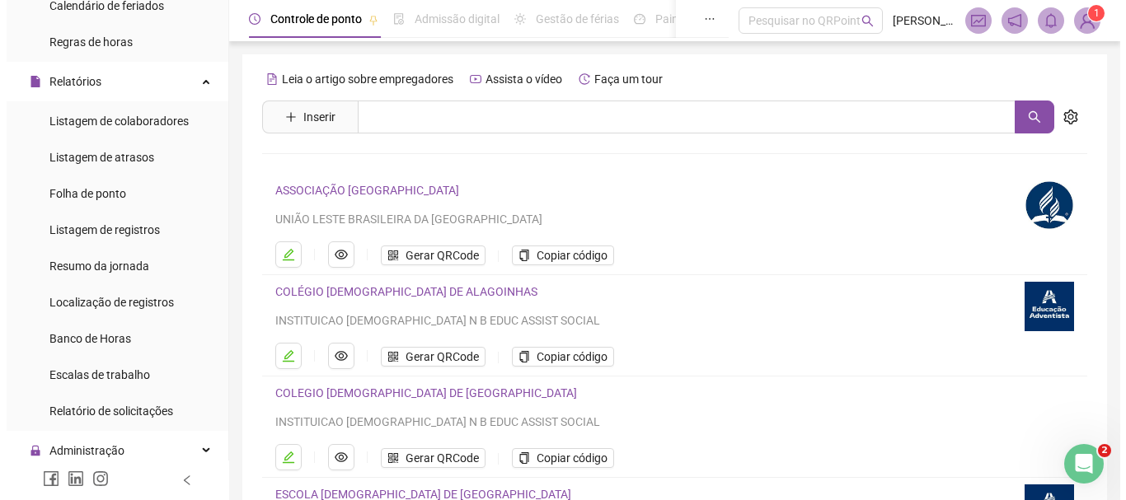
scroll to position [305, 0]
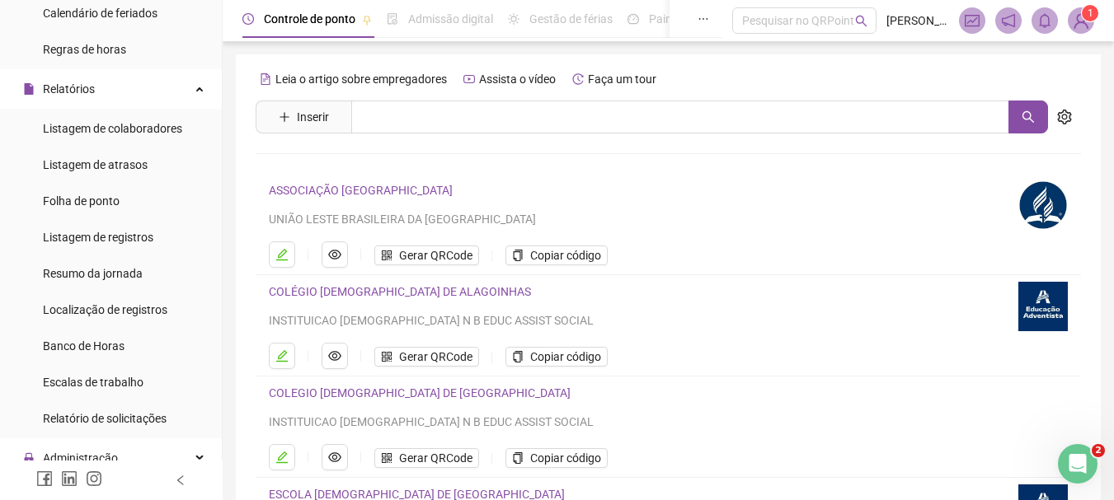
click at [141, 122] on span "Listagem de colaboradores" at bounding box center [112, 128] width 139 height 13
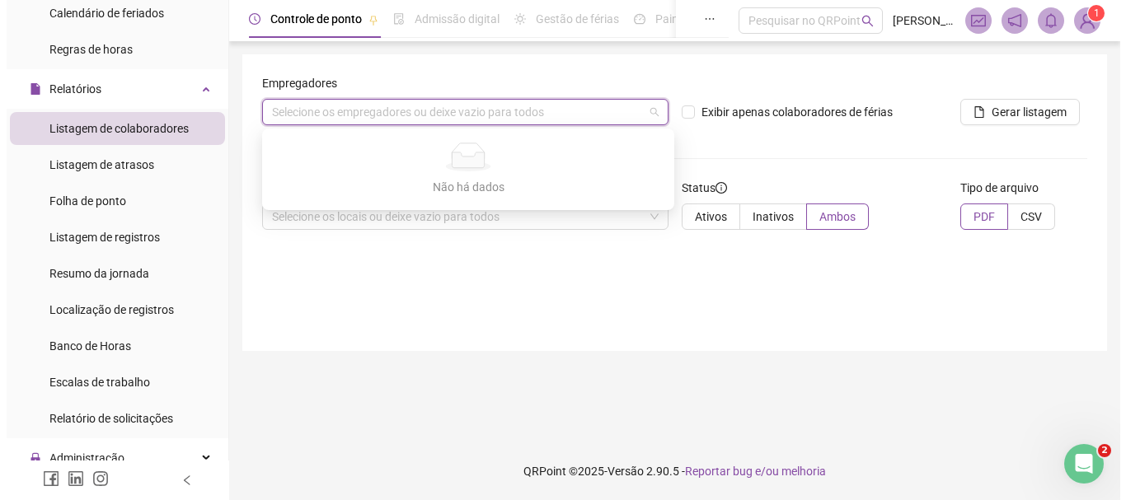
scroll to position [375, 0]
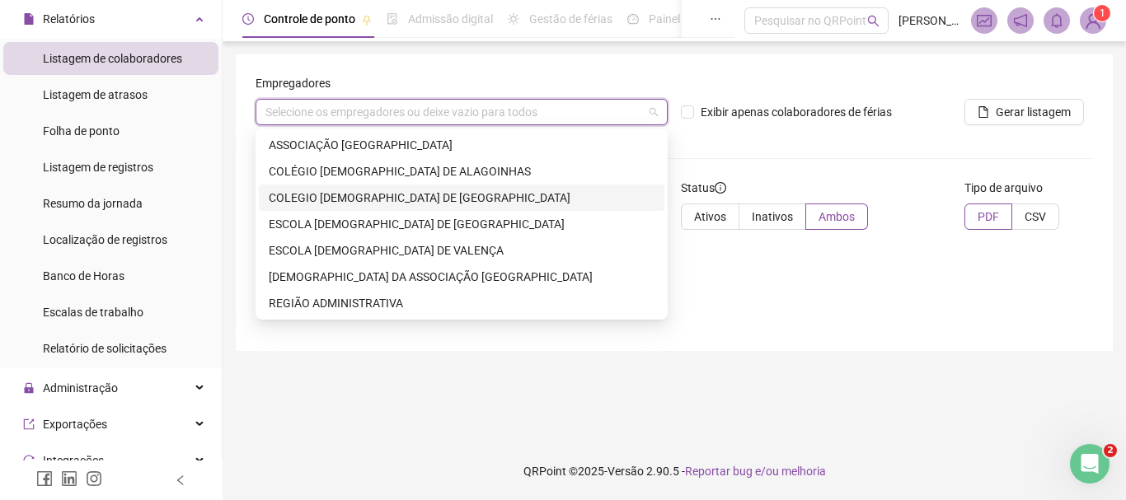
click at [534, 194] on div "COLEGIO ADVENTISTA DE FEIRA DE SANTANA" at bounding box center [462, 198] width 386 height 18
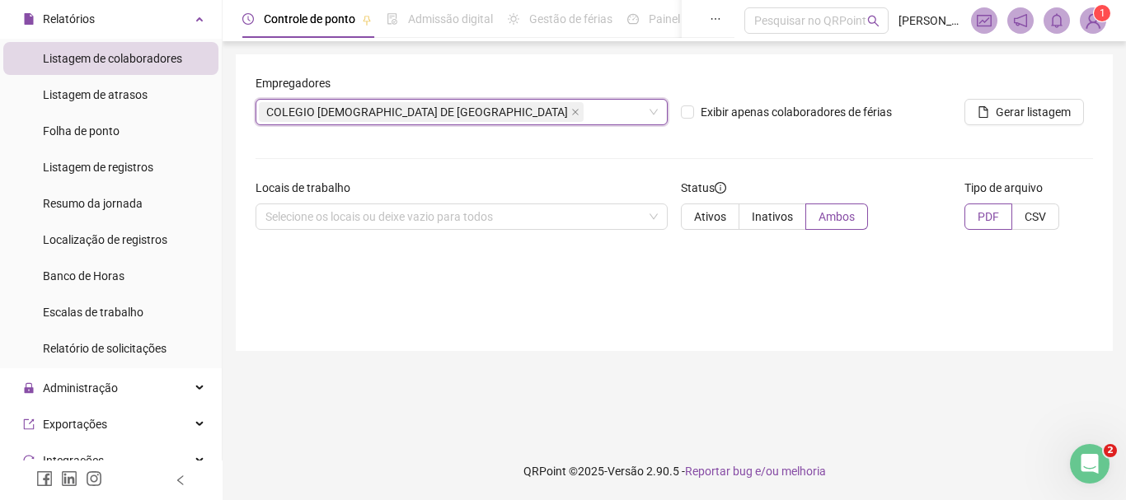
click at [686, 143] on form "Empregadores COLEGIO ADVENTISTA DE FEIRA DE SANTANA COLEGIO ADVENTISTA DE FEIRA…" at bounding box center [675, 158] width 838 height 169
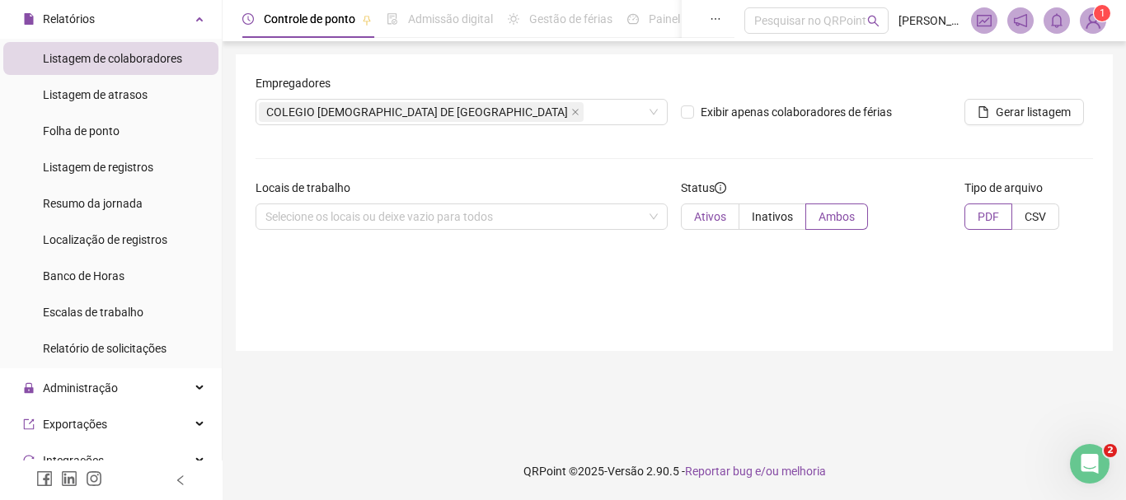
click at [690, 222] on label "Ativos" at bounding box center [710, 217] width 59 height 26
click at [624, 204] on div "Selecione os locais ou deixe vazio para todos" at bounding box center [462, 217] width 412 height 26
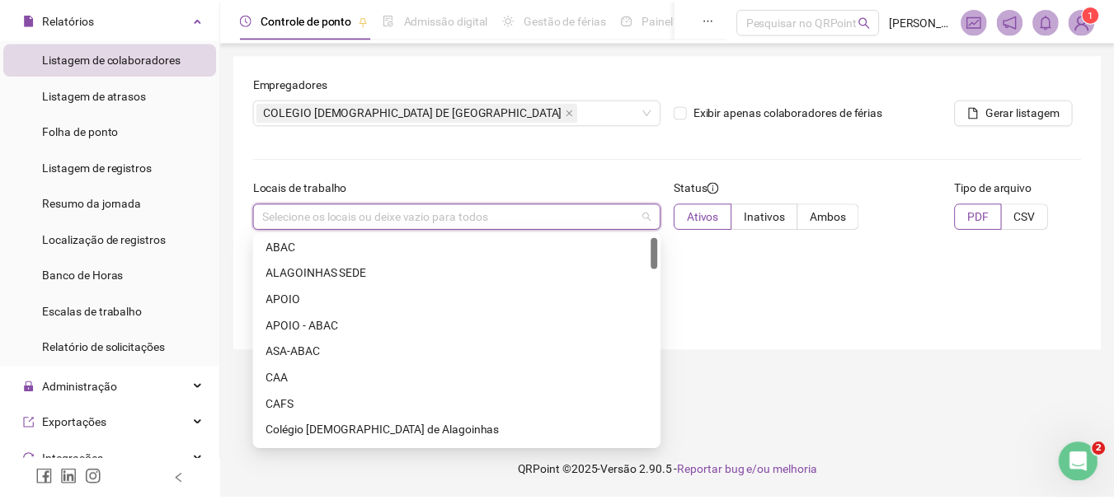
scroll to position [0, 0]
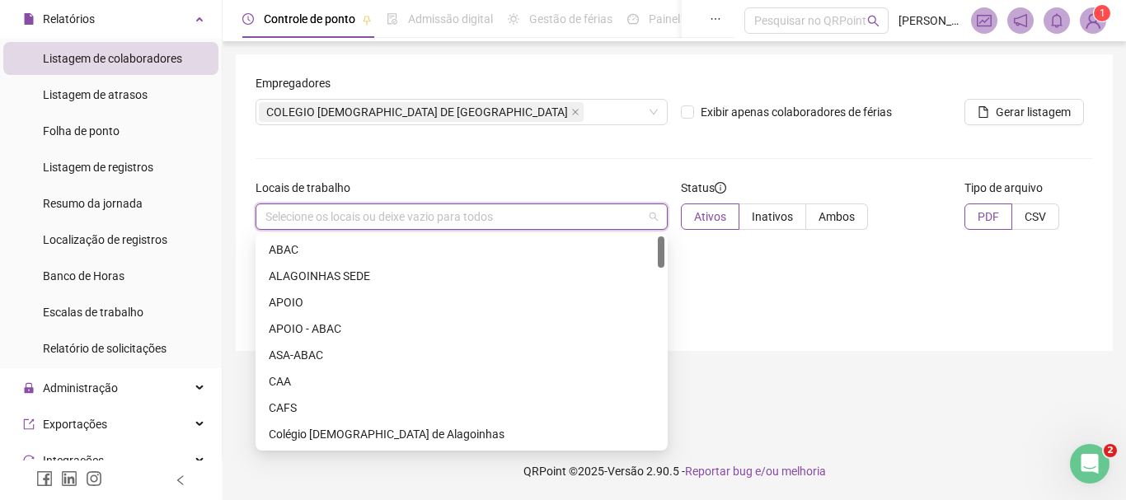
drag, startPoint x: 664, startPoint y: 292, endPoint x: 655, endPoint y: 237, distance: 55.8
click at [655, 237] on div "ABAC ALAGOINHAS SEDE APOIO APOIO - ABAC ASA-ABAC CAA CAFS Colégio Adventista de…" at bounding box center [462, 342] width 406 height 211
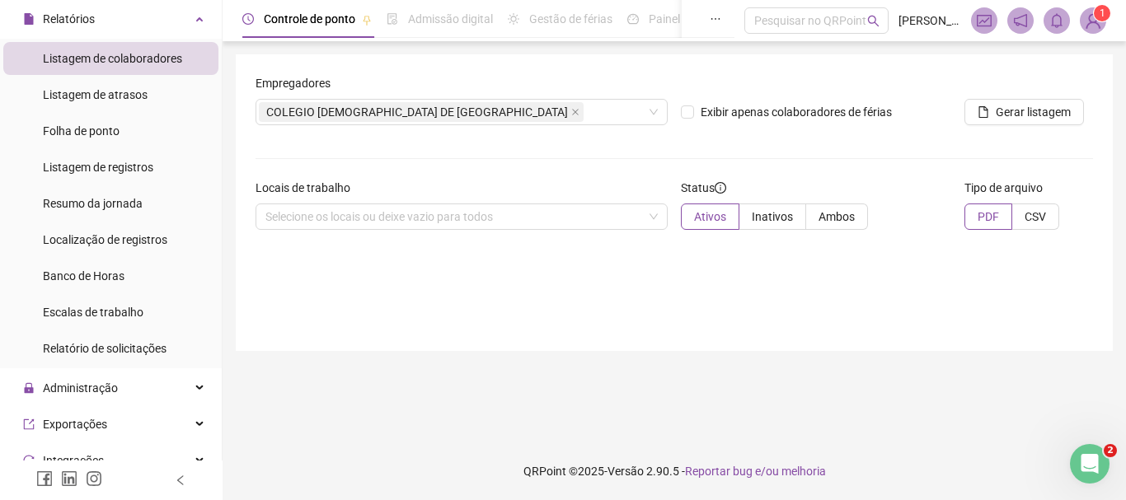
click at [783, 293] on div "Empregadores COLEGIO ADVENTISTA DE FEIRA DE SANTANA Exibir apenas colaboradores…" at bounding box center [674, 202] width 877 height 297
click at [1025, 108] on span "Gerar listagem" at bounding box center [1033, 112] width 75 height 18
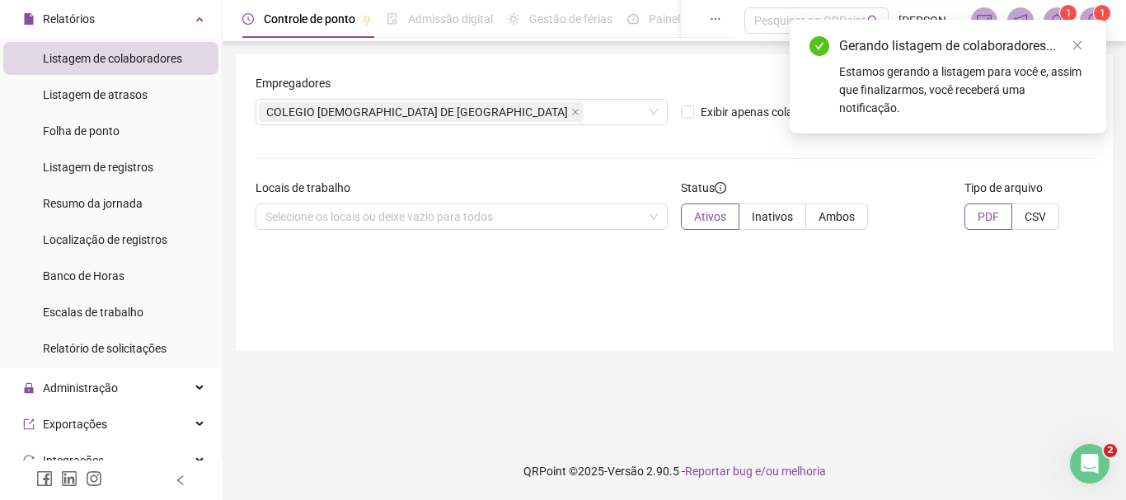
drag, startPoint x: 1073, startPoint y: 52, endPoint x: 1064, endPoint y: 33, distance: 21.4
click at [1073, 52] on link "Close" at bounding box center [1077, 45] width 18 height 18
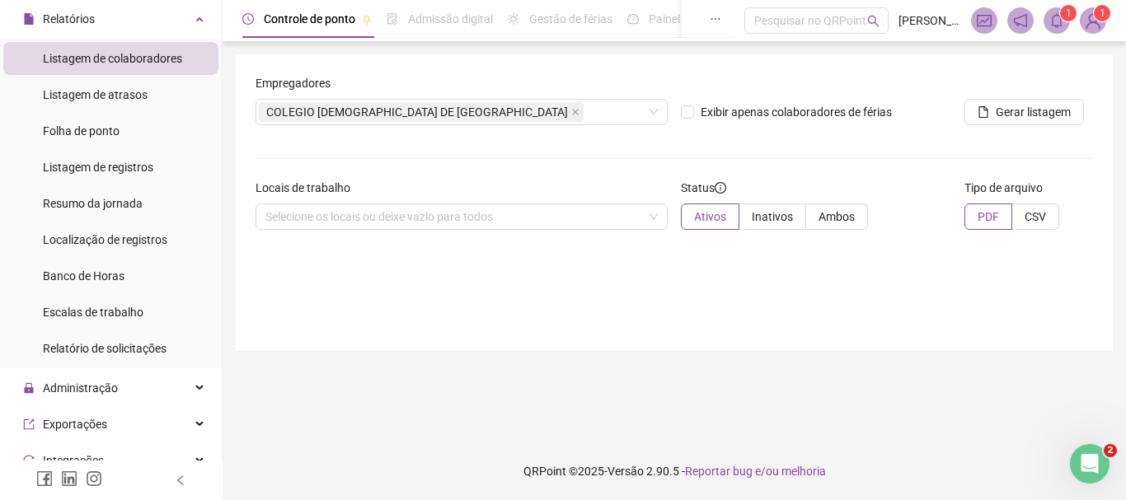
click at [1059, 7] on span at bounding box center [1057, 20] width 26 height 26
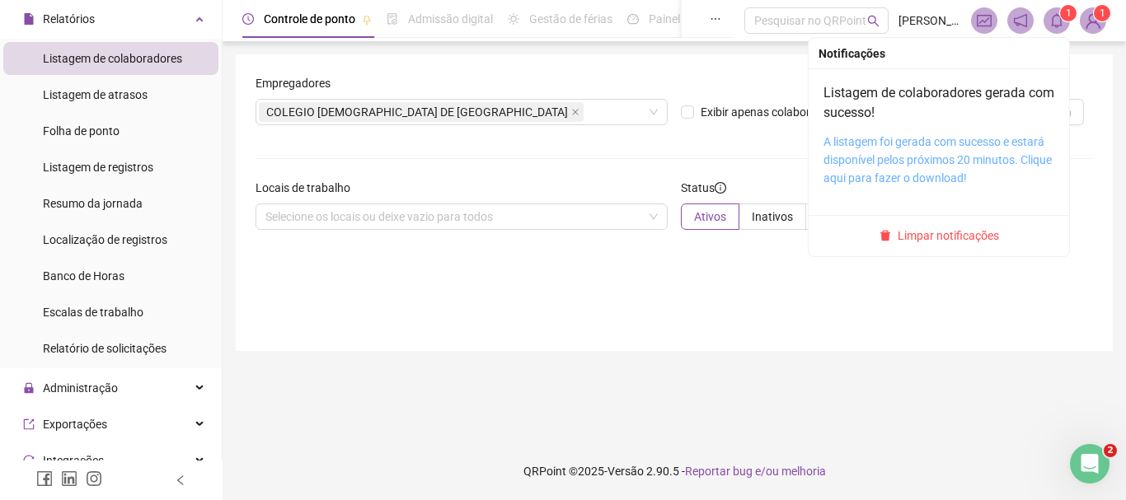
click at [944, 142] on link "A listagem foi gerada com sucesso e estará disponível pelos próximos 20 minutos…" at bounding box center [938, 159] width 228 height 49
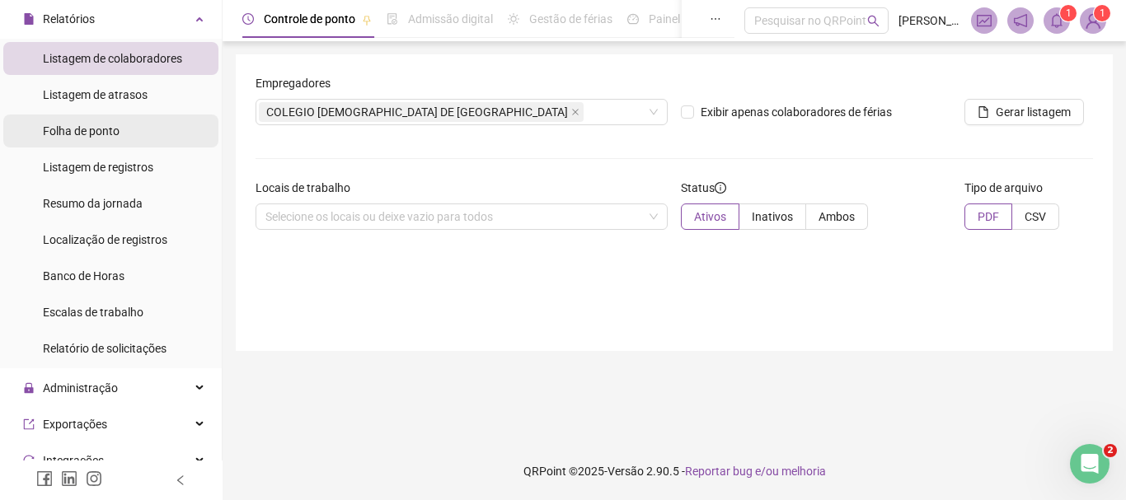
click at [119, 133] on span "Folha de ponto" at bounding box center [81, 130] width 77 height 13
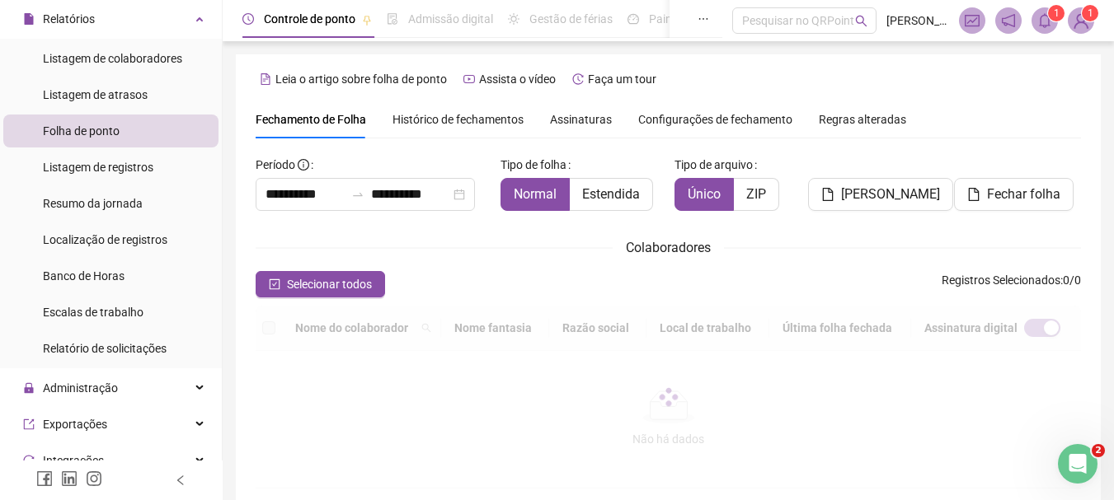
type input "**********"
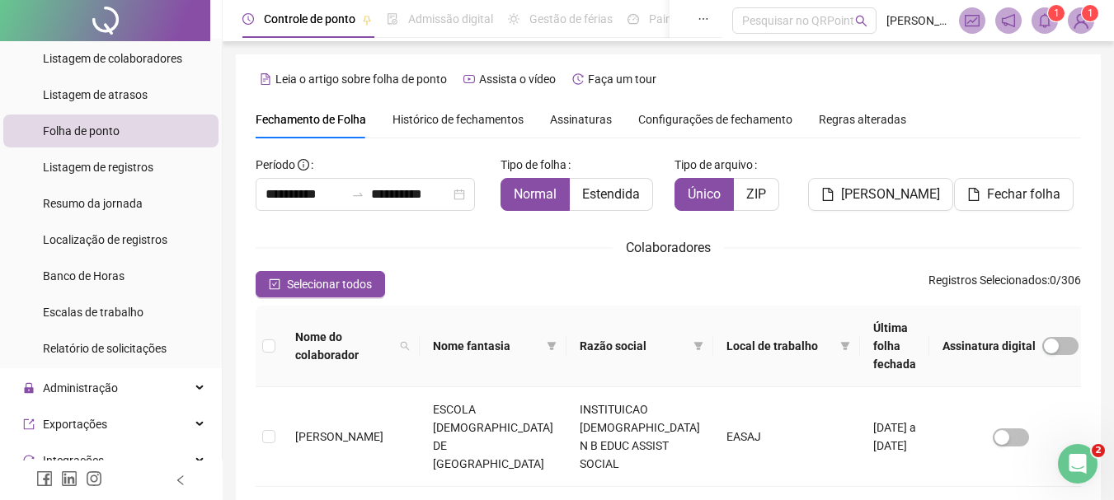
click at [420, 120] on span "Histórico de fechamentos" at bounding box center [457, 119] width 131 height 13
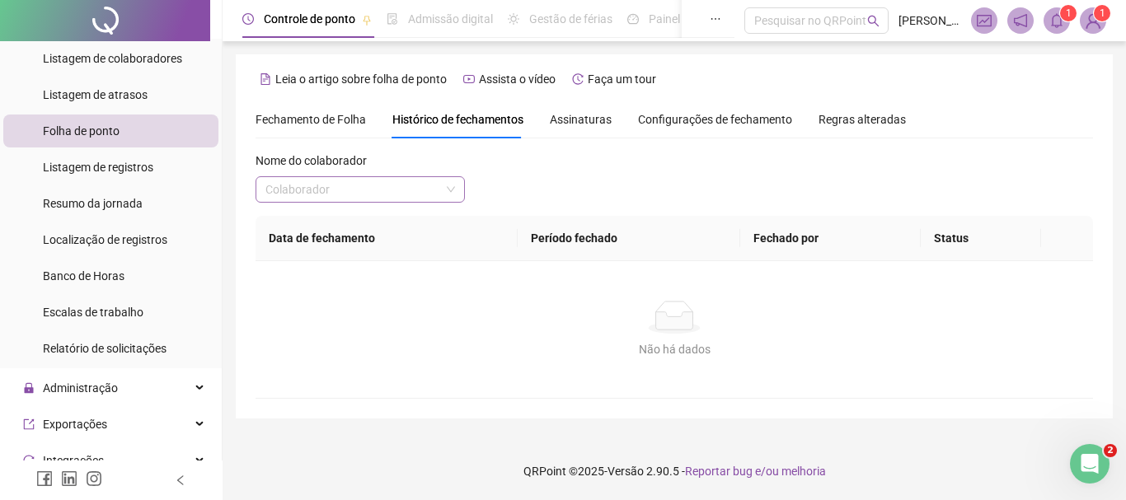
click at [425, 181] on input "search" at bounding box center [352, 189] width 175 height 25
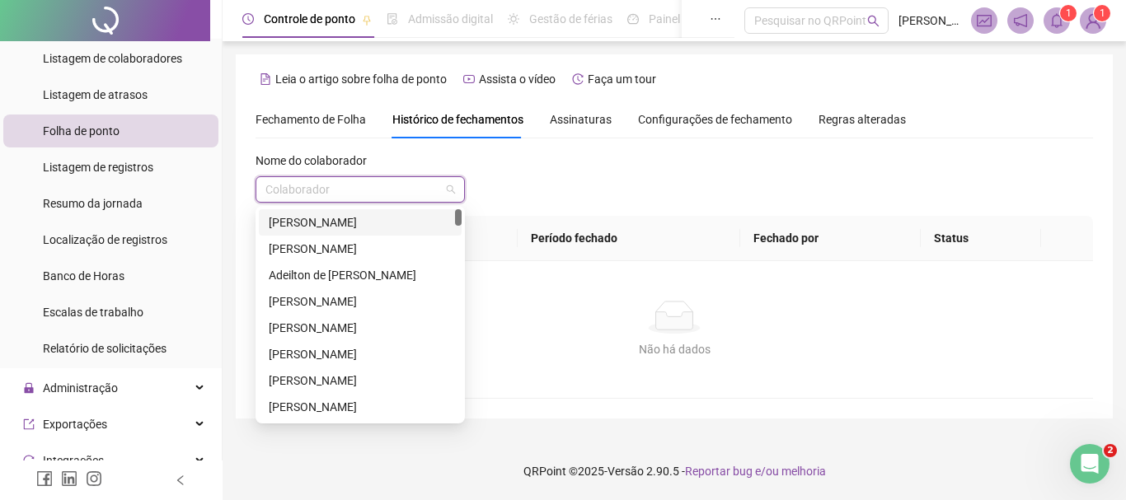
type input "*"
type input "****"
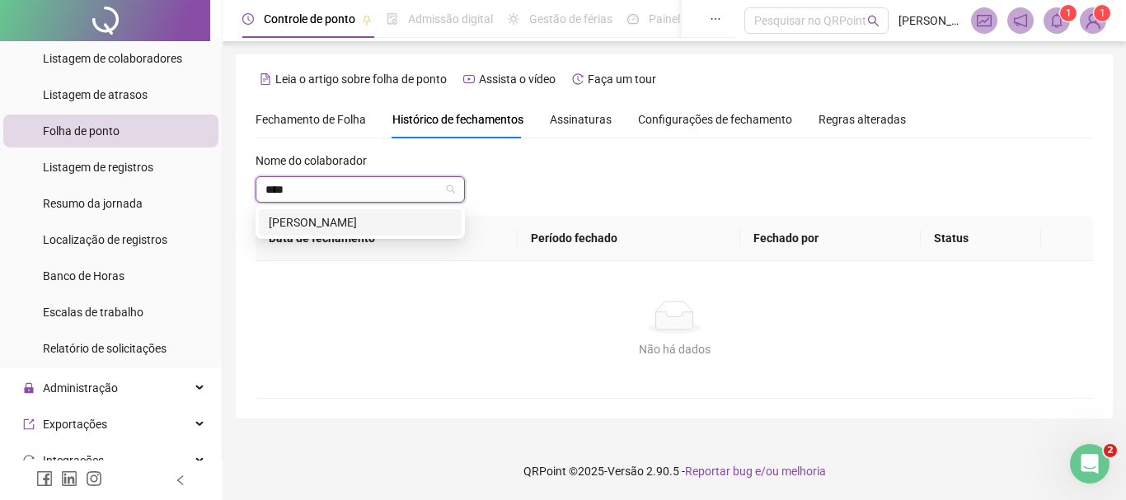
click at [424, 223] on div "ALEXANDRINA DOS SANTOS ALEXANDRE" at bounding box center [360, 223] width 183 height 18
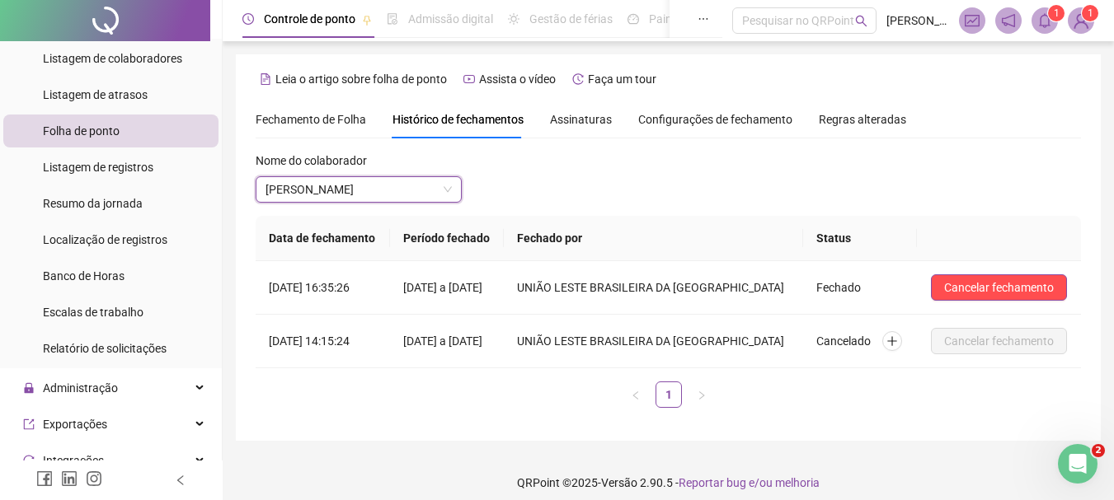
click at [338, 118] on span "Fechamento de Folha" at bounding box center [311, 119] width 110 height 13
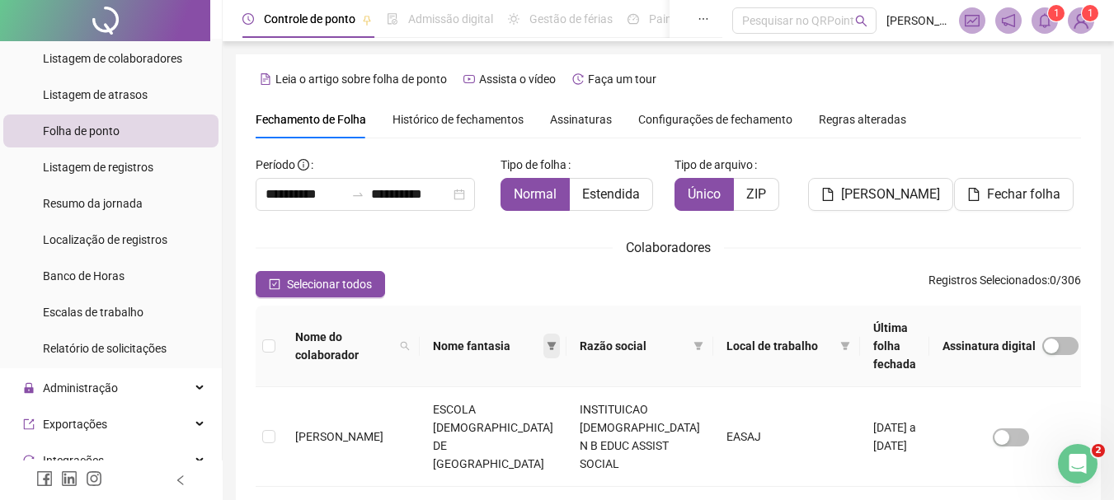
click at [554, 334] on span at bounding box center [551, 346] width 16 height 25
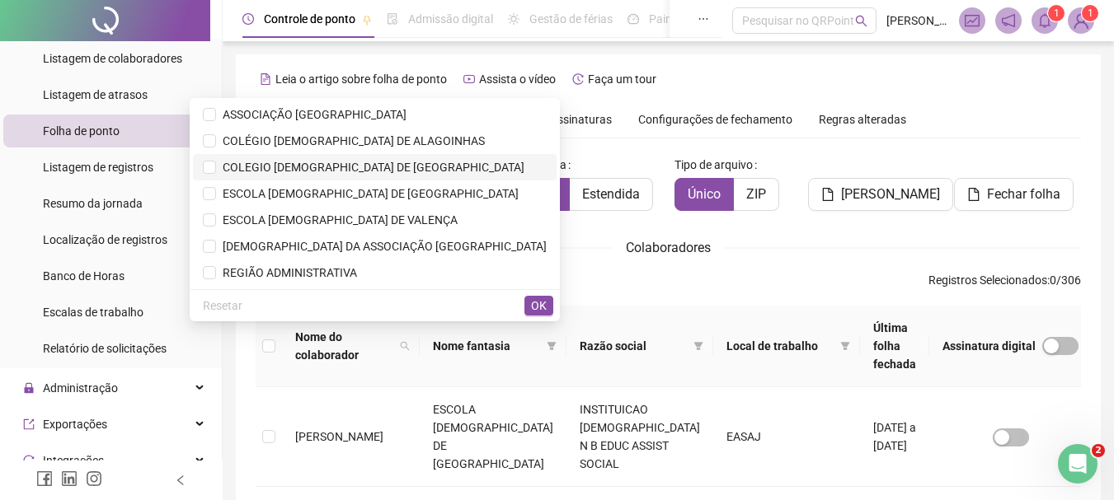
click at [402, 163] on span "COLEGIO ADVENTISTA DE FEIRA DE SANTANA" at bounding box center [370, 167] width 308 height 13
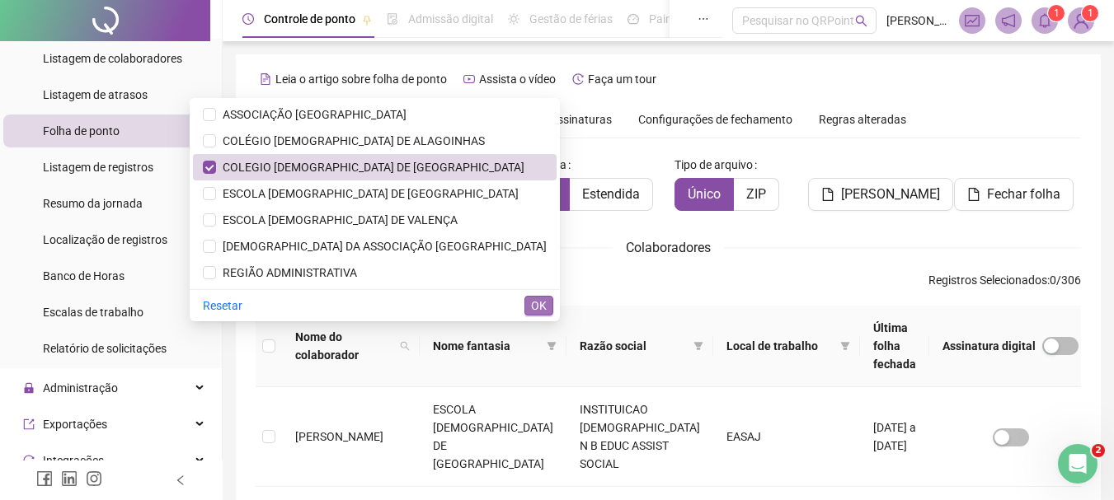
click at [532, 309] on span "OK" at bounding box center [539, 306] width 16 height 18
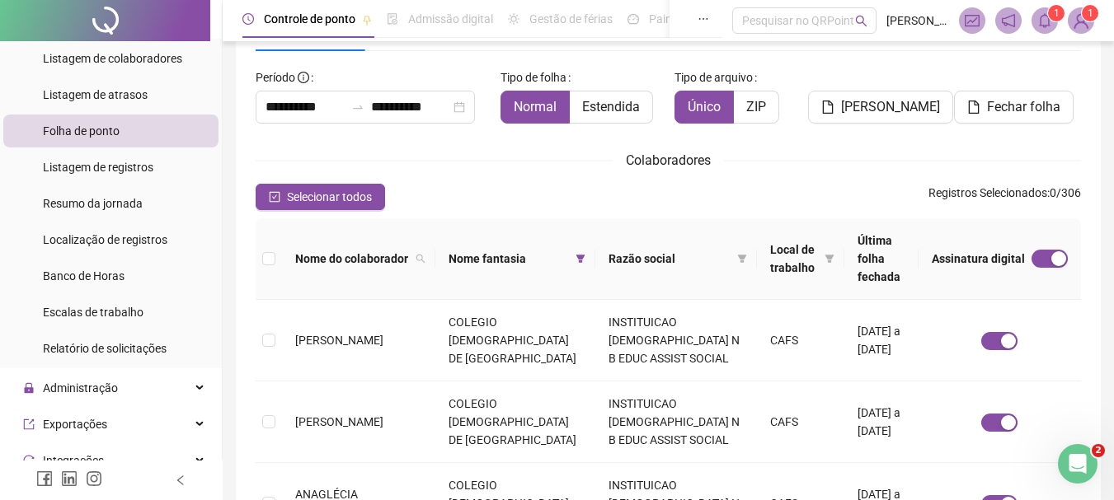
click at [304, 89] on label "Período" at bounding box center [288, 77] width 64 height 26
click at [309, 100] on input "**********" at bounding box center [304, 107] width 79 height 20
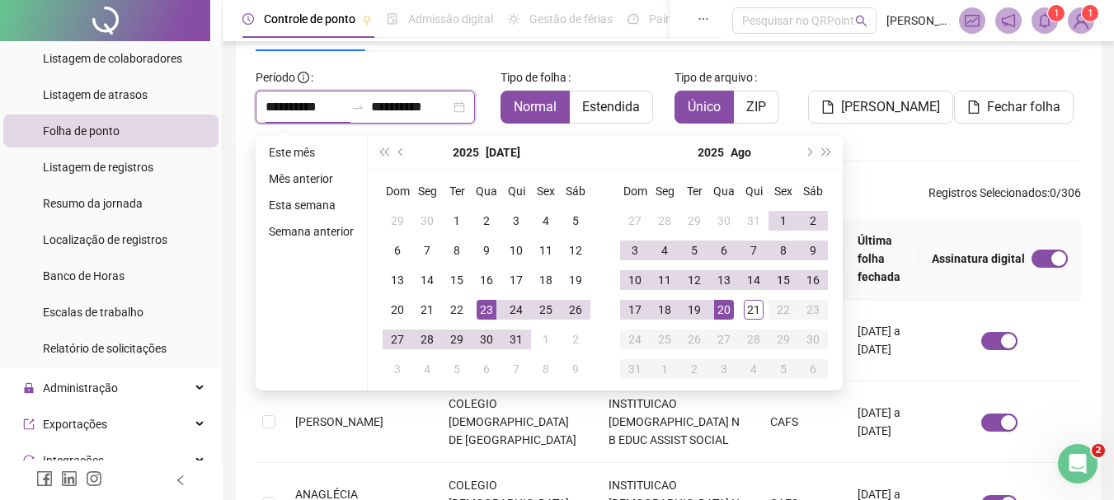
type input "**********"
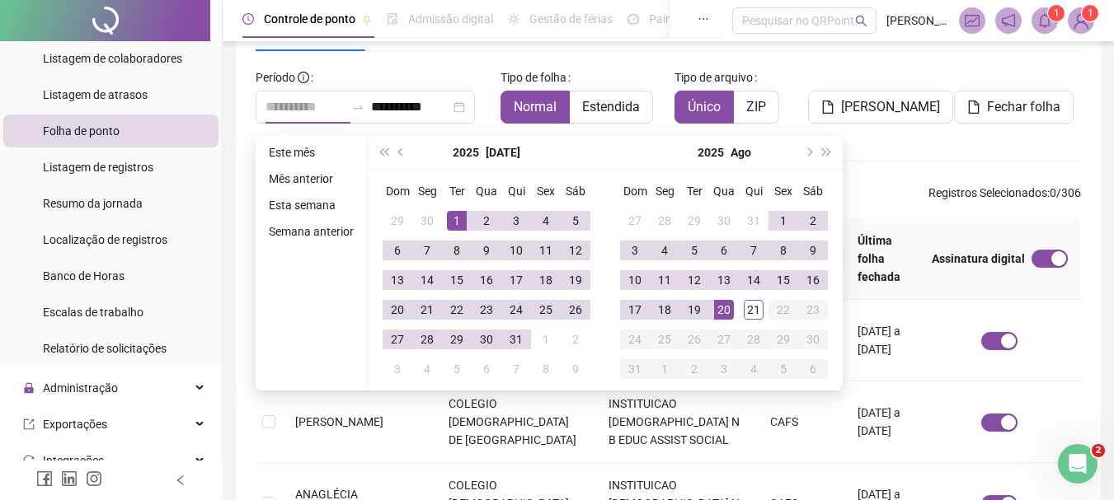
click at [454, 215] on div "1" at bounding box center [457, 221] width 20 height 20
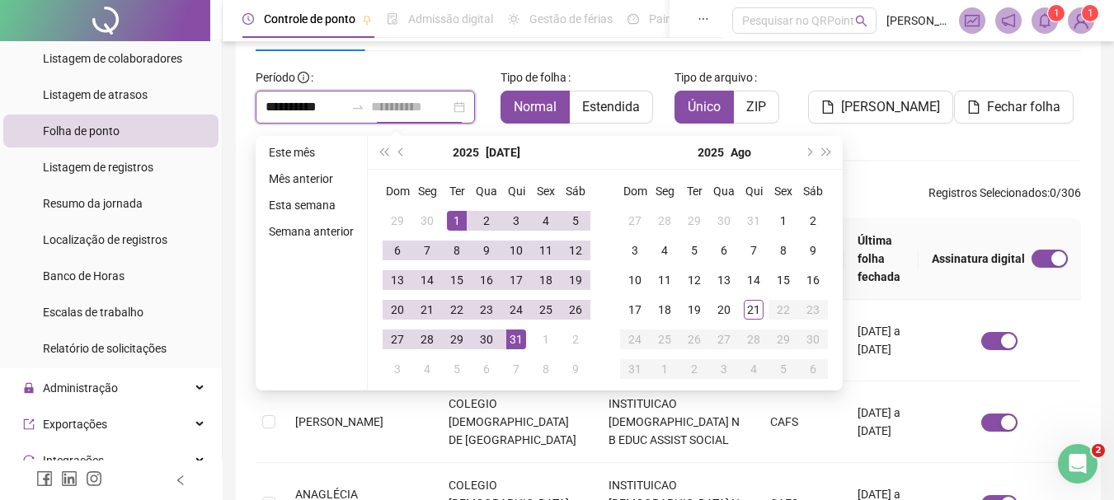
type input "**********"
click at [509, 338] on div "31" at bounding box center [516, 340] width 20 height 20
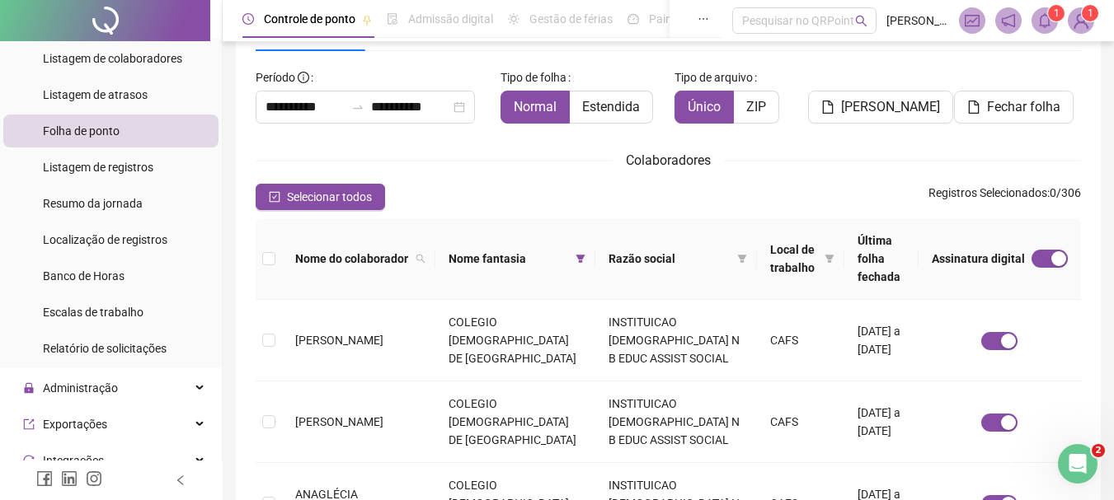
scroll to position [335, 0]
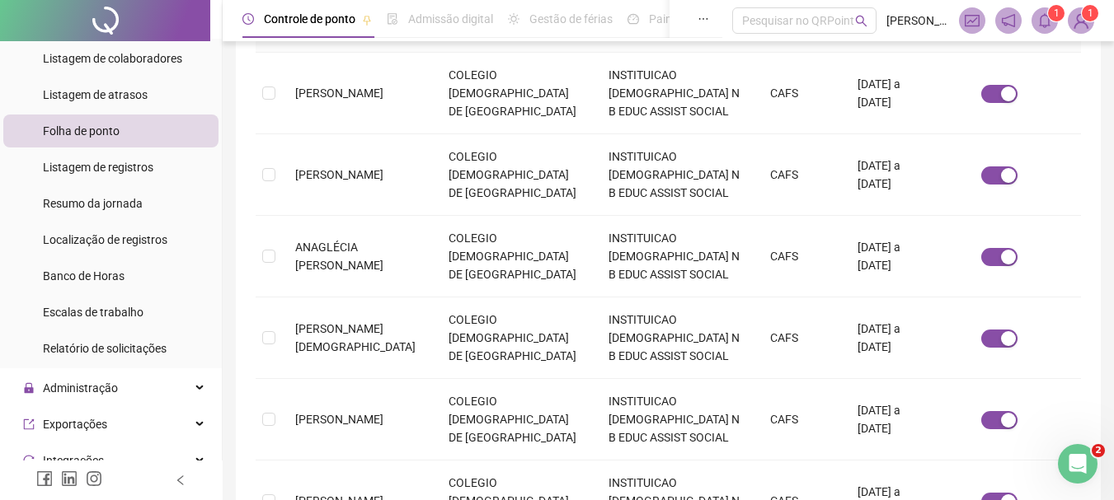
click at [1086, 26] on img at bounding box center [1080, 20] width 25 height 25
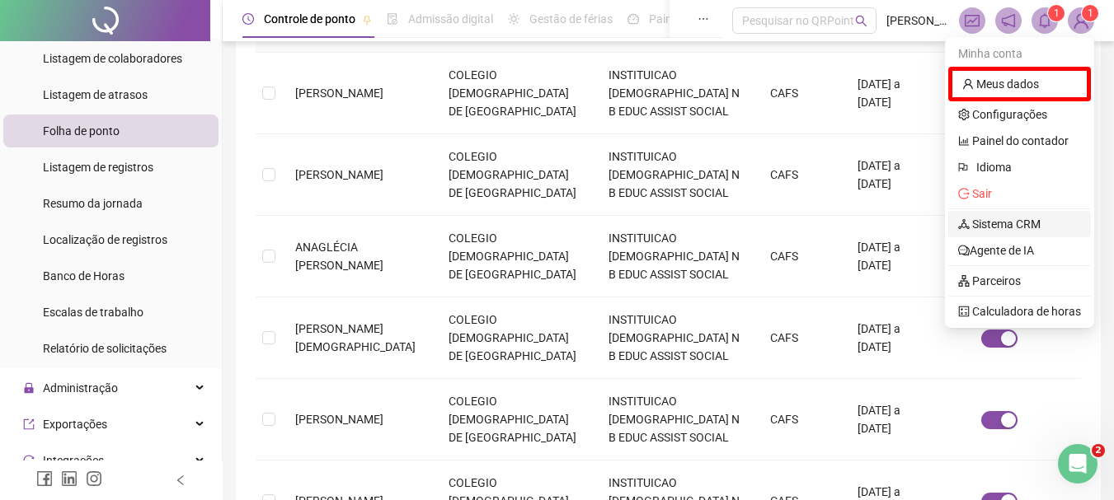
click at [1031, 220] on link "Sistema CRM" at bounding box center [999, 224] width 82 height 13
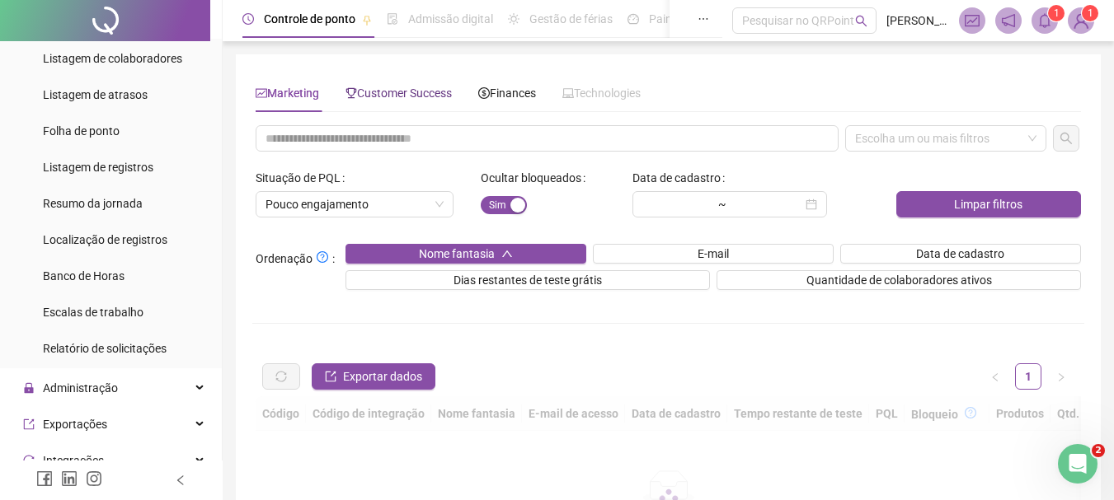
click at [393, 97] on span "Customer Success" at bounding box center [398, 93] width 106 height 13
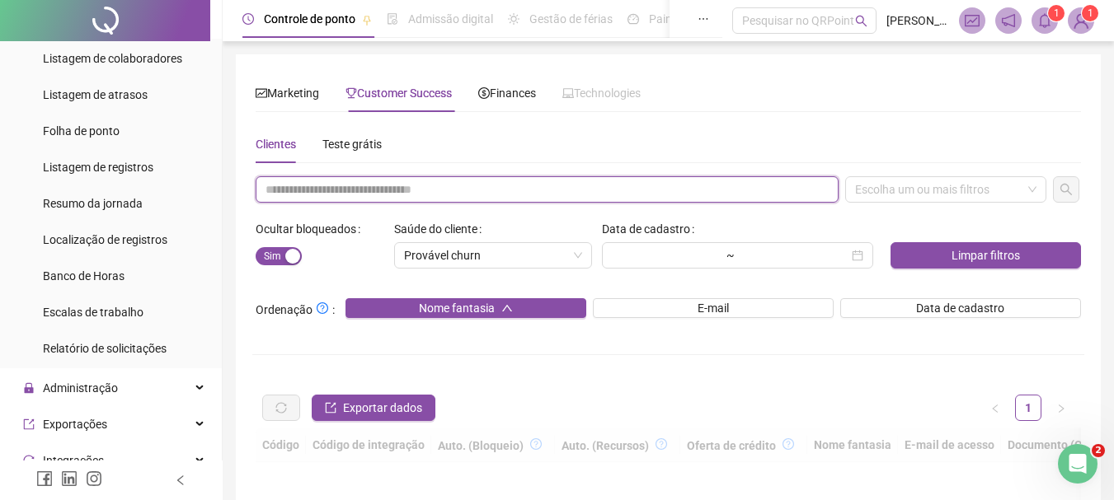
click at [399, 188] on input "text" at bounding box center [547, 189] width 583 height 26
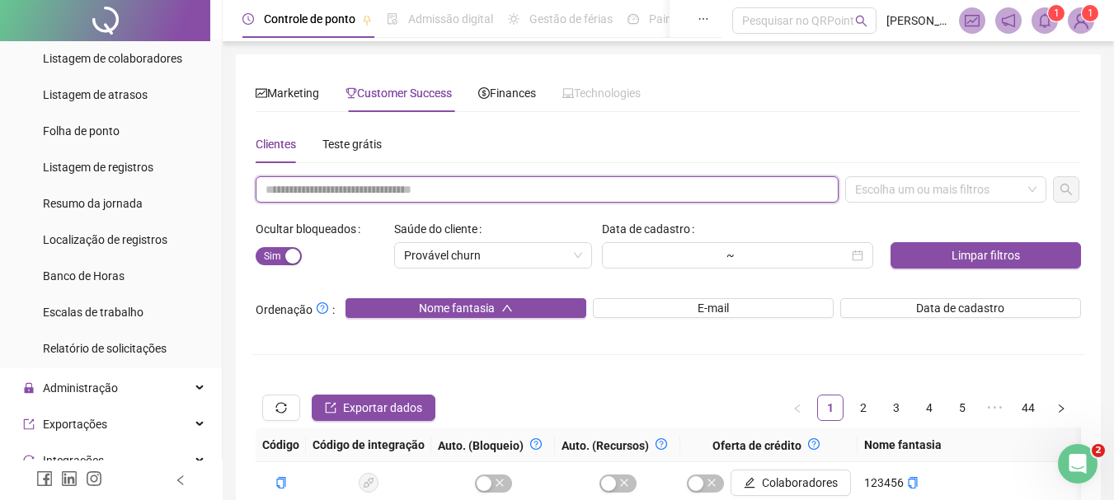
paste input "**********"
click at [883, 181] on div "Escolha um ou mais filtros" at bounding box center [945, 189] width 201 height 26
type input "**********"
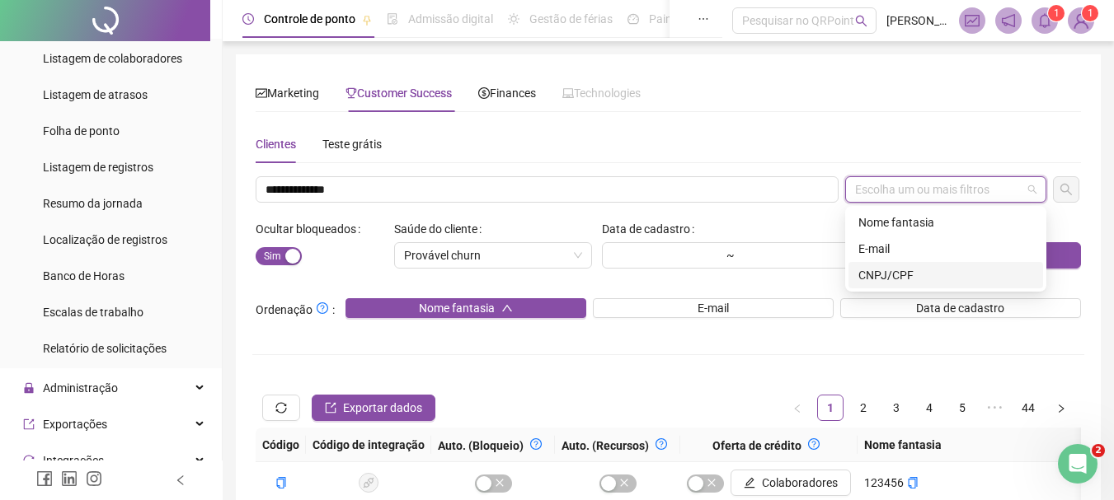
click at [880, 281] on div "CNPJ/CPF" at bounding box center [945, 275] width 175 height 18
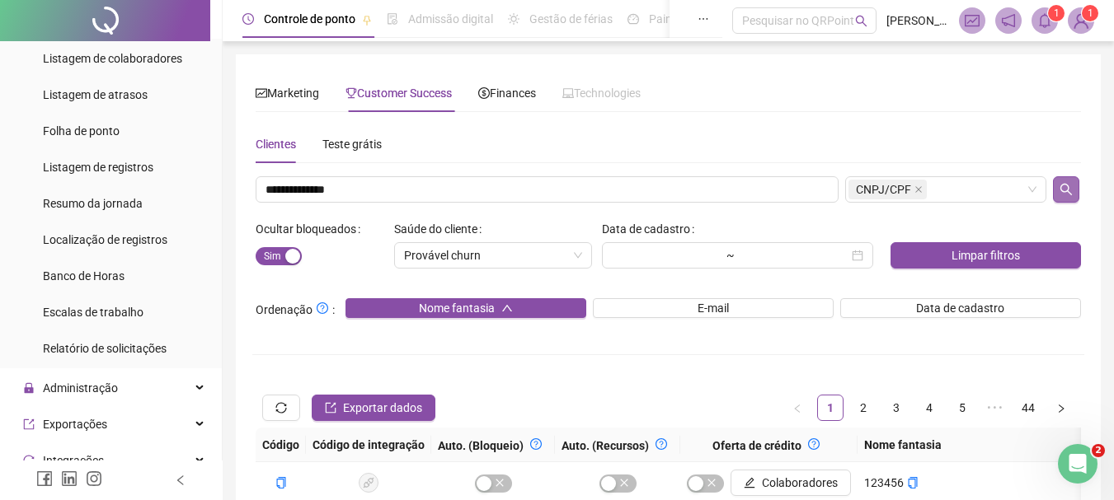
click at [1064, 195] on icon "search" at bounding box center [1065, 189] width 13 height 13
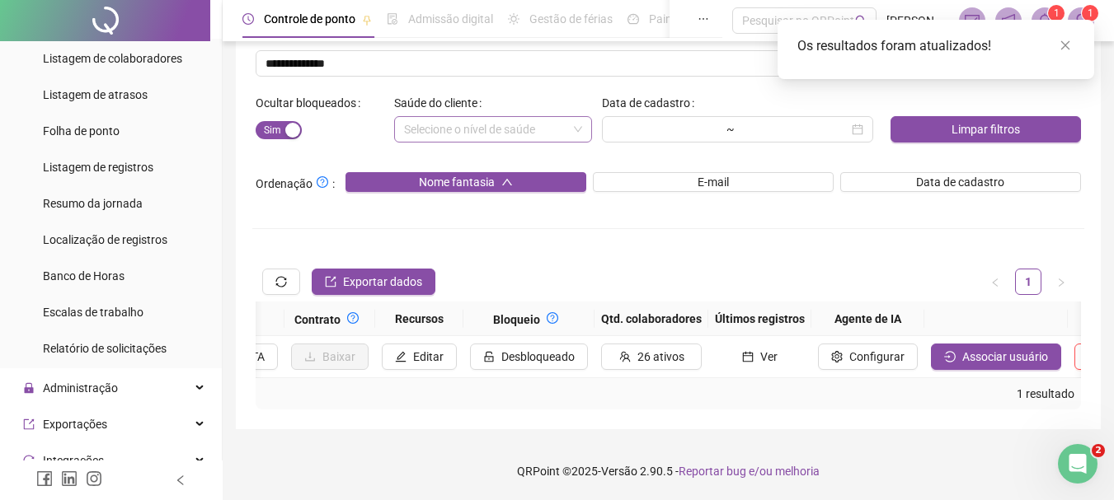
scroll to position [0, 1711]
click at [961, 348] on span "Associar usuário" at bounding box center [1004, 357] width 86 height 18
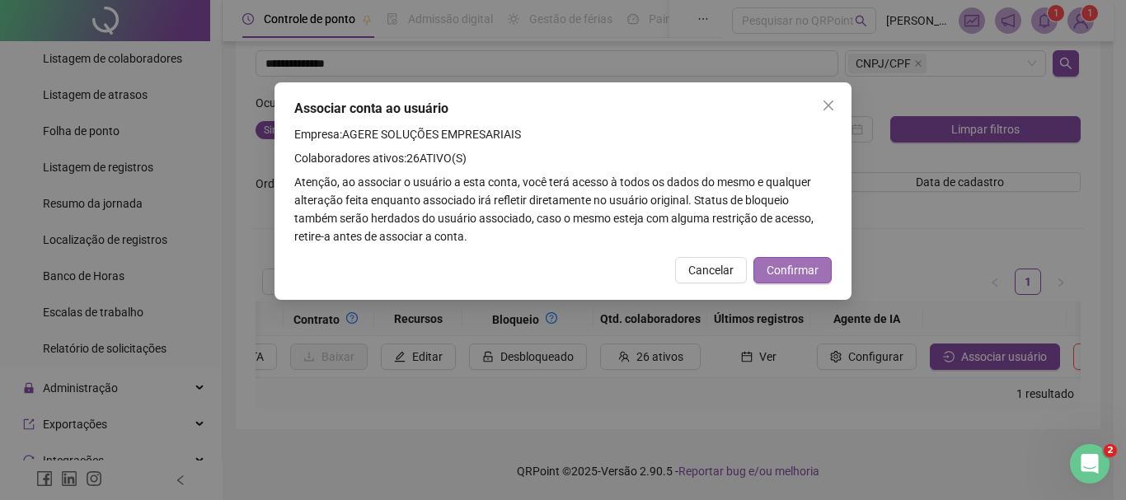
click at [777, 261] on span "Confirmar" at bounding box center [793, 270] width 52 height 18
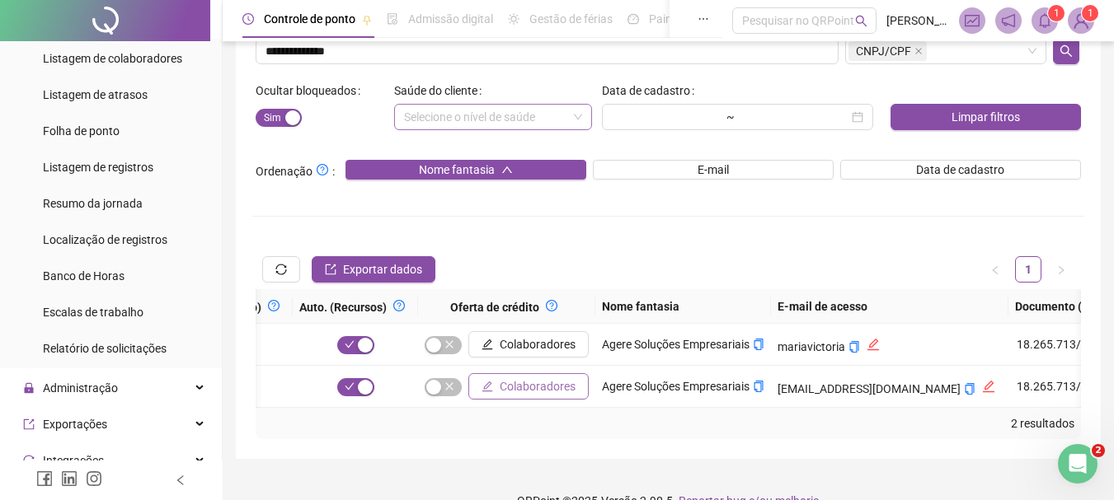
scroll to position [0, 265]
click at [752, 340] on icon "copy" at bounding box center [756, 345] width 9 height 12
click at [754, 342] on icon "copy" at bounding box center [756, 345] width 9 height 12
click at [901, 386] on span "rafaelminotti@gmail.com" at bounding box center [874, 389] width 198 height 13
click at [961, 382] on button "copiar" at bounding box center [967, 389] width 12 height 18
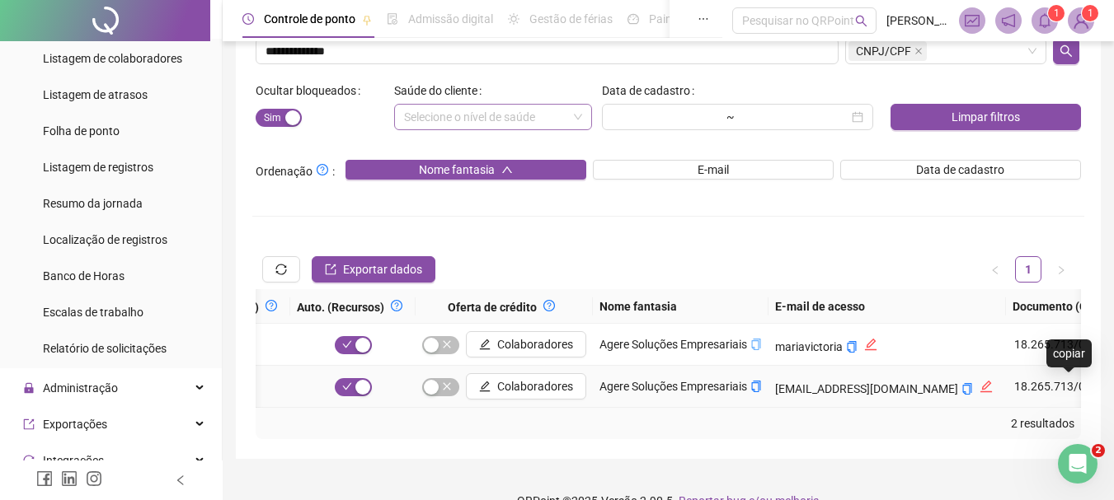
click at [1125, 386] on icon "copy" at bounding box center [1131, 387] width 12 height 12
